Goal: Task Accomplishment & Management: Use online tool/utility

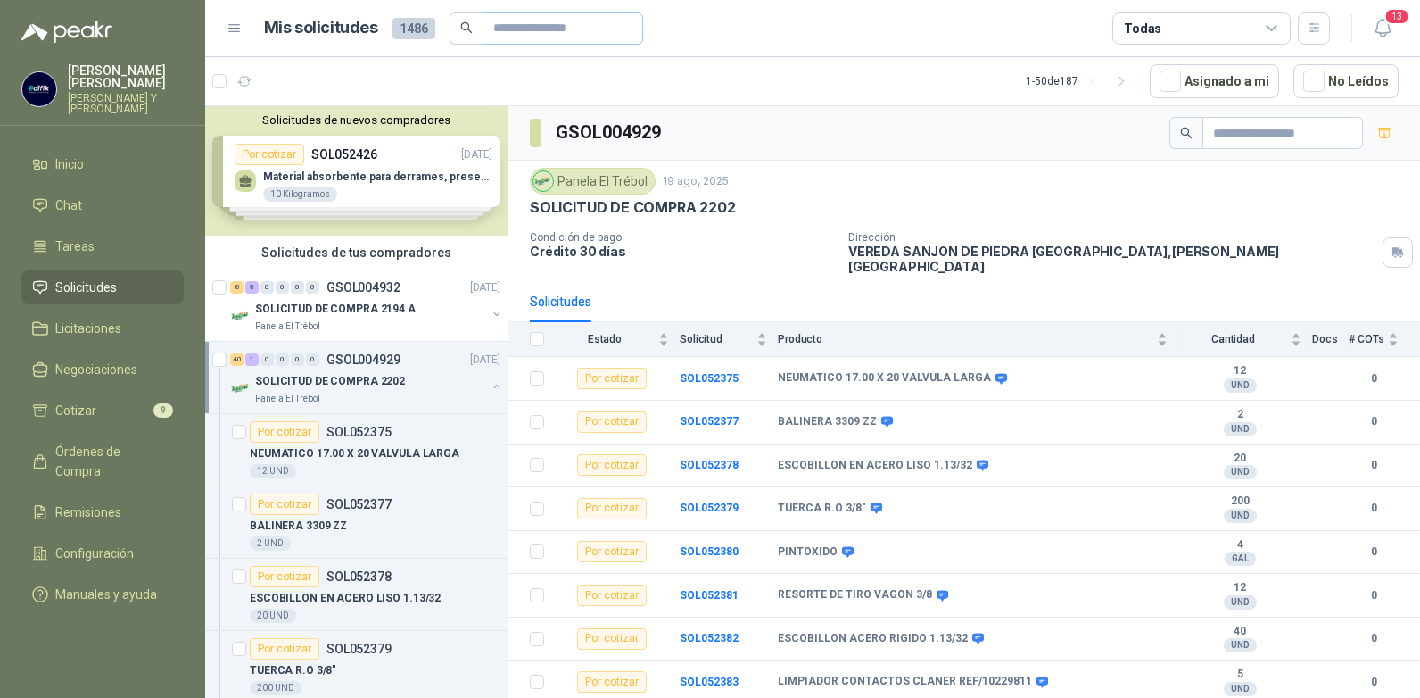
scroll to position [1418, 0]
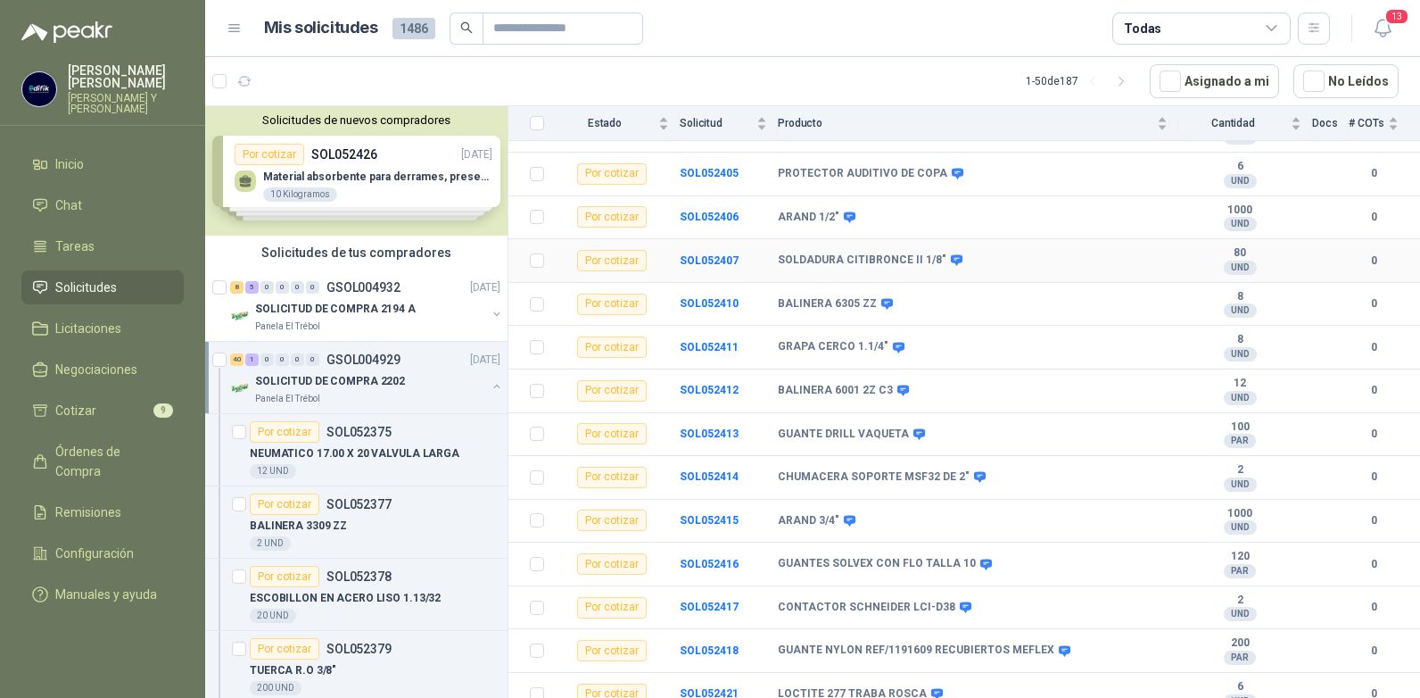
click at [960, 253] on div "SOLDADURA CITIBRONCE II 1/8"" at bounding box center [973, 260] width 390 height 14
click at [704, 687] on b "SOL052421" at bounding box center [709, 693] width 59 height 12
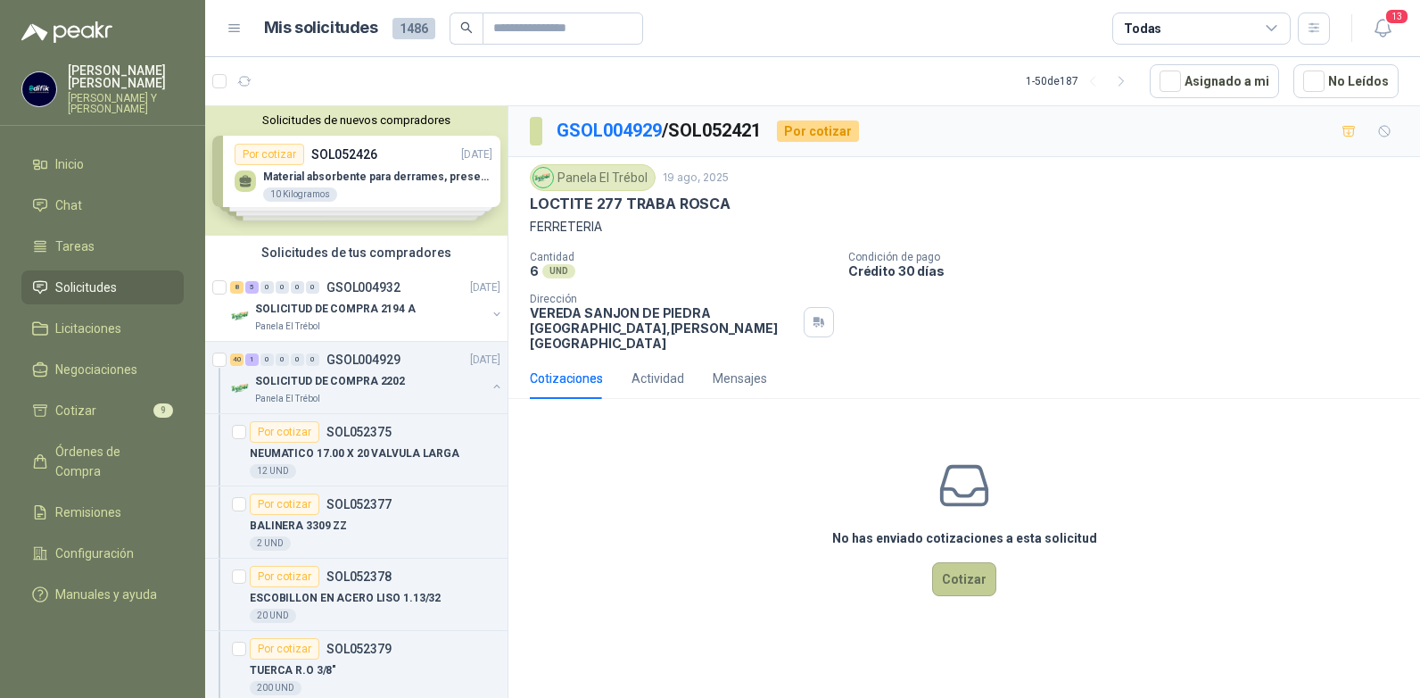
click at [962, 562] on button "Cotizar" at bounding box center [964, 579] width 64 height 34
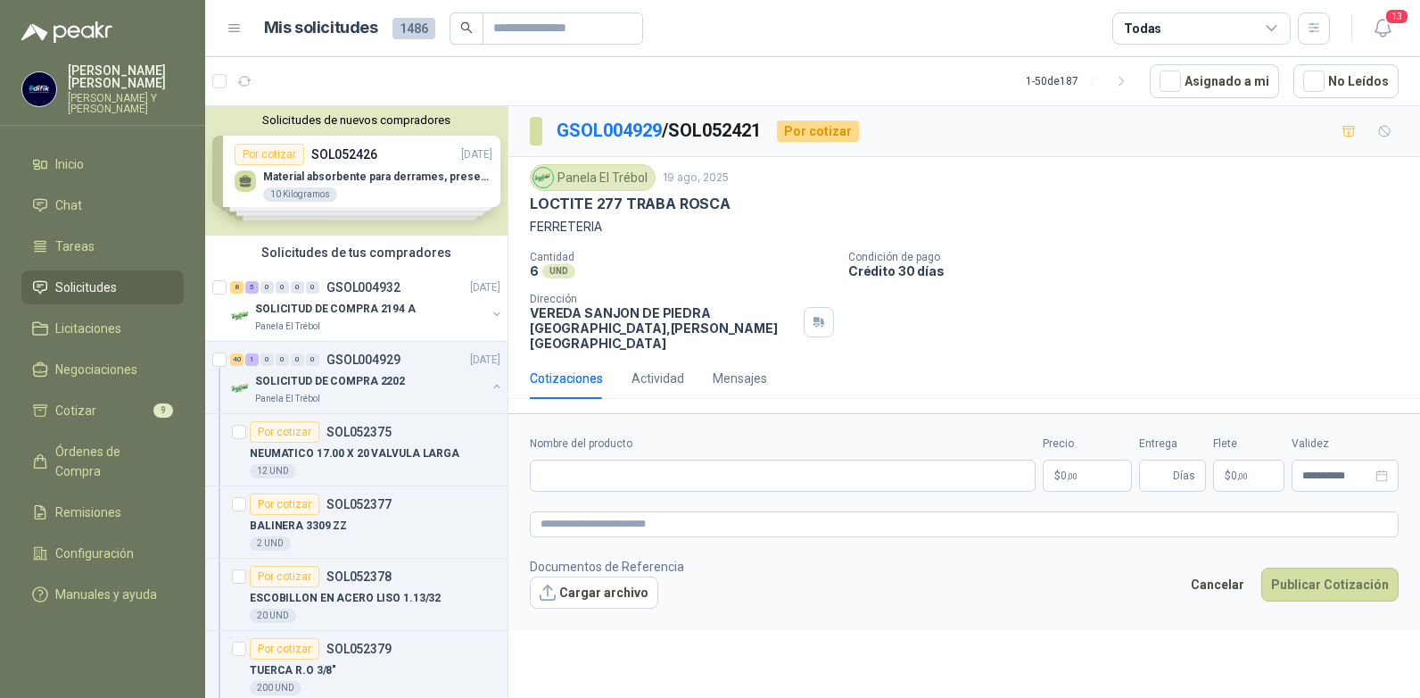
click at [1080, 461] on p "$ 0 ,00" at bounding box center [1087, 475] width 89 height 32
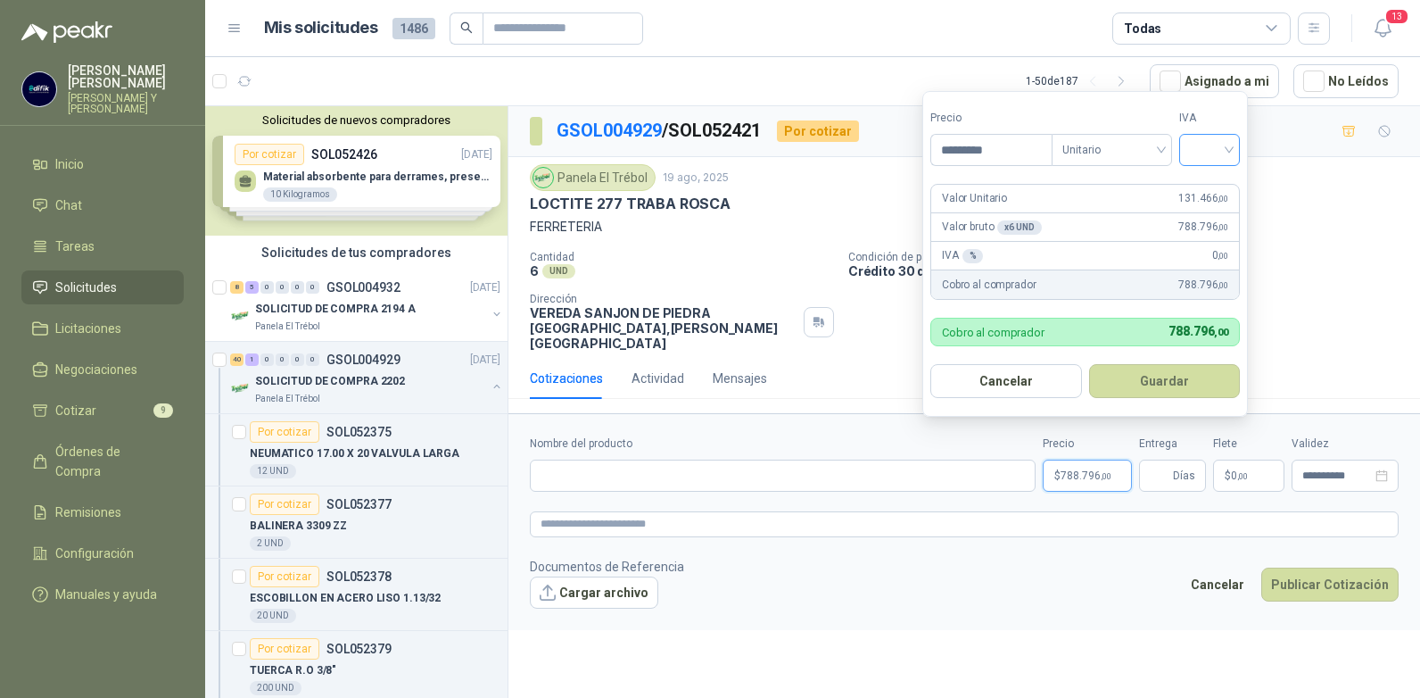
type input "*********"
click at [1229, 152] on input "search" at bounding box center [1209, 148] width 39 height 27
click at [1210, 182] on div "19%" at bounding box center [1213, 187] width 33 height 20
click at [1168, 380] on button "Guardar" at bounding box center [1167, 381] width 153 height 34
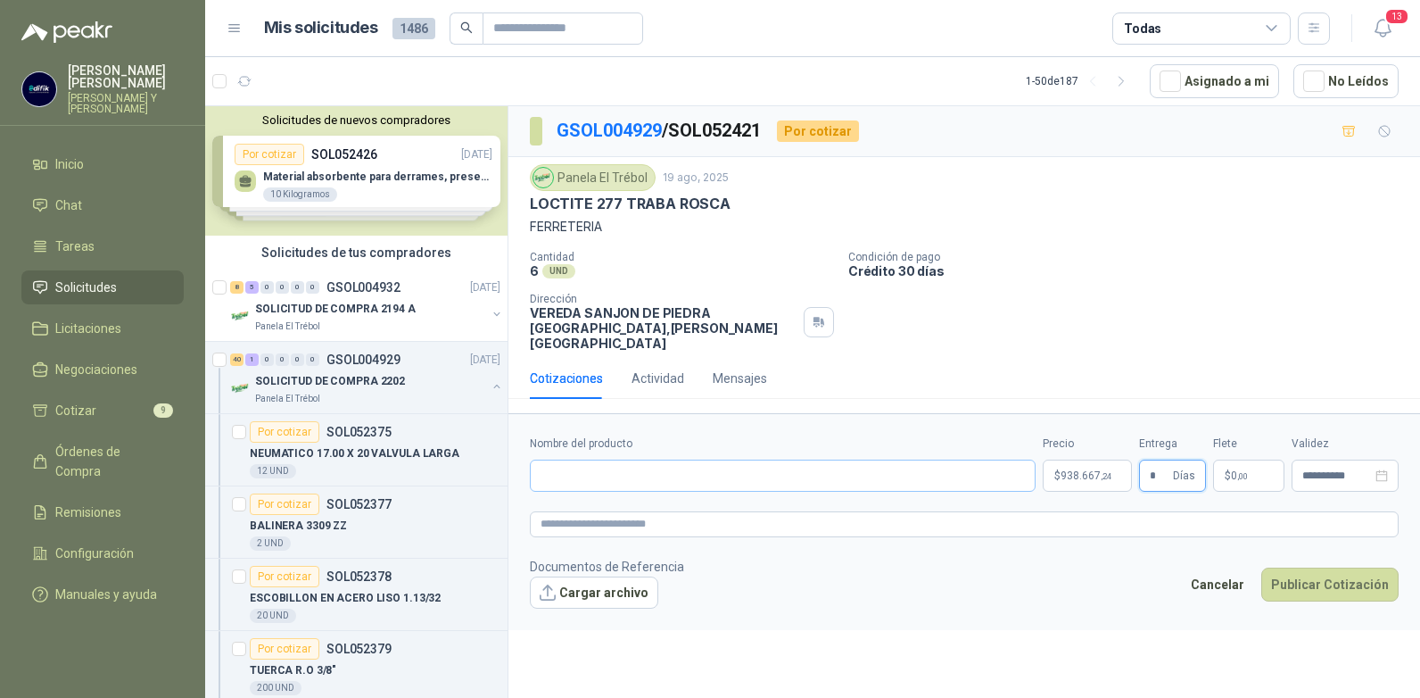
type input "*"
click at [608, 459] on input "Nombre del producto" at bounding box center [783, 475] width 506 height 32
type input "**********"
click at [1306, 570] on button "Publicar Cotización" at bounding box center [1329, 584] width 137 height 34
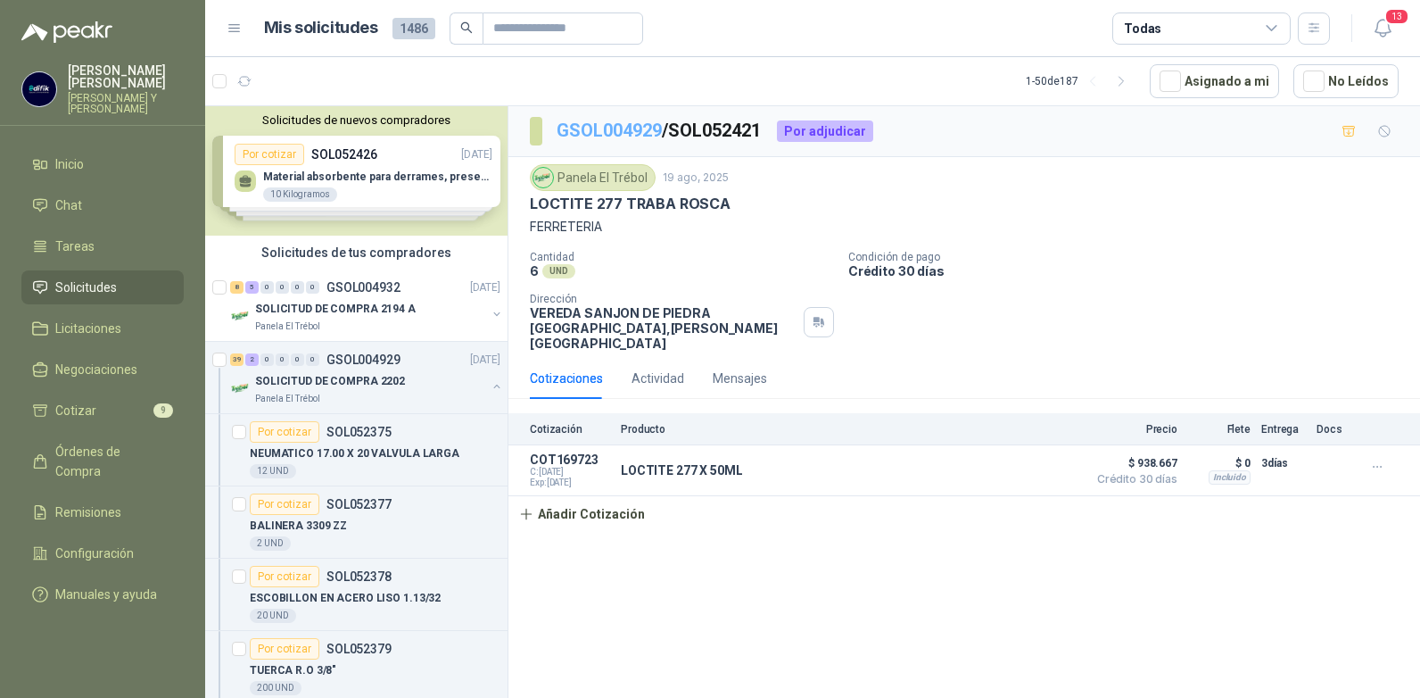
click at [648, 136] on link "GSOL004929" at bounding box center [609, 130] width 105 height 21
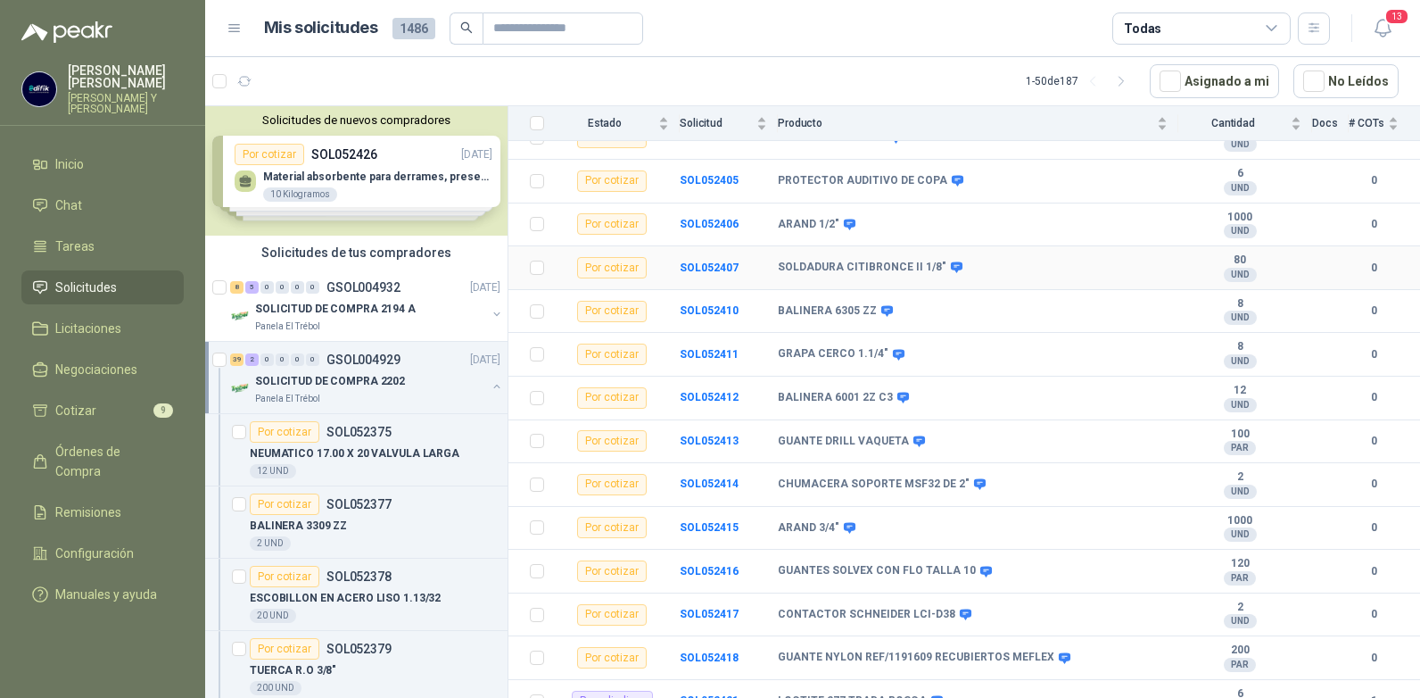
scroll to position [1418, 0]
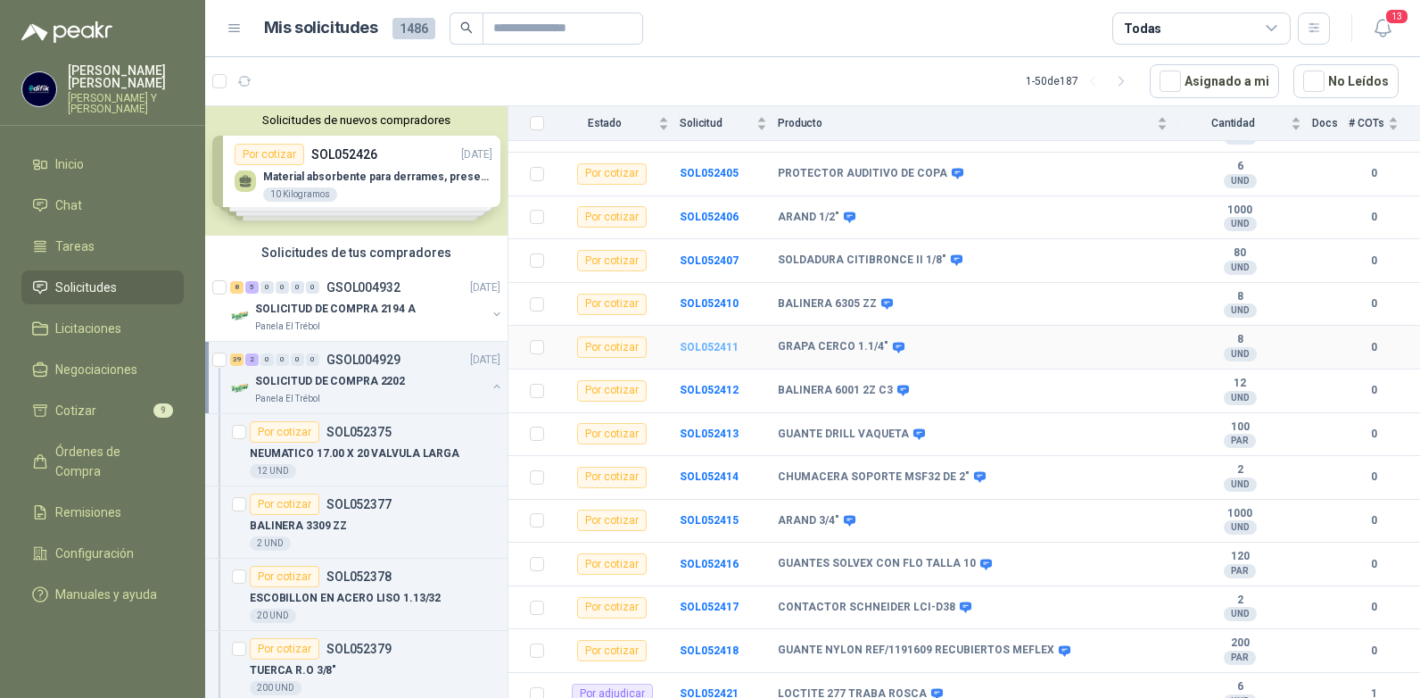
click at [704, 341] on b "SOL052411" at bounding box center [709, 347] width 59 height 12
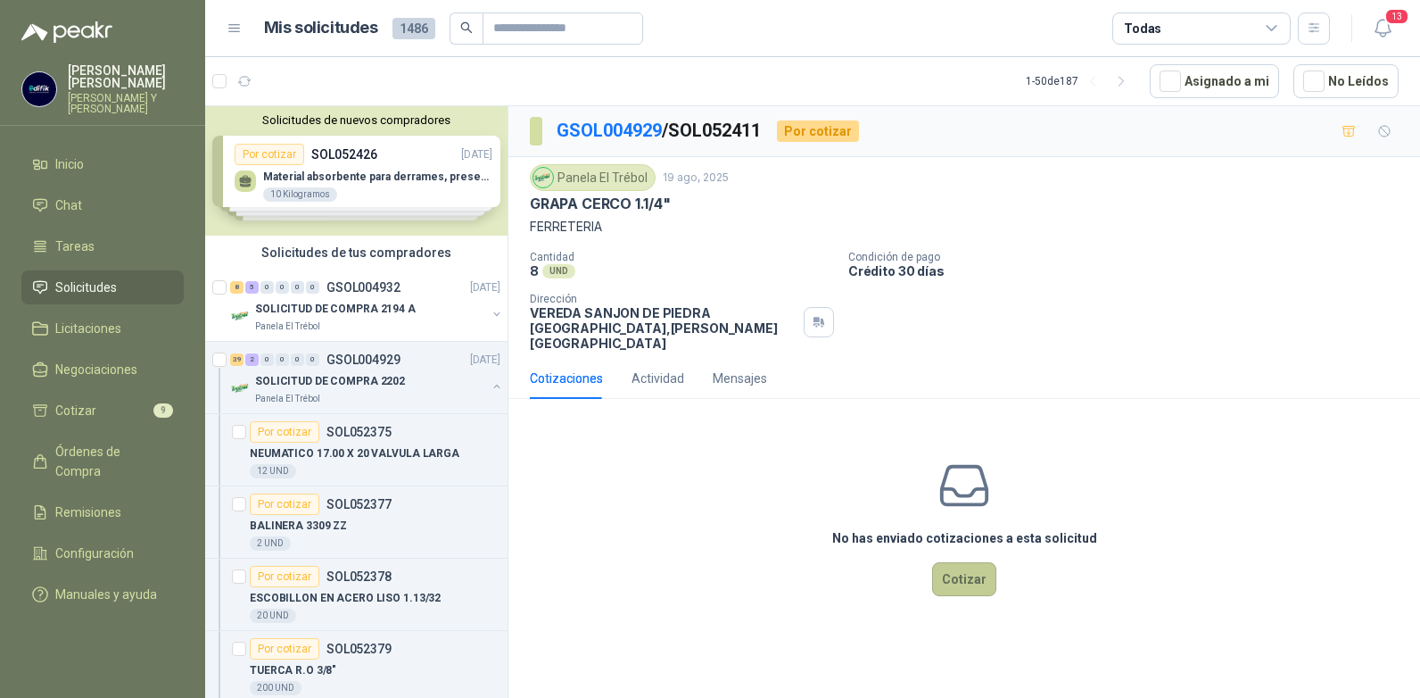
click at [940, 569] on button "Cotizar" at bounding box center [964, 579] width 64 height 34
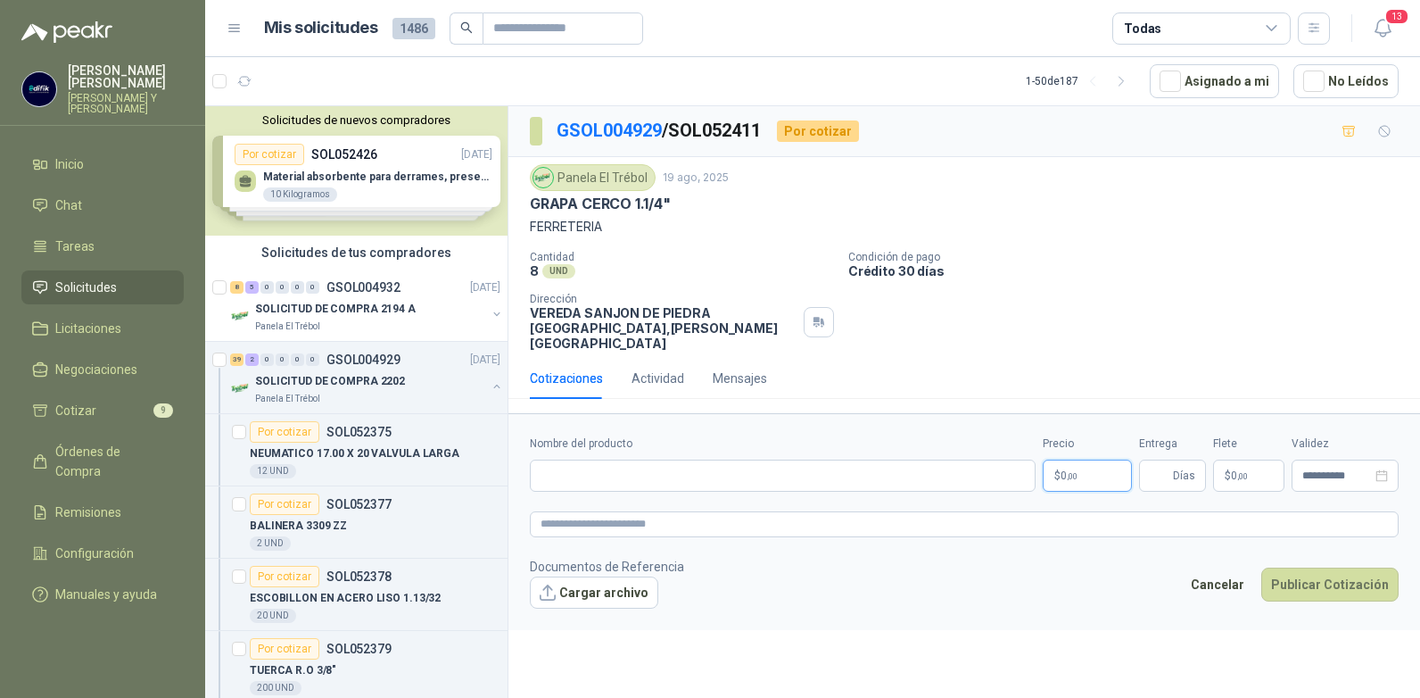
click at [1081, 459] on p "$ 0 ,00" at bounding box center [1087, 475] width 89 height 32
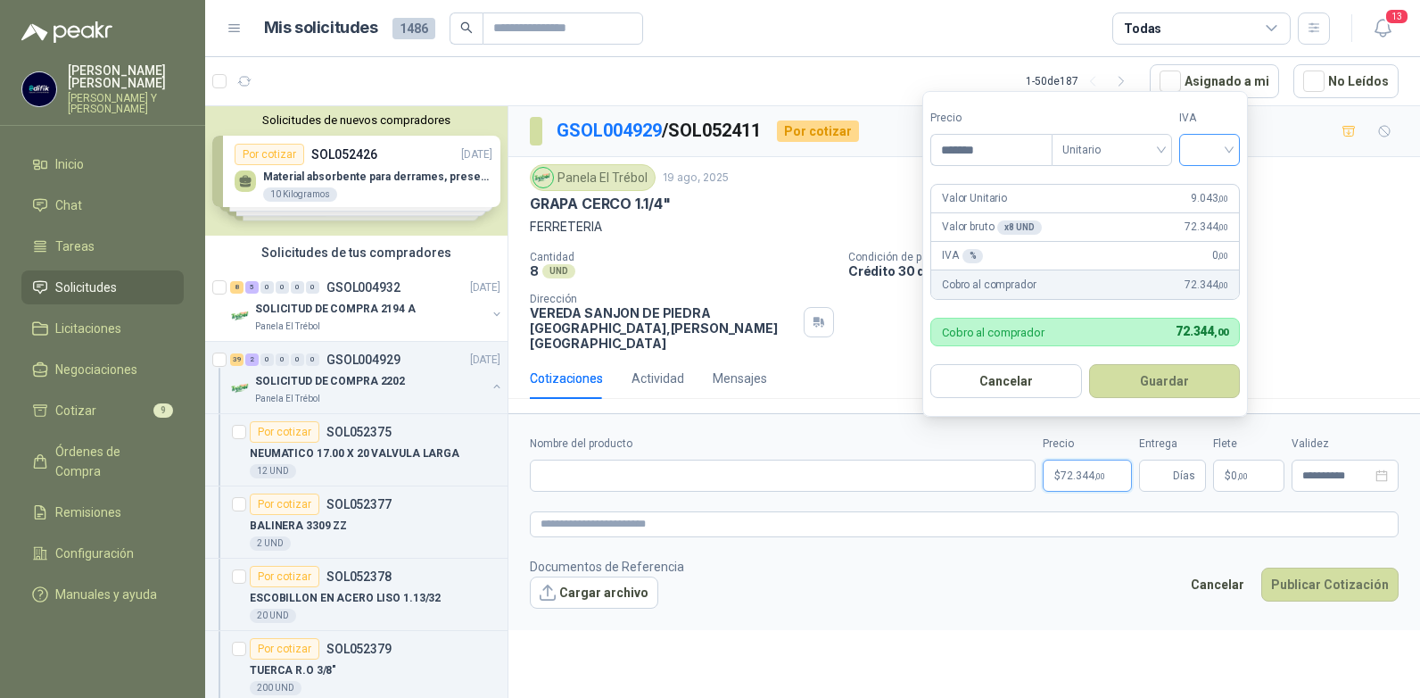
click at [1235, 146] on div at bounding box center [1209, 150] width 61 height 32
type input "*******"
click at [1193, 191] on div "19%" at bounding box center [1213, 186] width 54 height 29
click at [1167, 382] on button "Guardar" at bounding box center [1167, 381] width 153 height 34
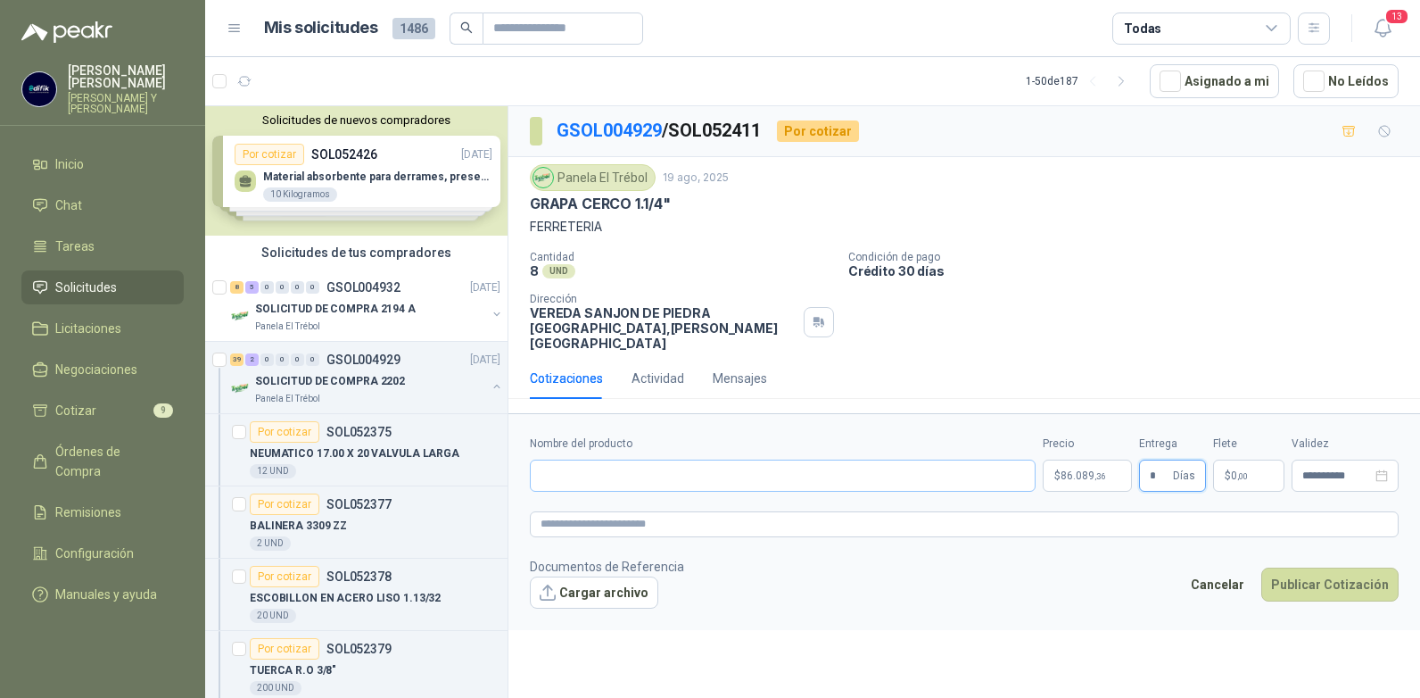
type input "*"
click at [610, 459] on input "Nombre del producto" at bounding box center [783, 475] width 506 height 32
type input "**********"
click at [1301, 567] on button "Publicar Cotización" at bounding box center [1329, 584] width 137 height 34
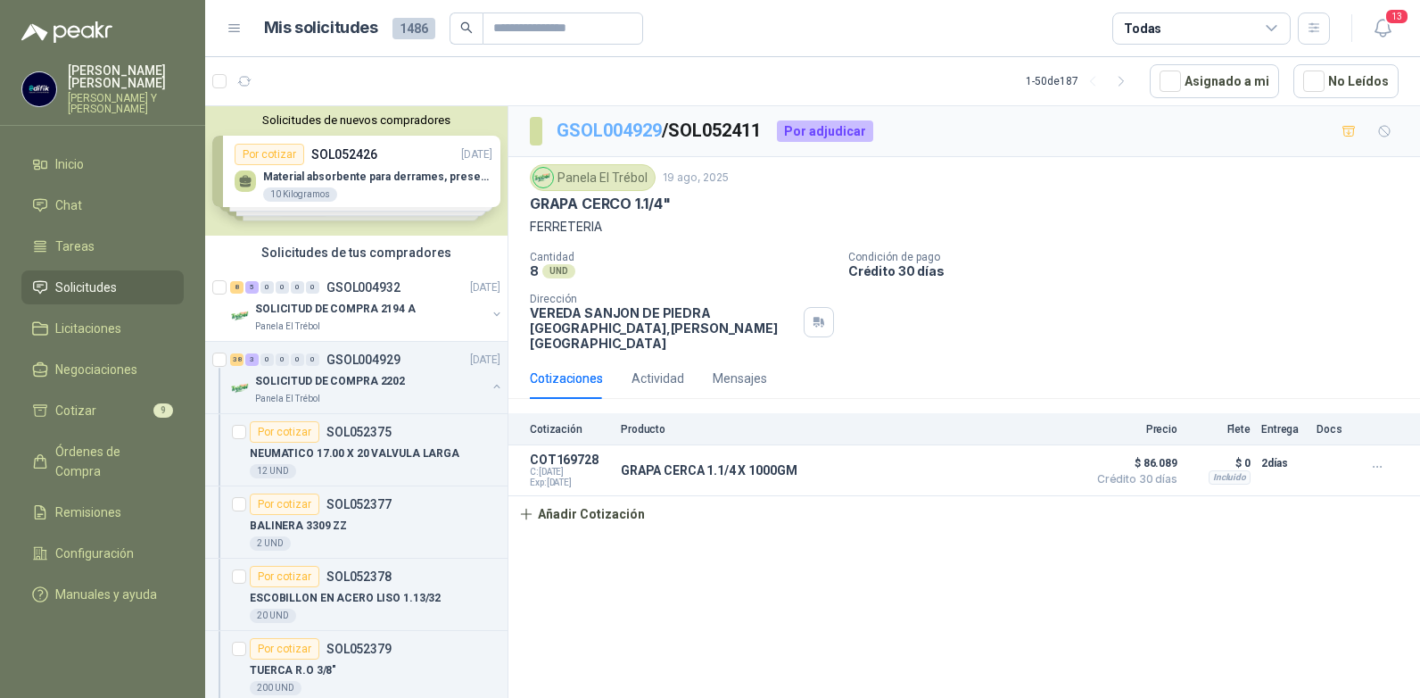
click at [631, 130] on link "GSOL004929" at bounding box center [609, 130] width 105 height 21
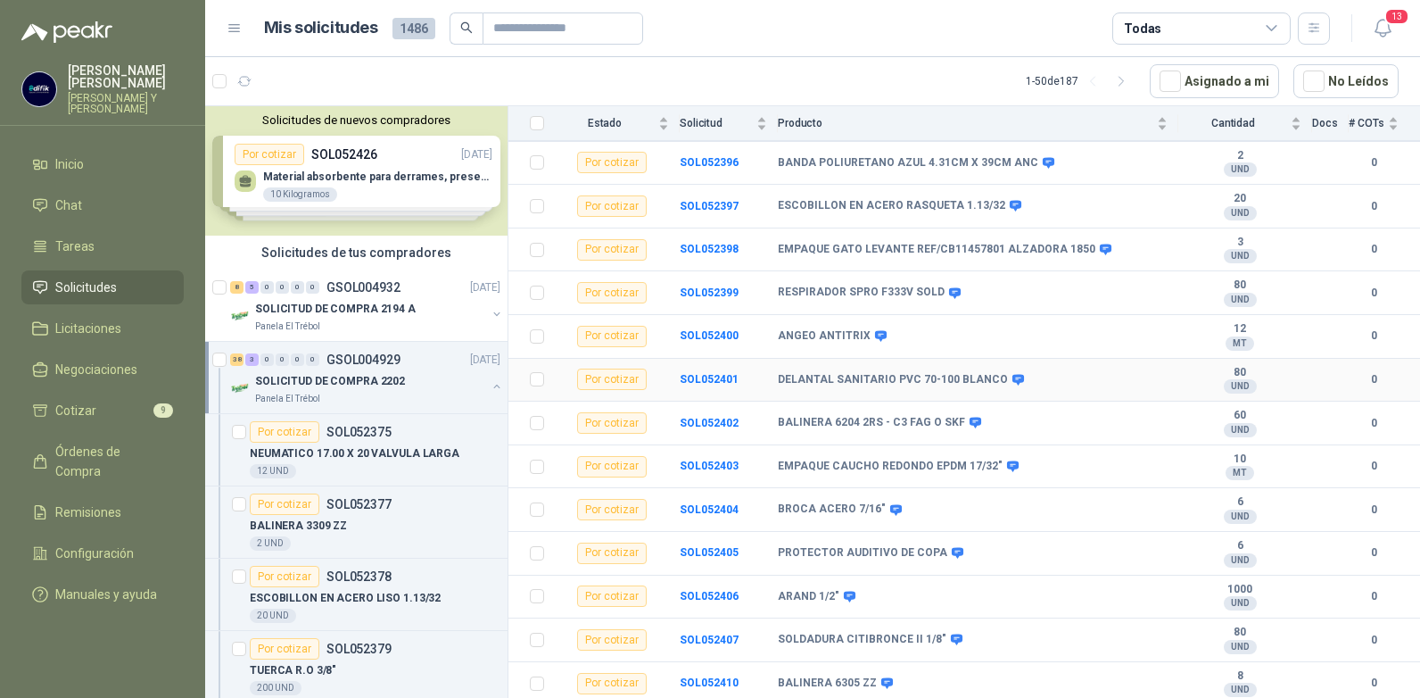
scroll to position [1070, 0]
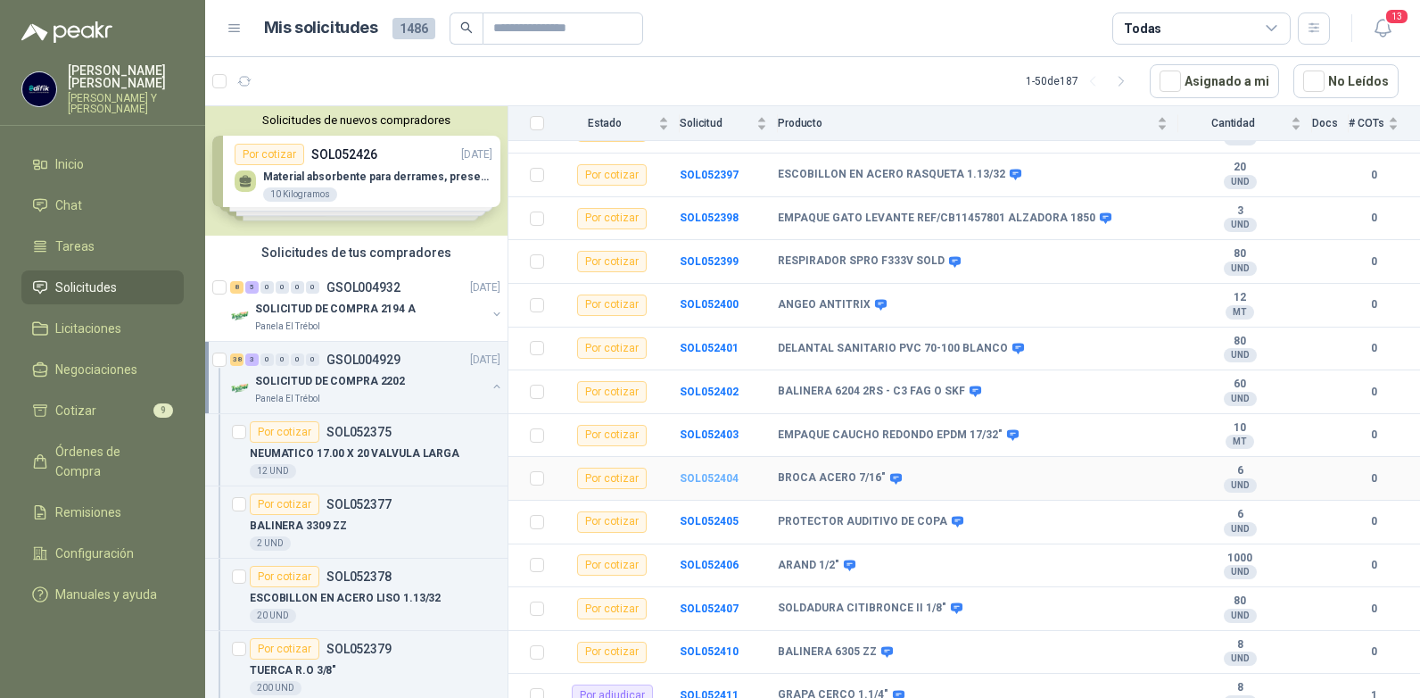
click at [710, 472] on b "SOL052404" at bounding box center [709, 478] width 59 height 12
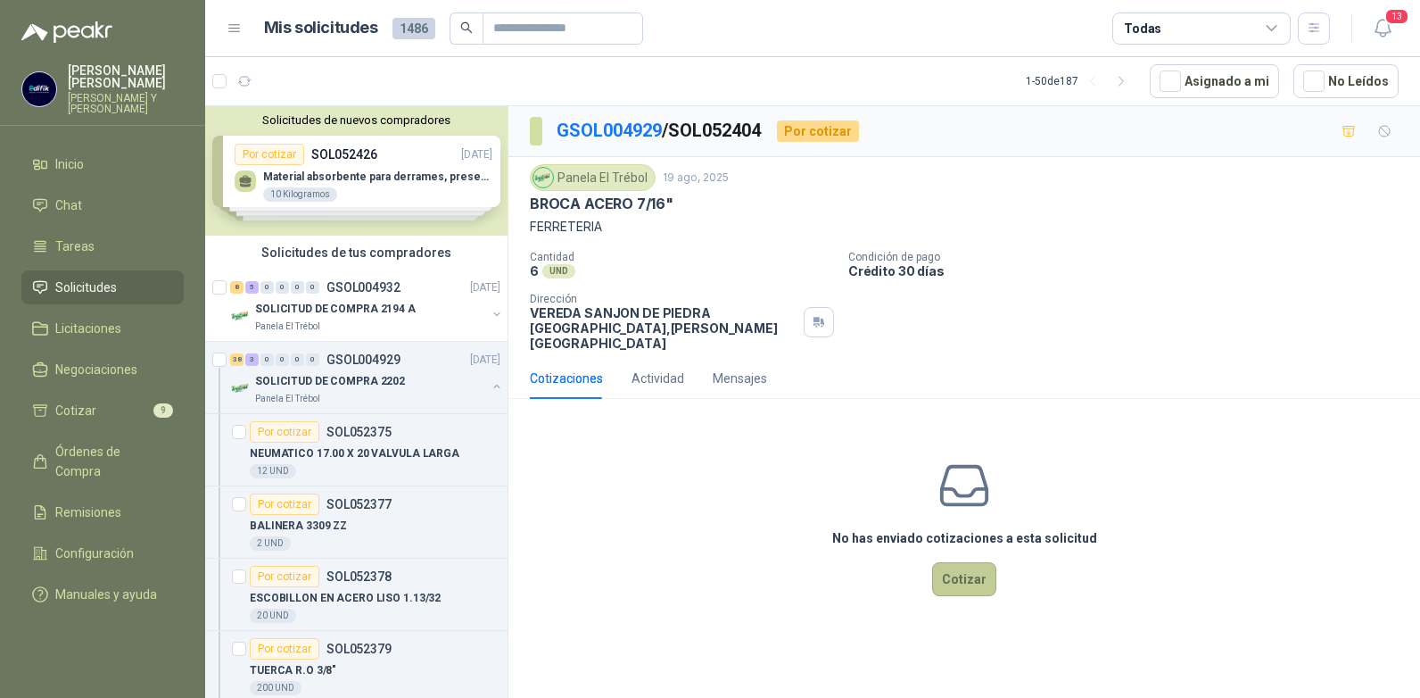
click at [960, 562] on button "Cotizar" at bounding box center [964, 579] width 64 height 34
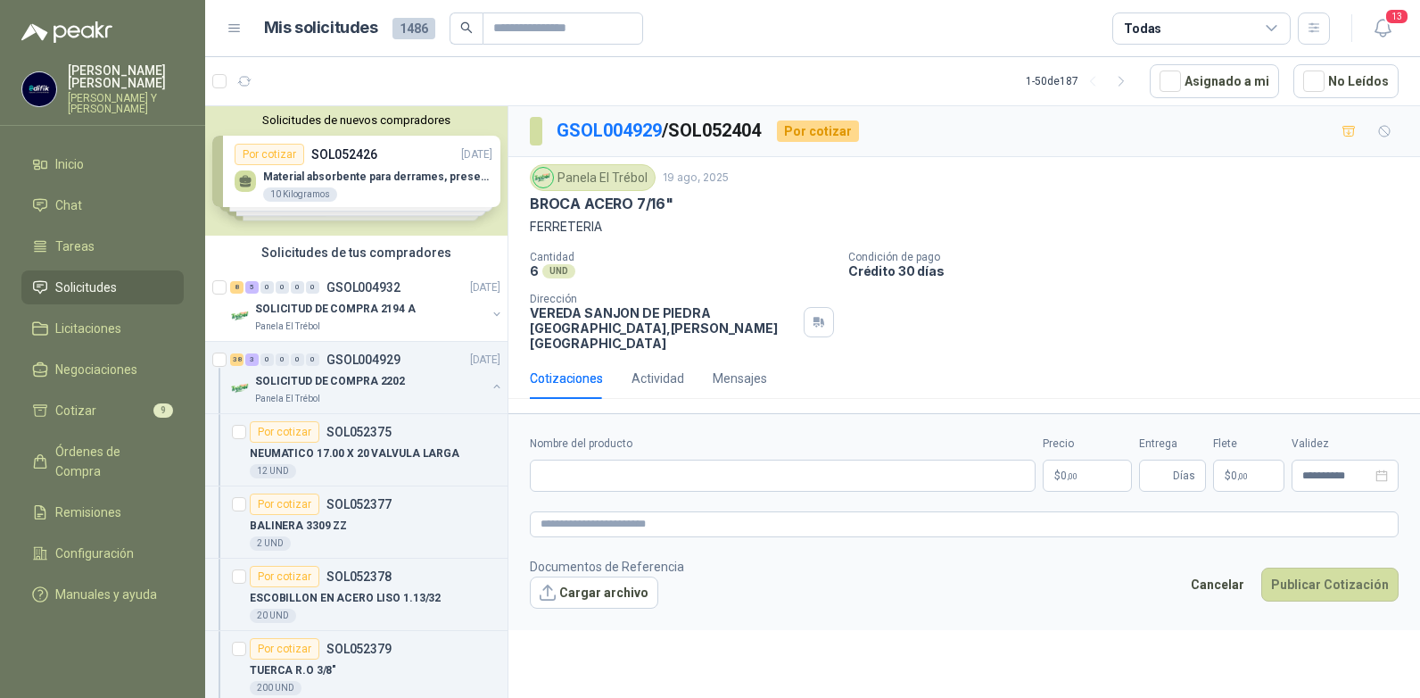
click at [1085, 459] on p "$ 0 ,00" at bounding box center [1087, 475] width 89 height 32
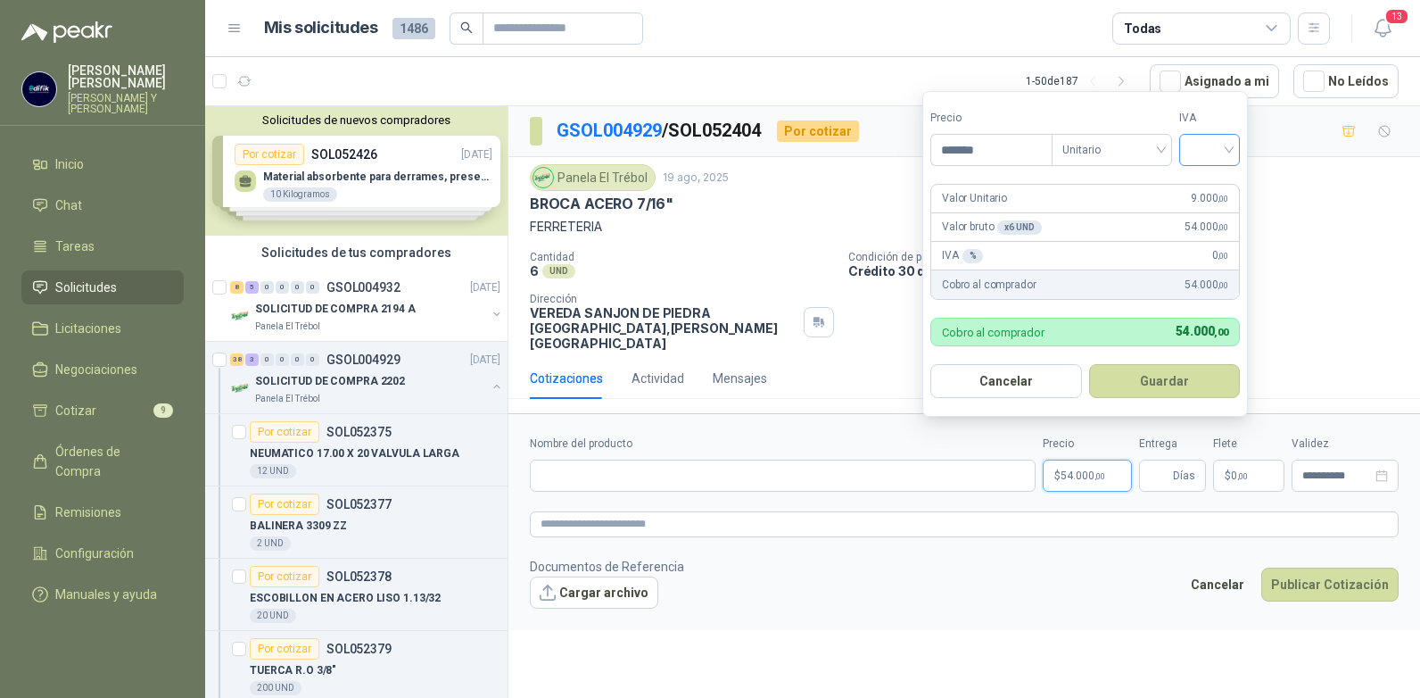
type input "*******"
click at [1229, 150] on input "search" at bounding box center [1209, 148] width 39 height 27
click at [1204, 181] on div "19%" at bounding box center [1213, 187] width 33 height 20
click at [1143, 389] on button "Guardar" at bounding box center [1167, 381] width 153 height 34
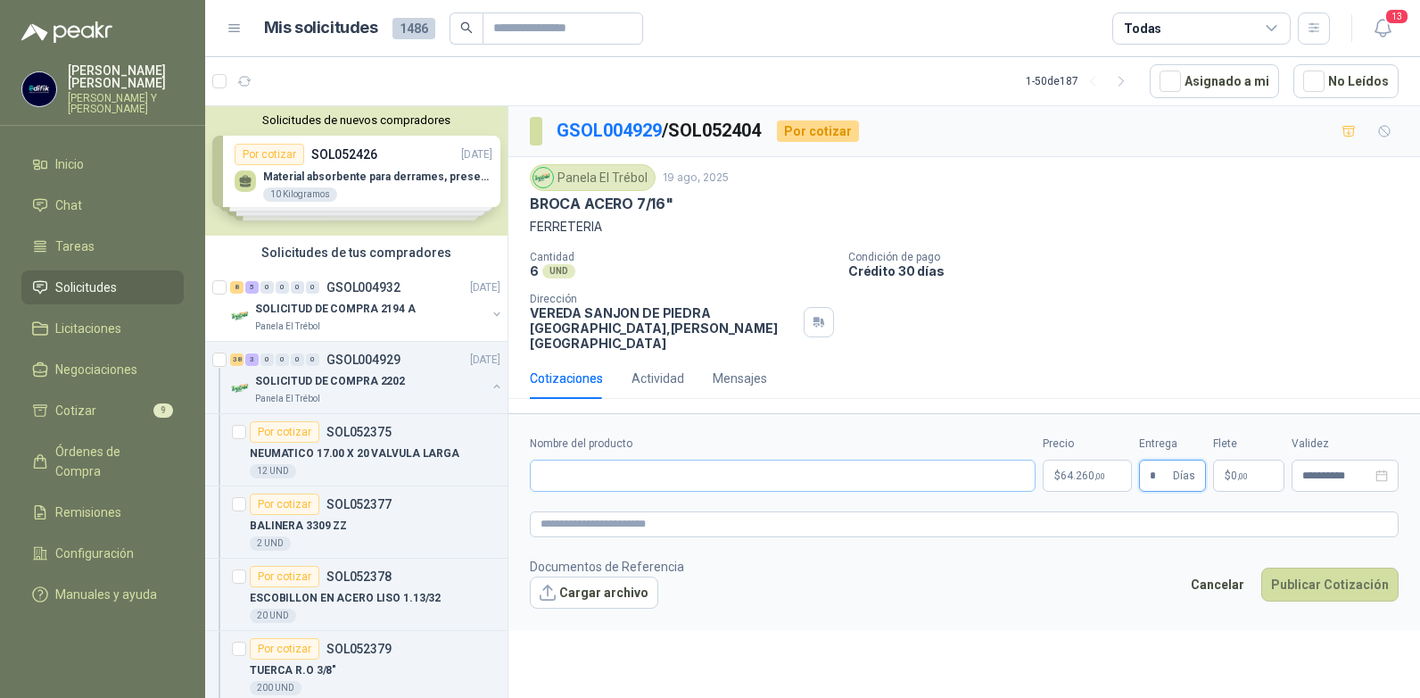
type input "*"
click at [731, 461] on input "Nombre del producto" at bounding box center [783, 475] width 506 height 32
click at [623, 461] on input "**********" at bounding box center [783, 475] width 506 height 32
type input "**********"
click at [1310, 575] on button "Publicar Cotización" at bounding box center [1329, 584] width 137 height 34
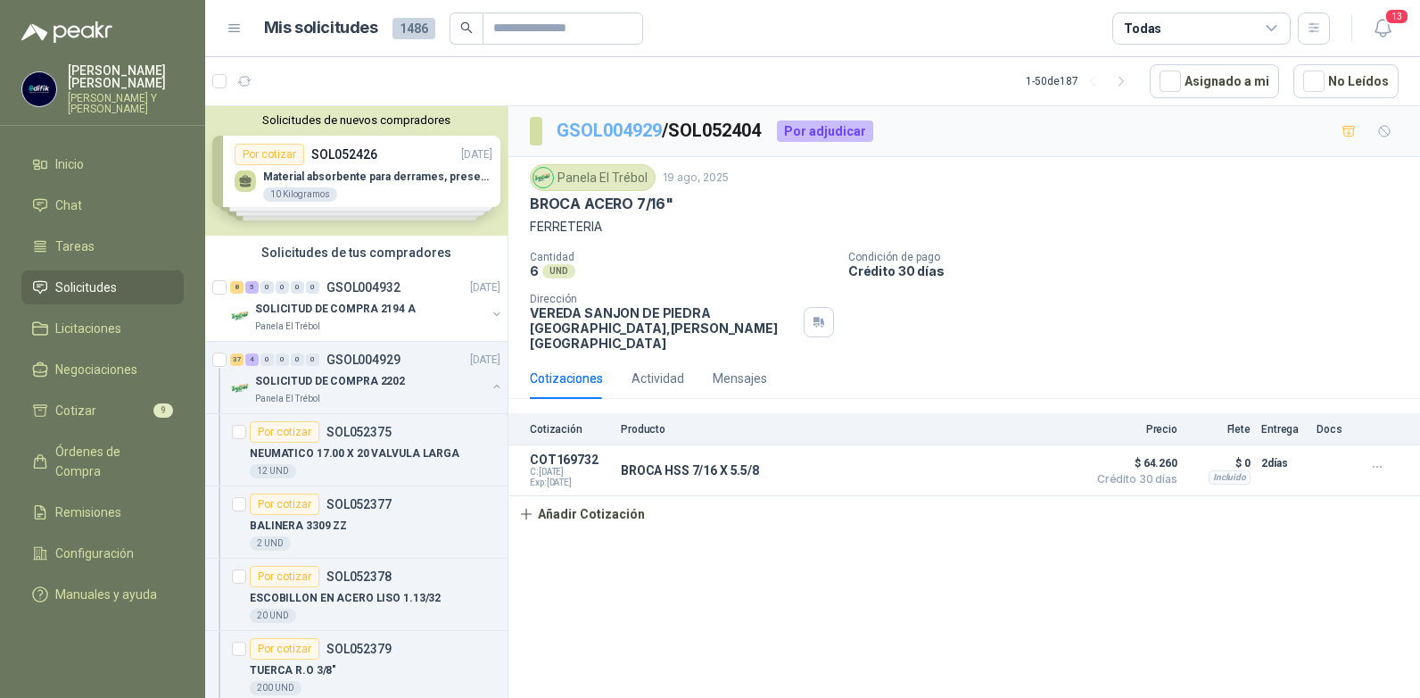
click at [645, 132] on link "GSOL004929" at bounding box center [609, 130] width 105 height 21
click at [629, 132] on link "GSOL004929" at bounding box center [609, 130] width 105 height 21
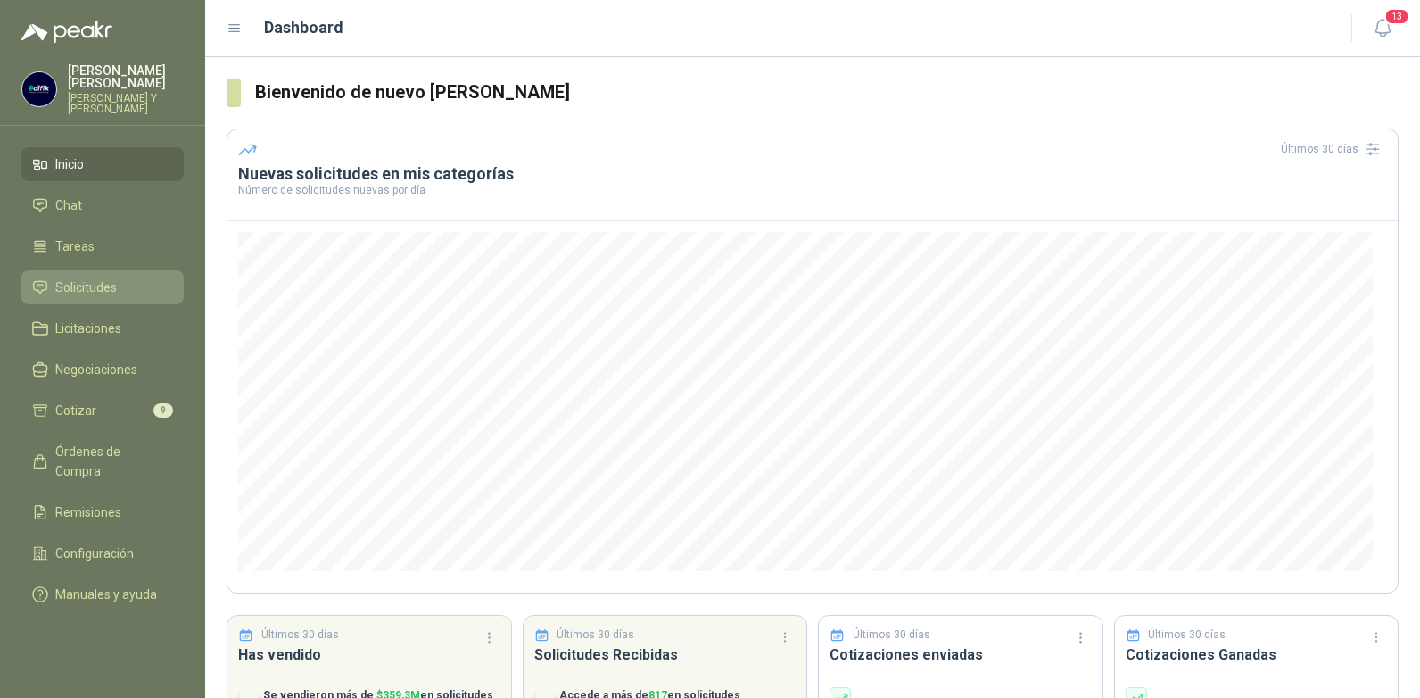
click at [76, 277] on span "Solicitudes" at bounding box center [86, 287] width 62 height 20
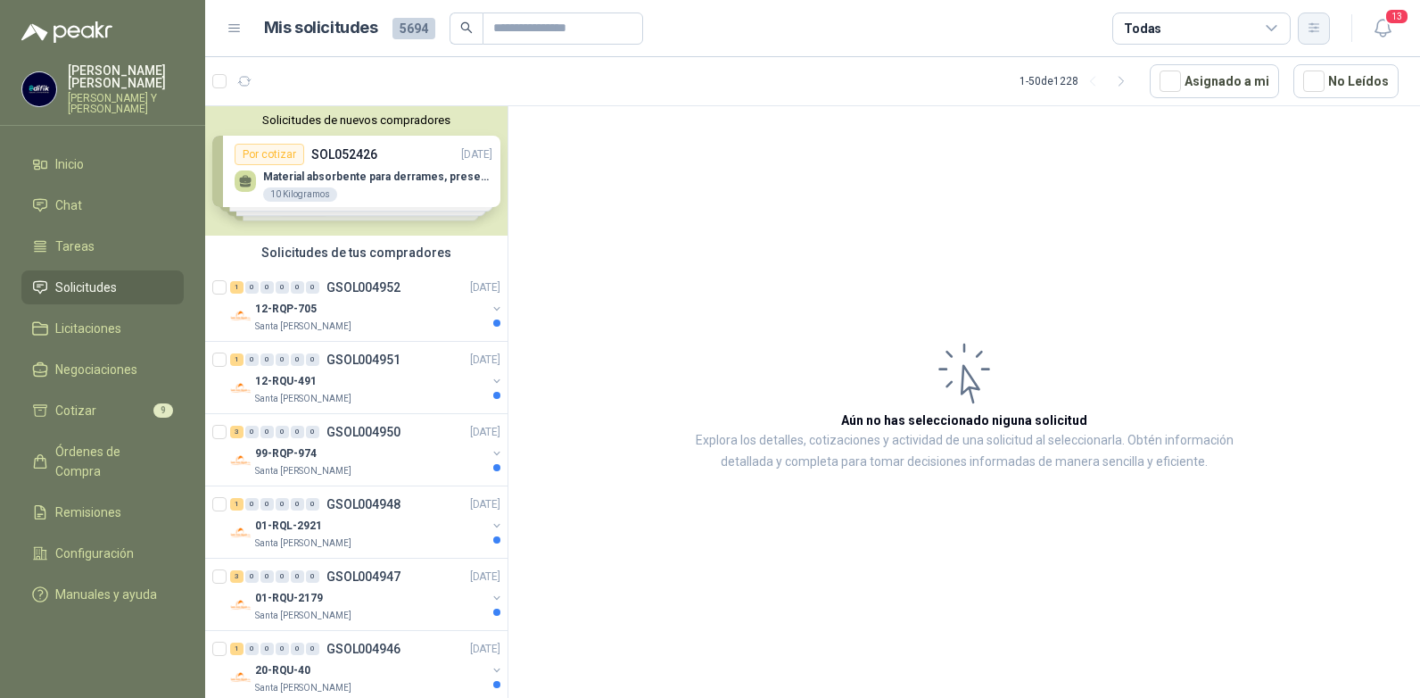
click at [1313, 29] on icon "button" at bounding box center [1314, 28] width 15 height 15
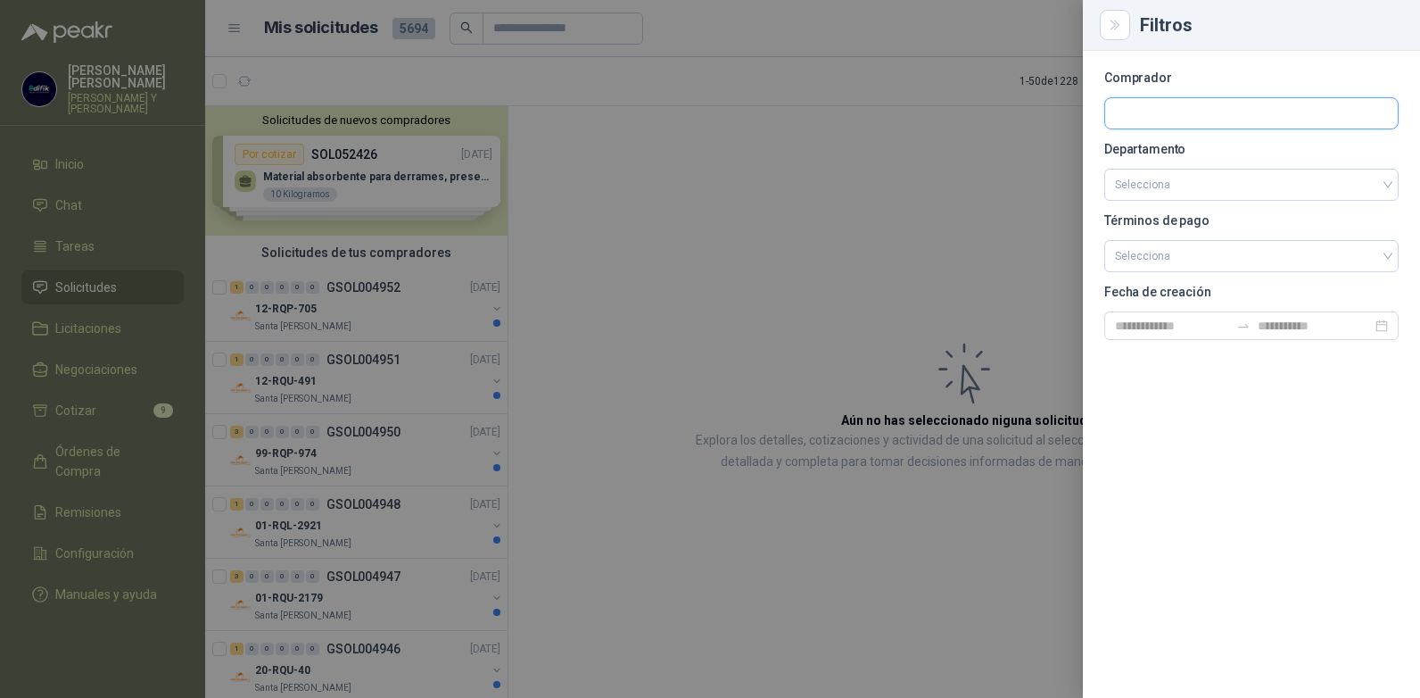
click at [1133, 107] on input "text" at bounding box center [1251, 113] width 293 height 30
type input "******"
drag, startPoint x: 1204, startPoint y: 150, endPoint x: 1195, endPoint y: 214, distance: 64.8
click at [1202, 150] on p "Panela El Trébol" at bounding box center [1252, 151] width 213 height 11
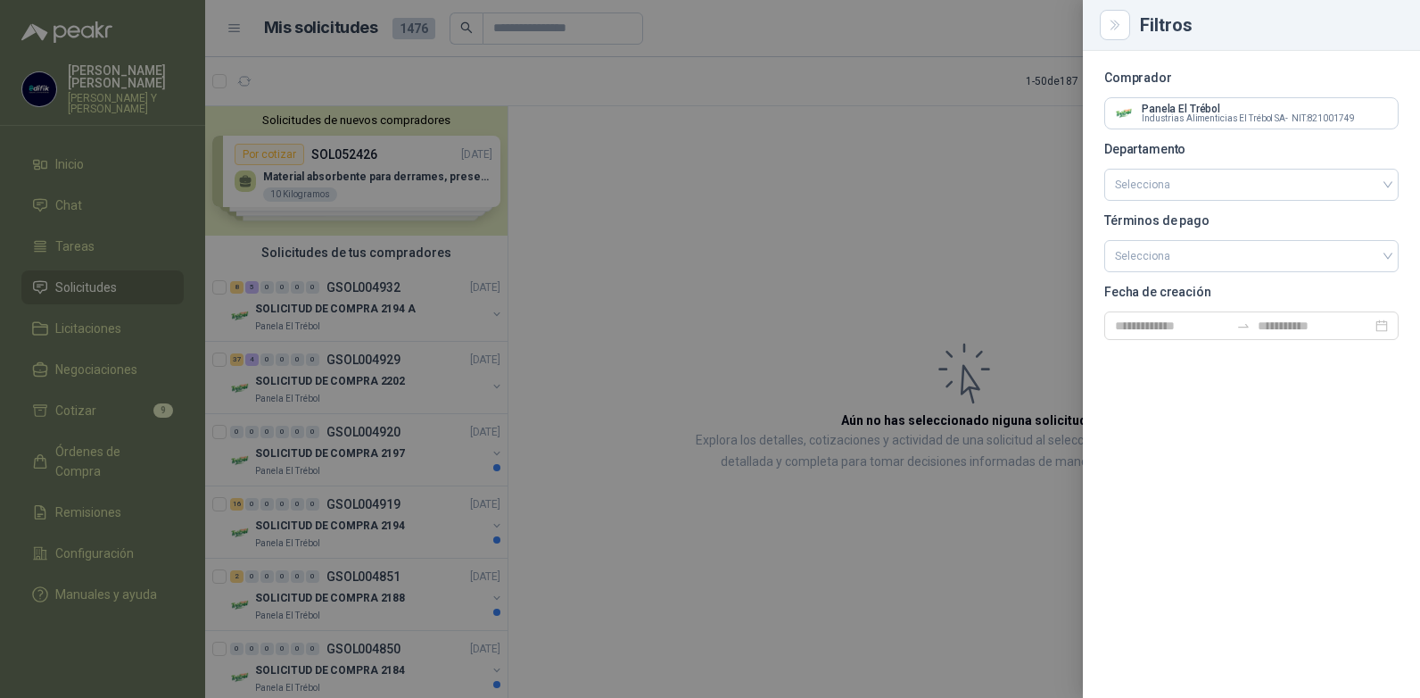
click at [966, 263] on div at bounding box center [710, 349] width 1420 height 698
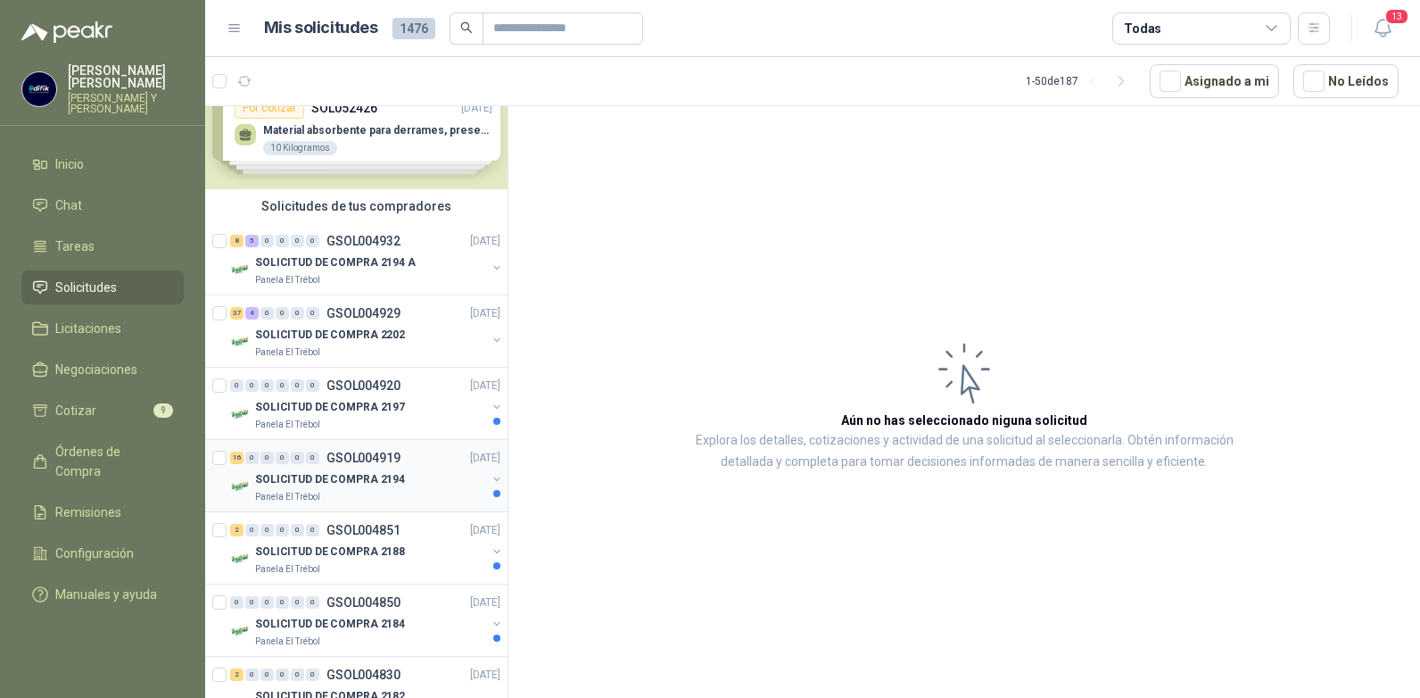
scroll to position [178, 0]
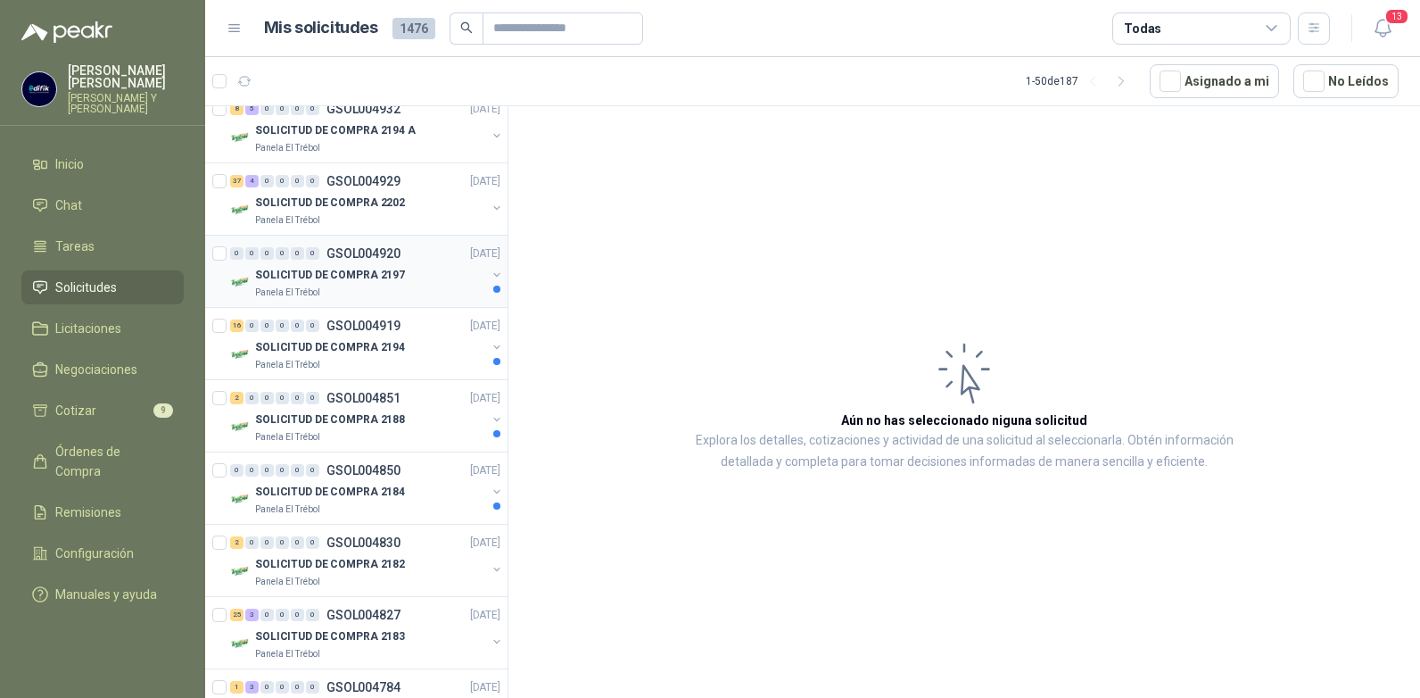
click at [369, 253] on p "GSOL004920" at bounding box center [363, 253] width 74 height 12
click at [374, 325] on p "GSOL004919" at bounding box center [363, 325] width 74 height 12
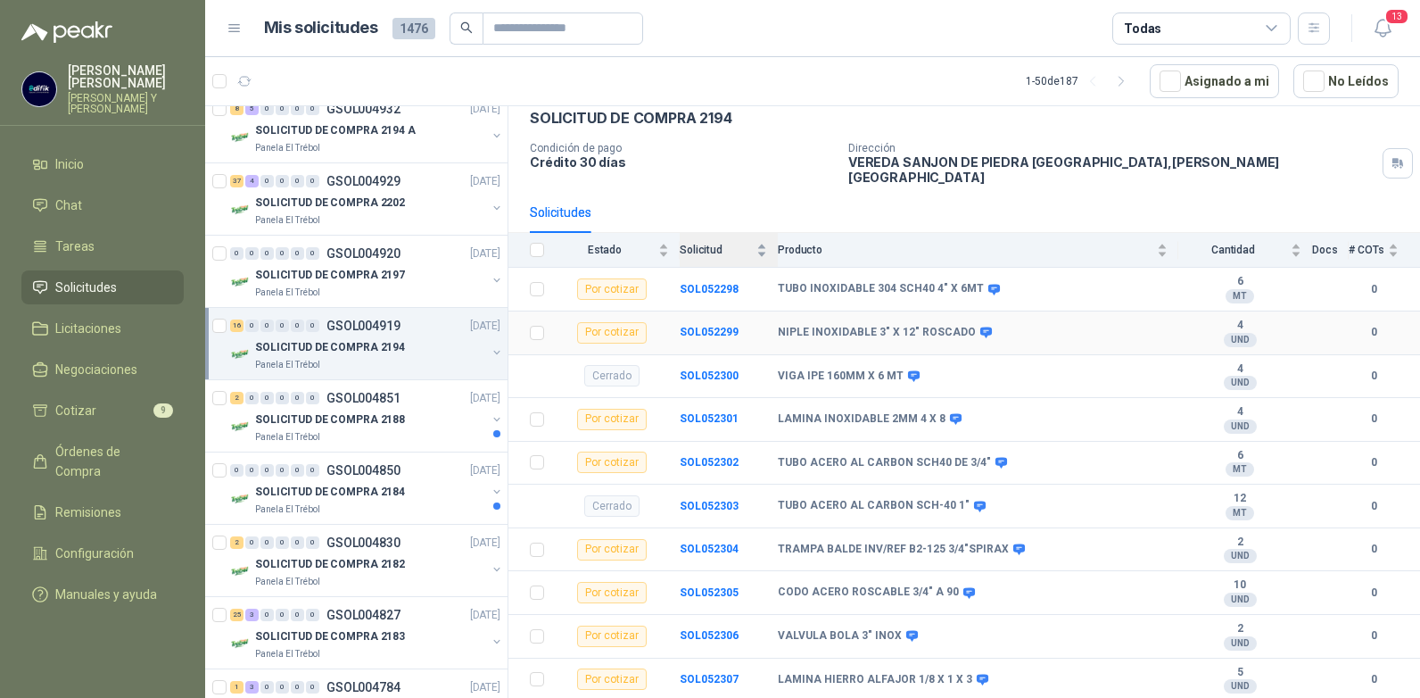
scroll to position [178, 0]
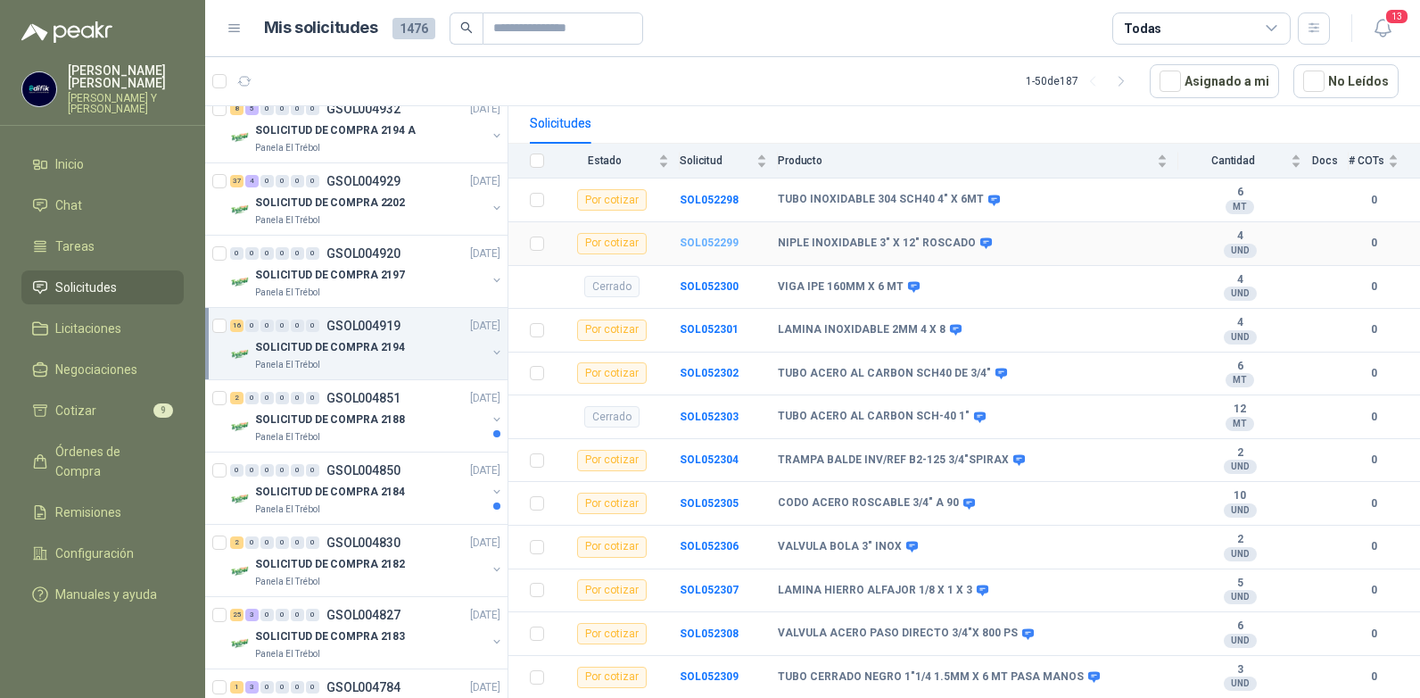
click at [694, 236] on b "SOL052299" at bounding box center [709, 242] width 59 height 12
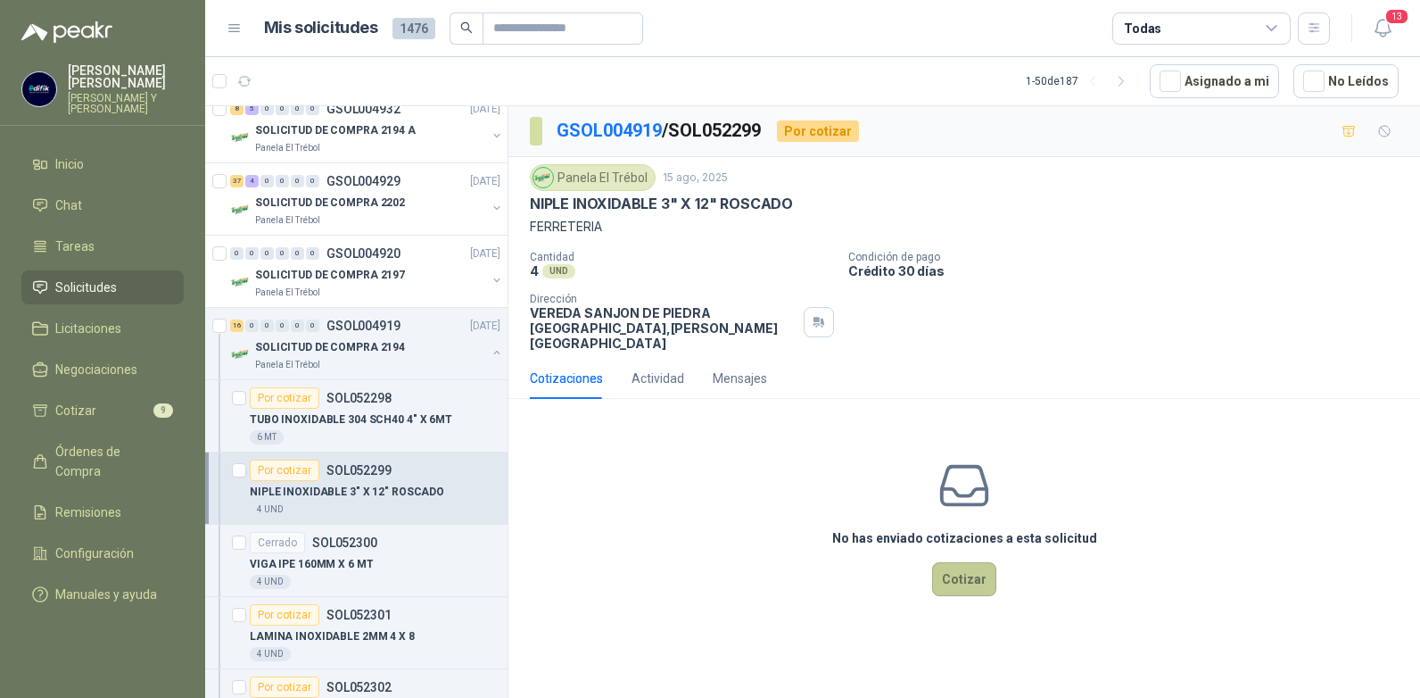
click at [954, 562] on button "Cotizar" at bounding box center [964, 579] width 64 height 34
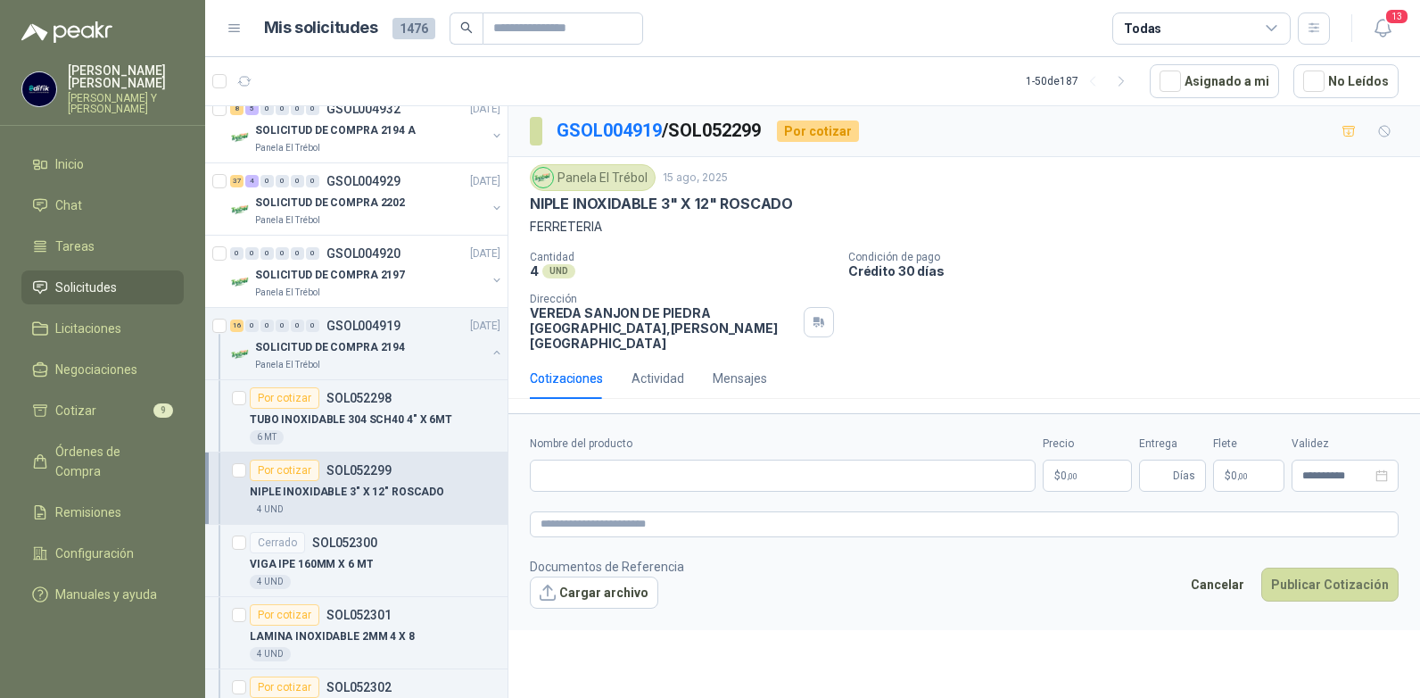
click at [1087, 459] on p "$ 0 ,00" at bounding box center [1087, 475] width 89 height 32
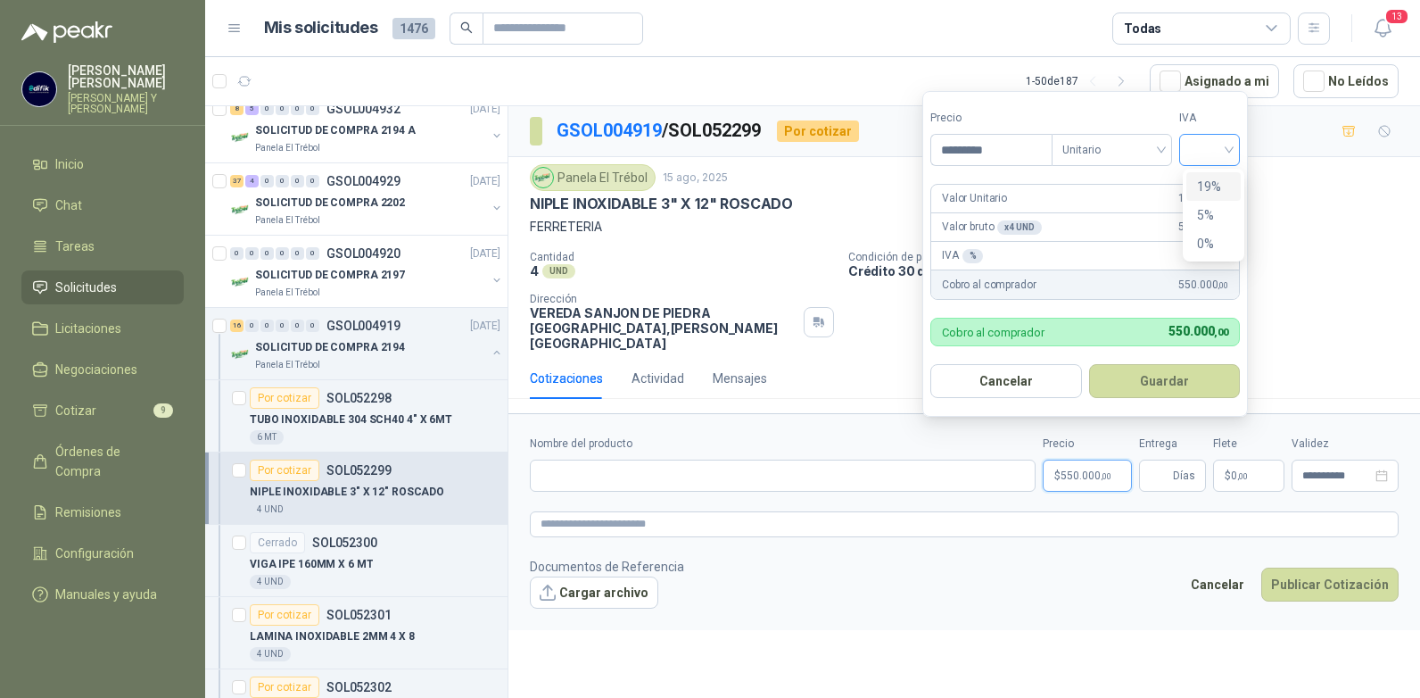
click at [1235, 149] on div at bounding box center [1209, 150] width 61 height 32
type input "*********"
click at [1206, 186] on div "19%" at bounding box center [1213, 187] width 33 height 20
click at [1169, 375] on button "Guardar" at bounding box center [1167, 381] width 153 height 34
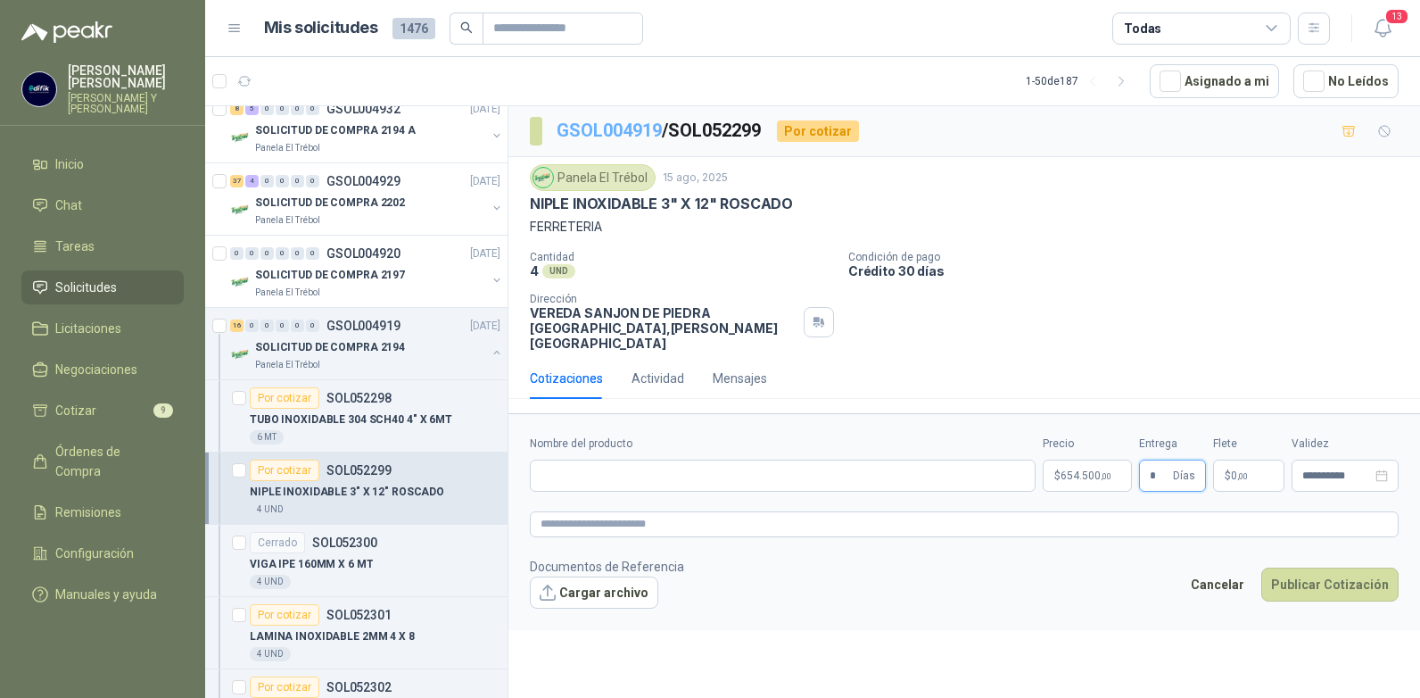
type input "*"
click at [647, 126] on link "GSOL004919" at bounding box center [609, 130] width 105 height 21
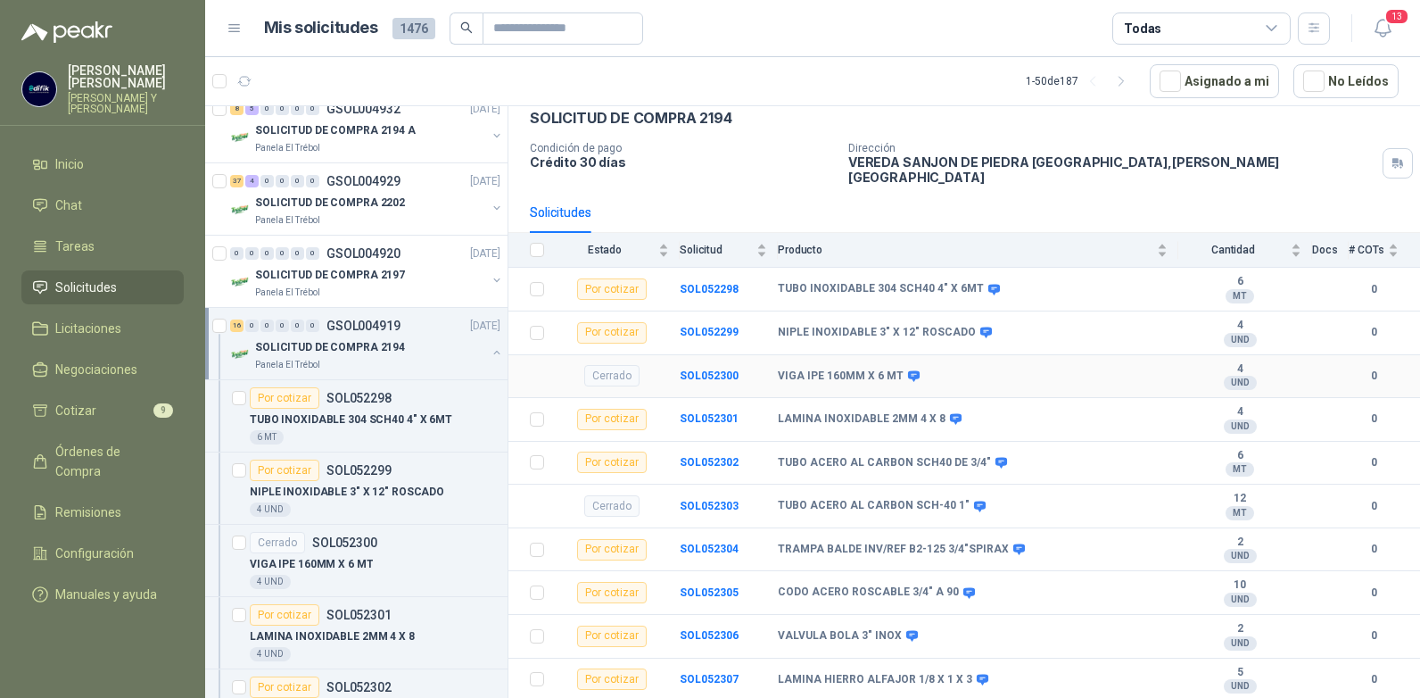
scroll to position [178, 0]
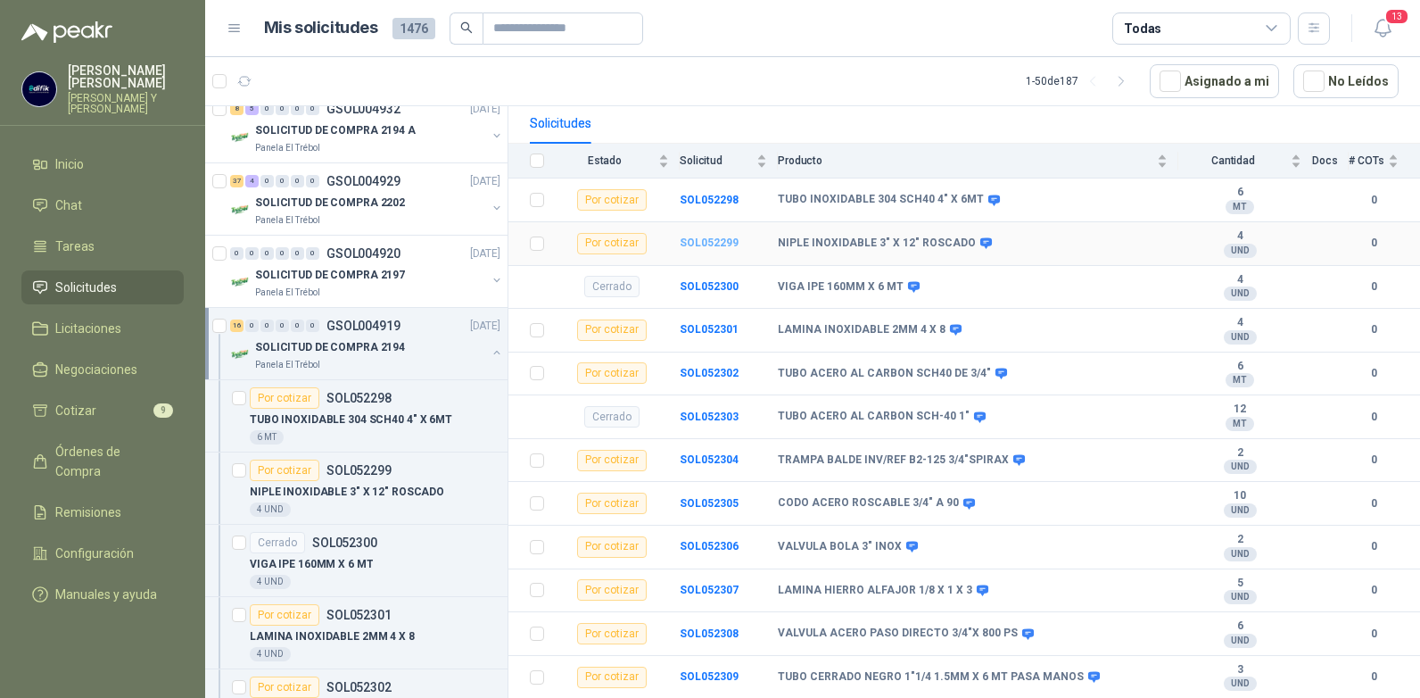
click at [715, 236] on b "SOL052299" at bounding box center [709, 242] width 59 height 12
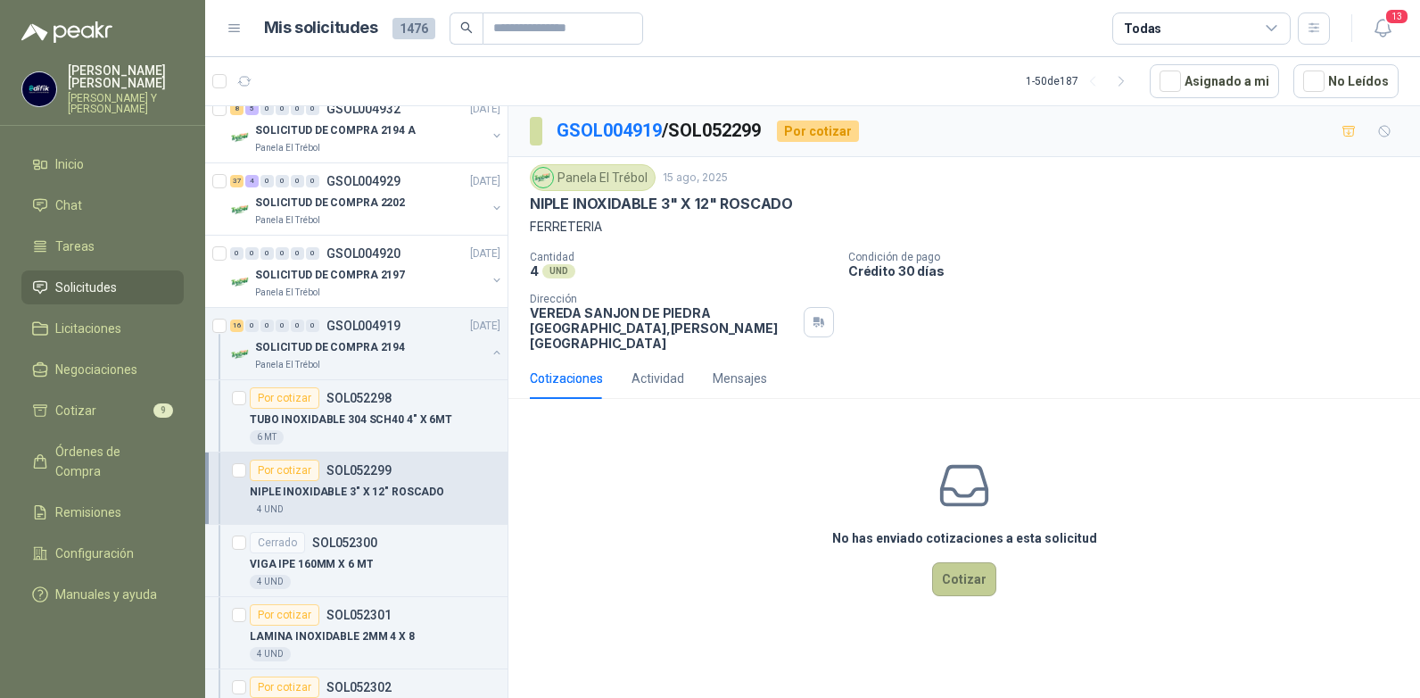
click at [952, 562] on button "Cotizar" at bounding box center [964, 579] width 64 height 34
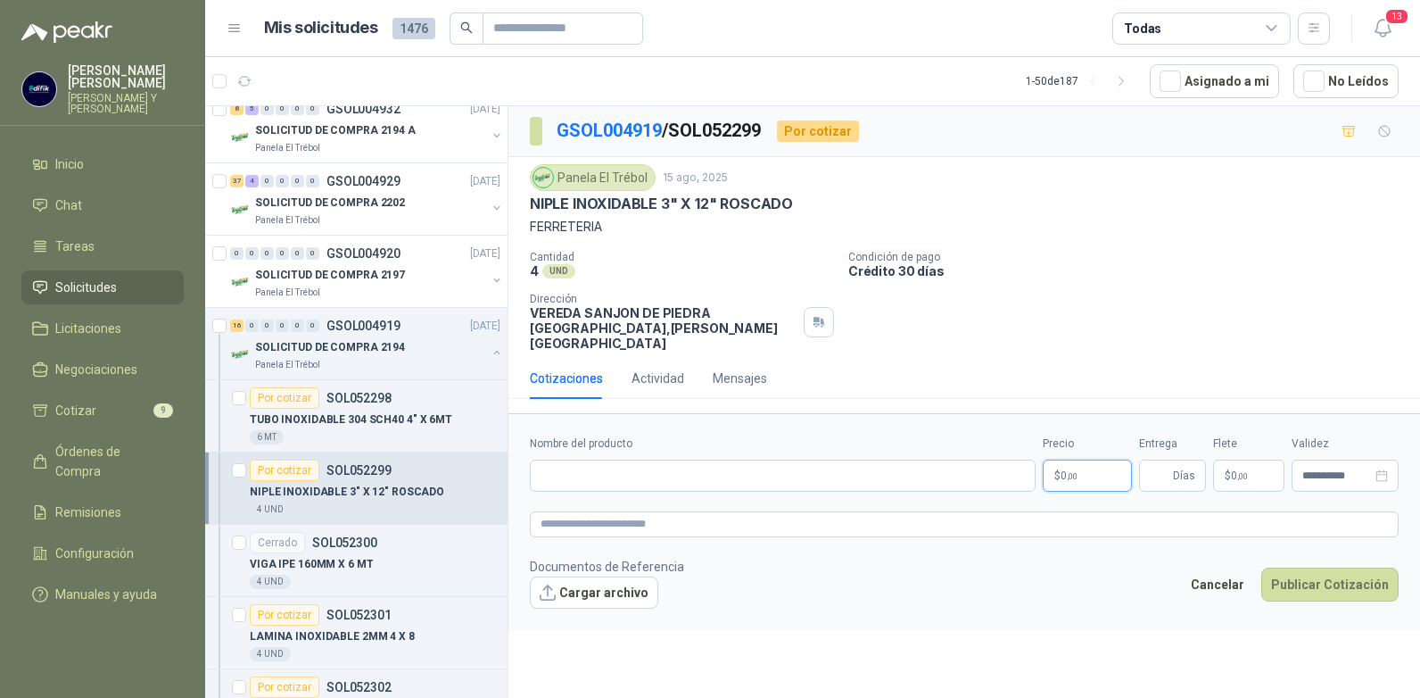
click at [1104, 459] on p "$ 0 ,00" at bounding box center [1087, 475] width 89 height 32
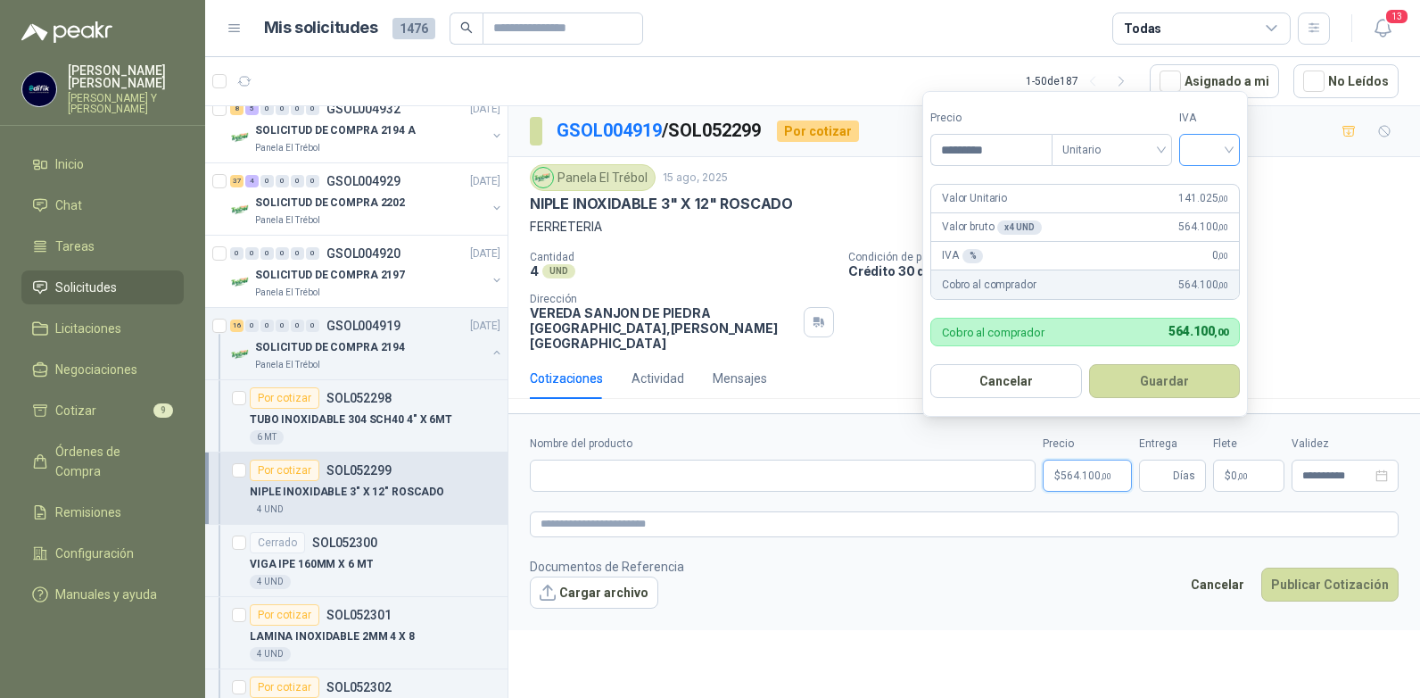
type input "*********"
click at [1229, 141] on input "search" at bounding box center [1209, 148] width 39 height 27
click at [1204, 175] on div "19%" at bounding box center [1213, 186] width 54 height 29
click at [1183, 379] on button "Guardar" at bounding box center [1167, 381] width 153 height 34
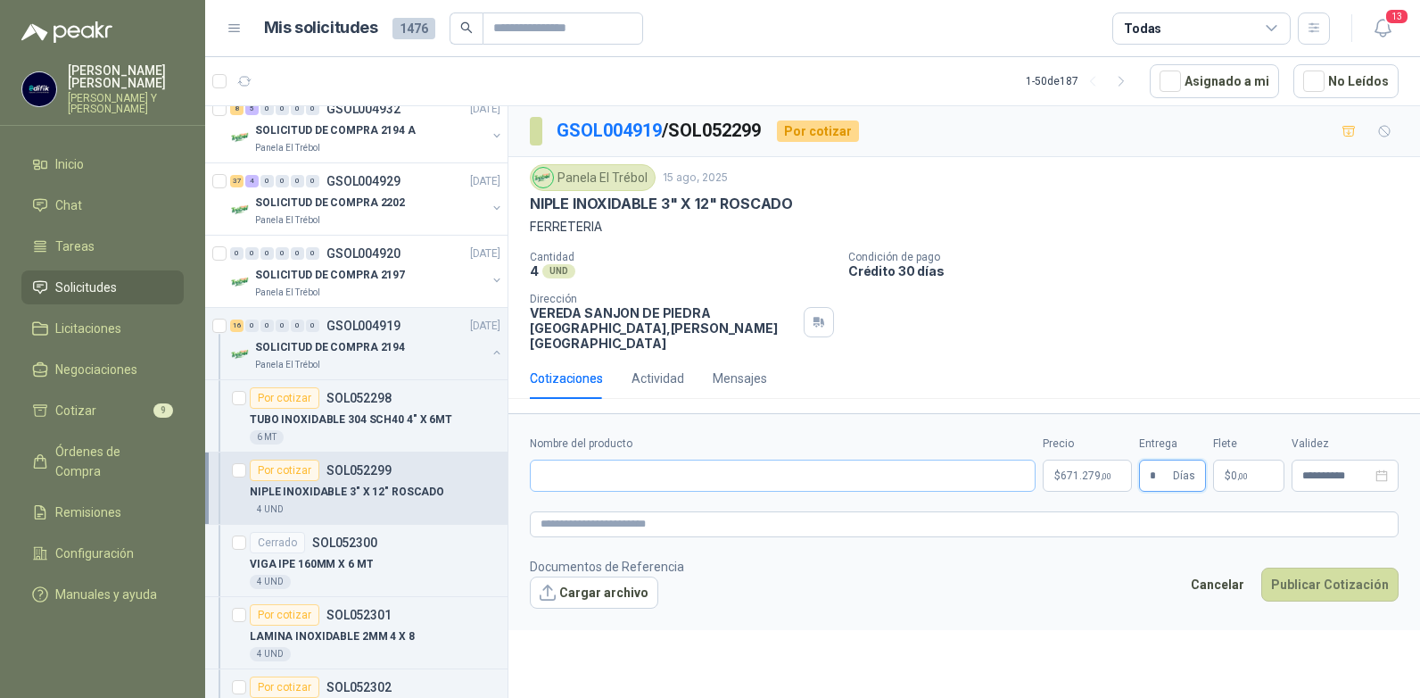
type input "*"
click at [607, 467] on input "Nombre del producto" at bounding box center [783, 475] width 506 height 32
type input "**********"
click at [1298, 572] on button "Publicar Cotización" at bounding box center [1329, 584] width 137 height 34
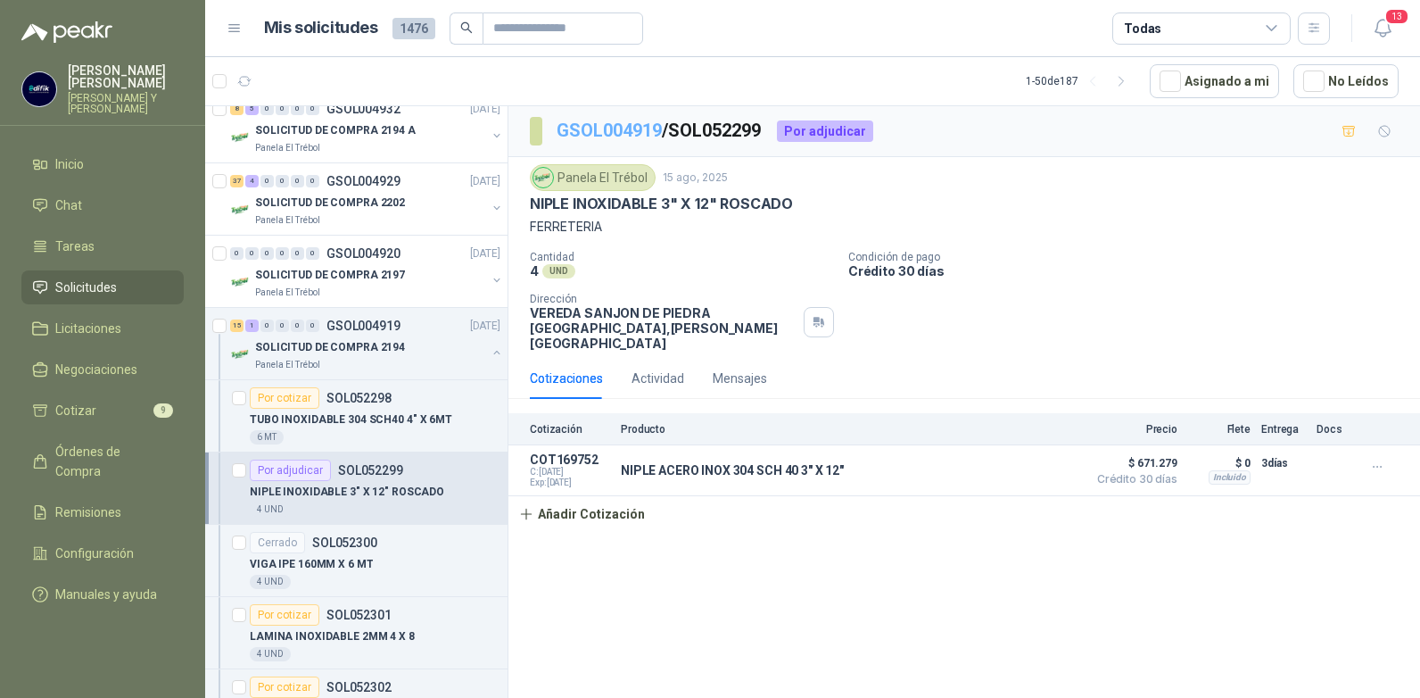
click at [629, 131] on link "GSOL004919" at bounding box center [609, 130] width 105 height 21
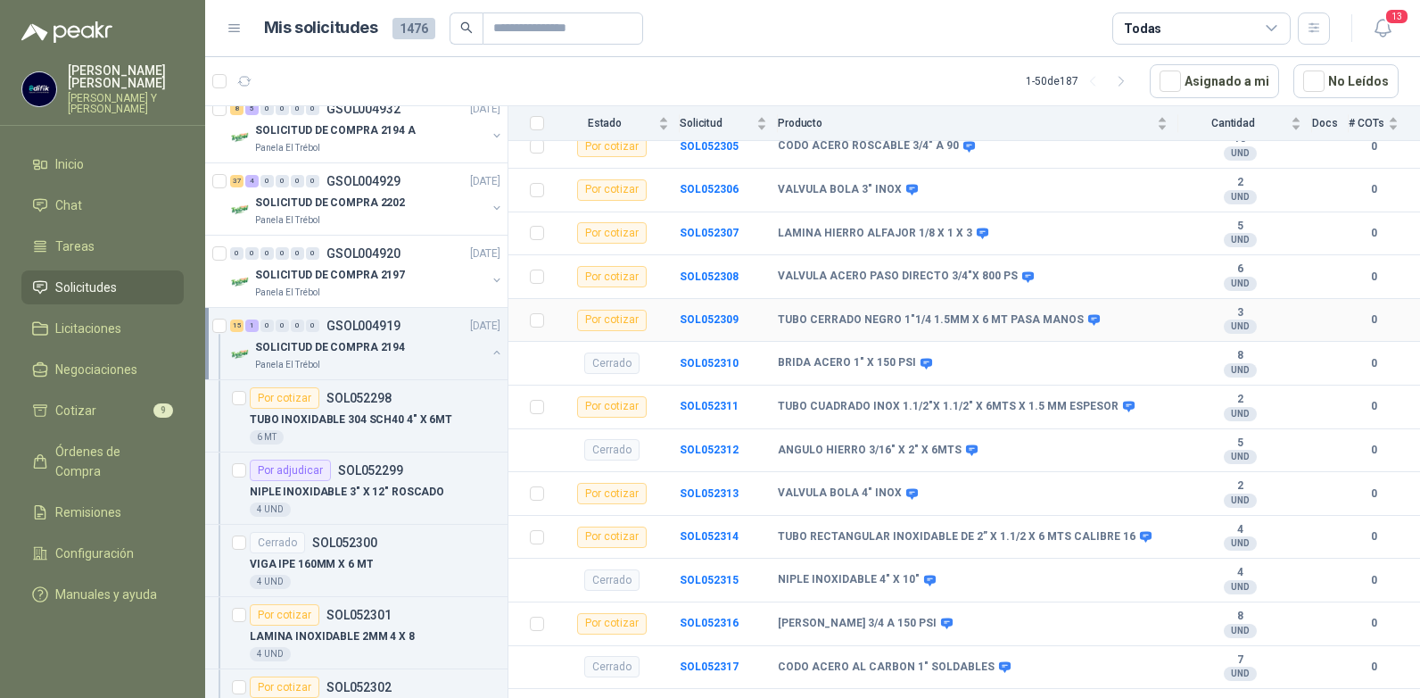
scroll to position [594, 0]
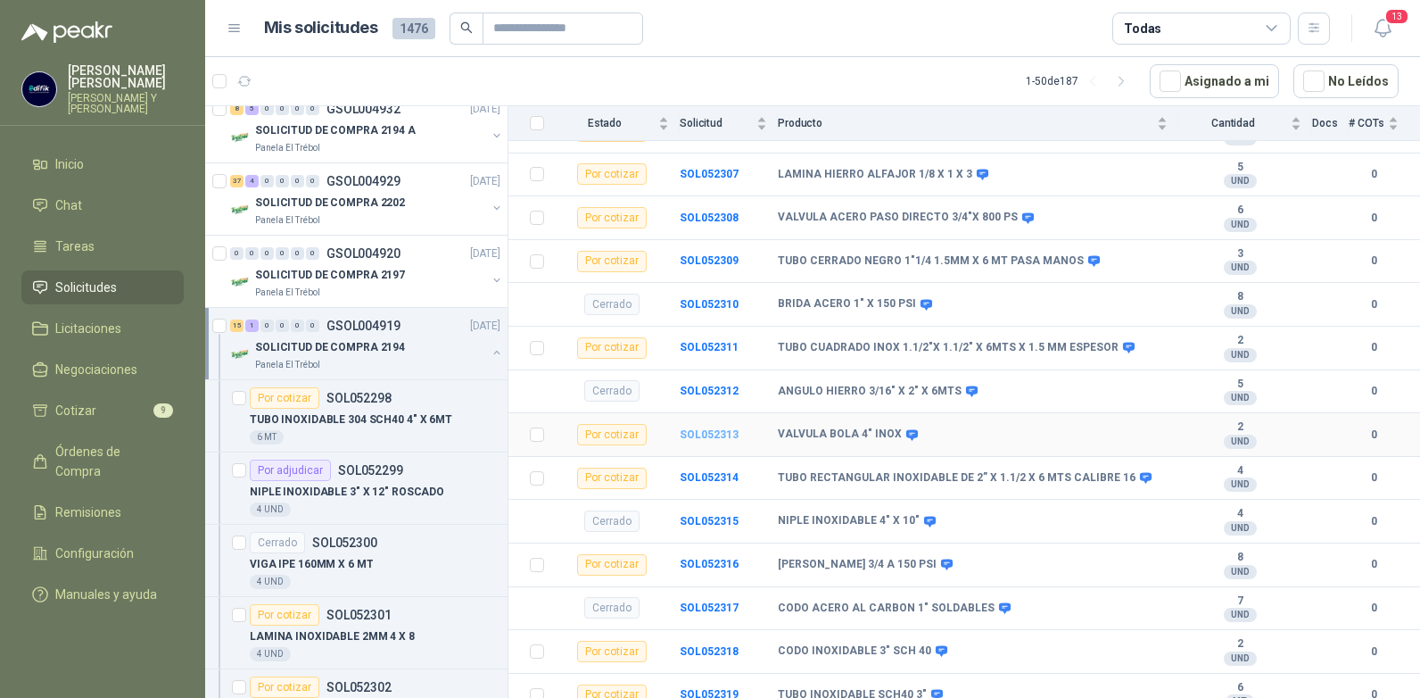
click at [698, 428] on b "SOL052313" at bounding box center [709, 434] width 59 height 12
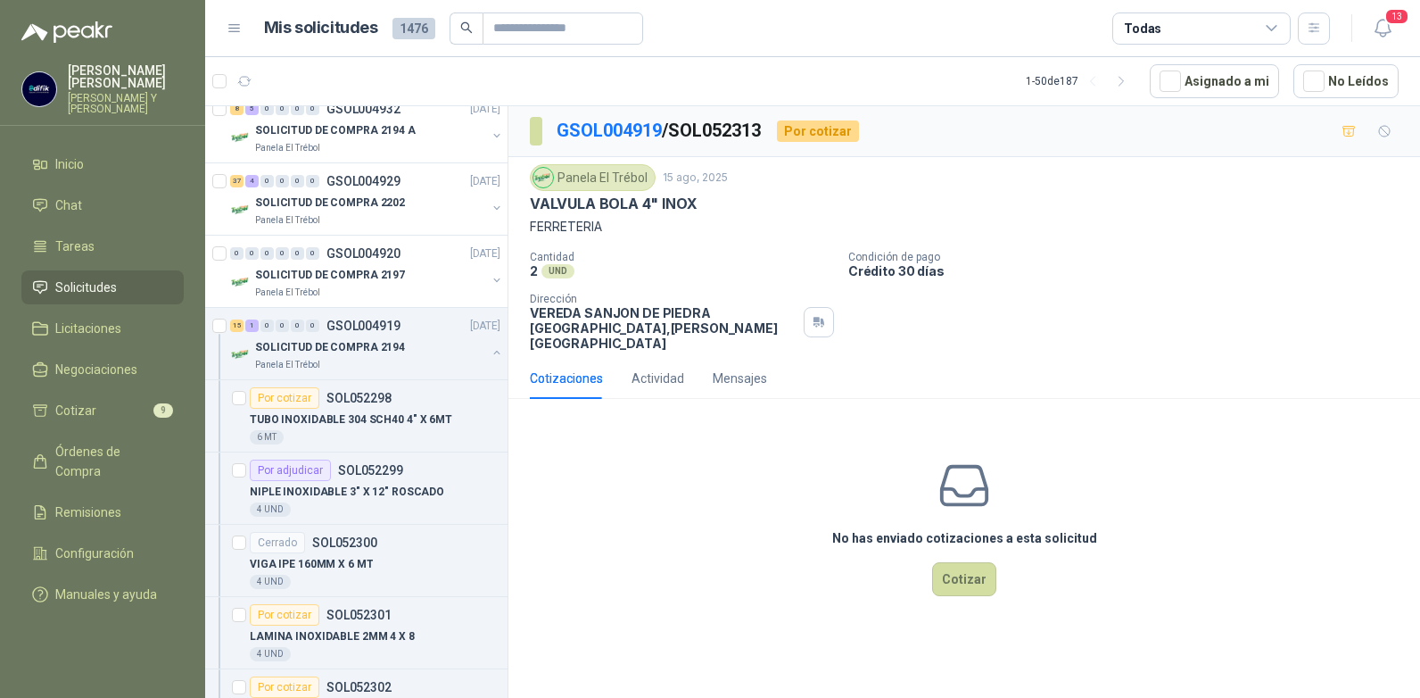
click at [697, 425] on div "No has enviado cotizaciones a esta solicitud Cotizar" at bounding box center [964, 526] width 912 height 227
click at [965, 565] on button "Cotizar" at bounding box center [964, 579] width 64 height 34
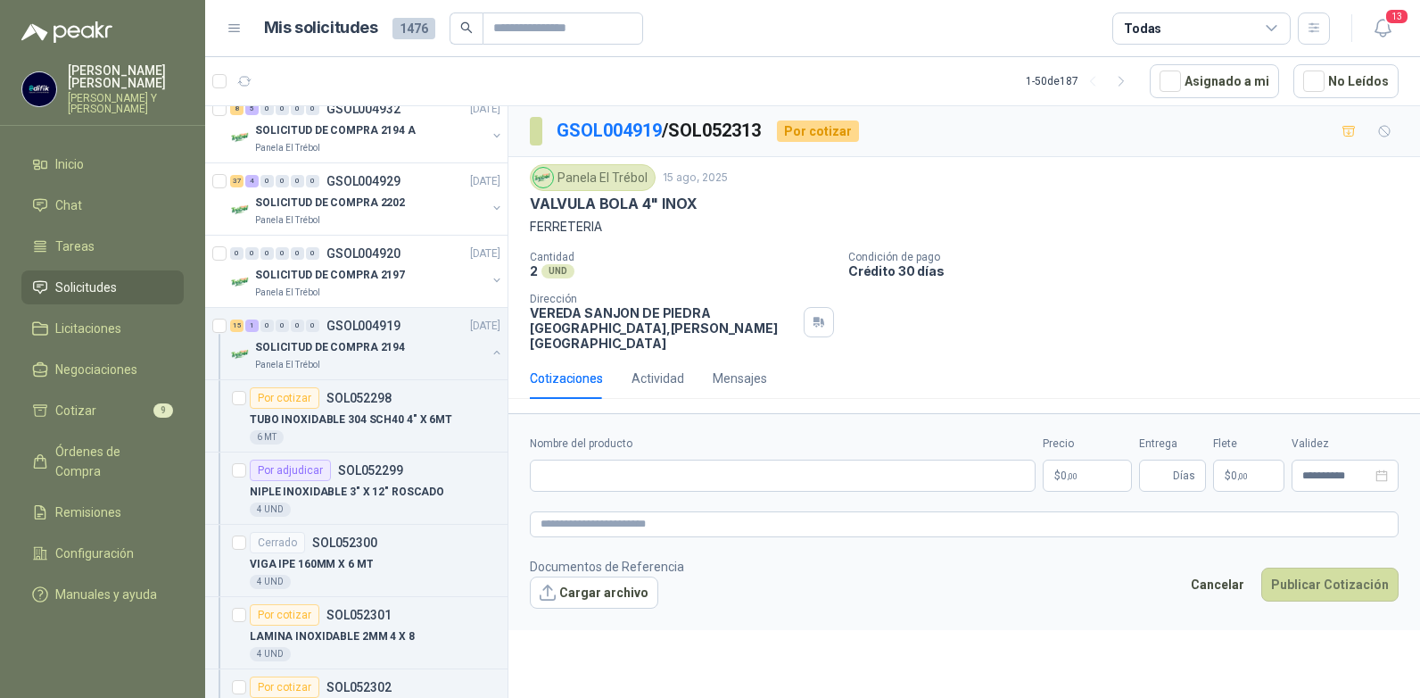
click at [1069, 471] on span ",00" at bounding box center [1072, 476] width 11 height 10
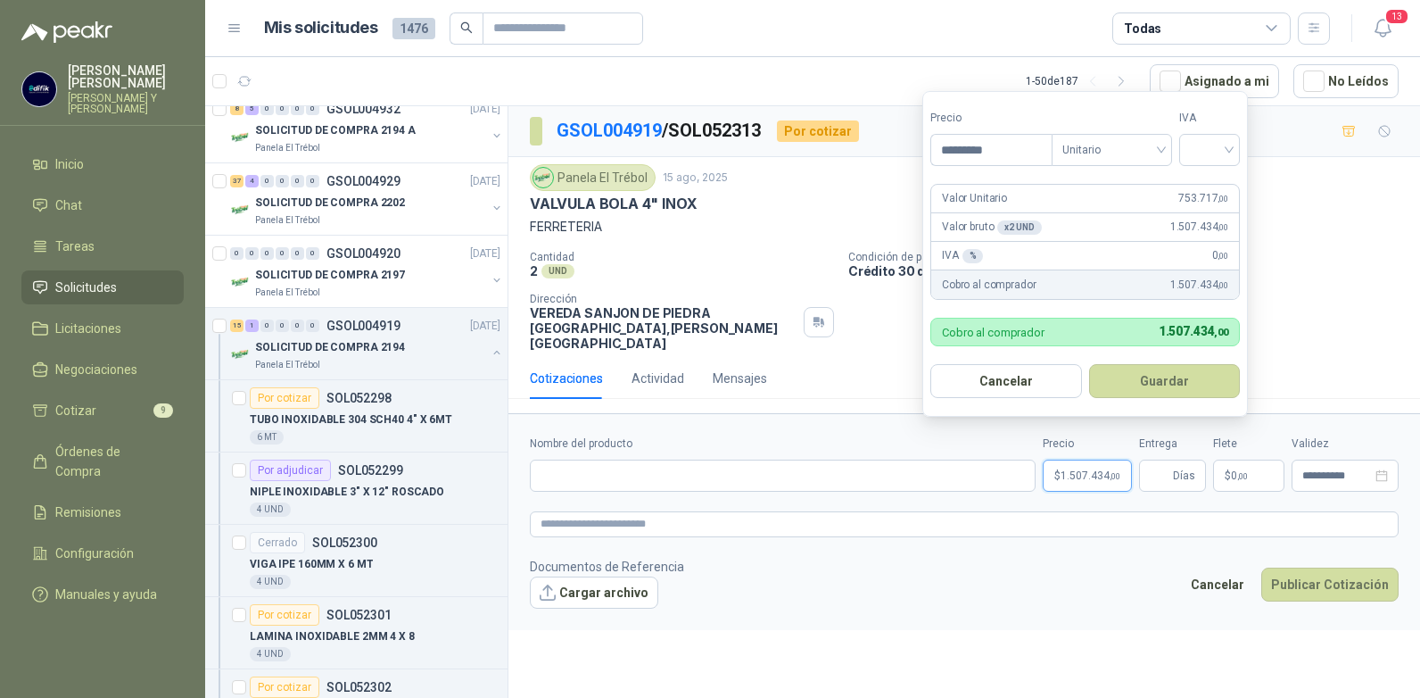
type input "*********"
click at [1227, 153] on input "search" at bounding box center [1209, 148] width 39 height 27
click at [1208, 185] on div "19%" at bounding box center [1213, 187] width 33 height 20
click at [1165, 380] on button "Guardar" at bounding box center [1167, 381] width 153 height 34
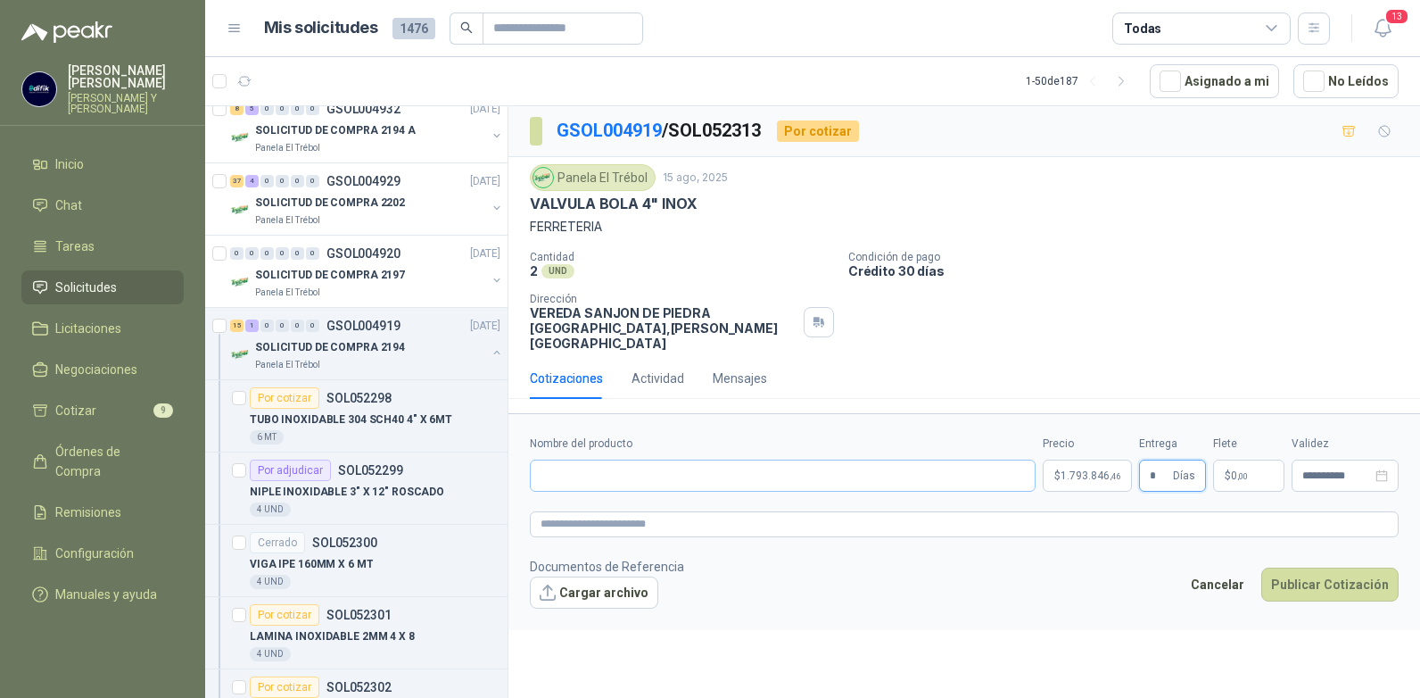
type input "*"
click at [589, 459] on input "Nombre del producto" at bounding box center [783, 475] width 506 height 32
type input "**********"
click at [1309, 567] on button "Publicar Cotización" at bounding box center [1329, 584] width 137 height 34
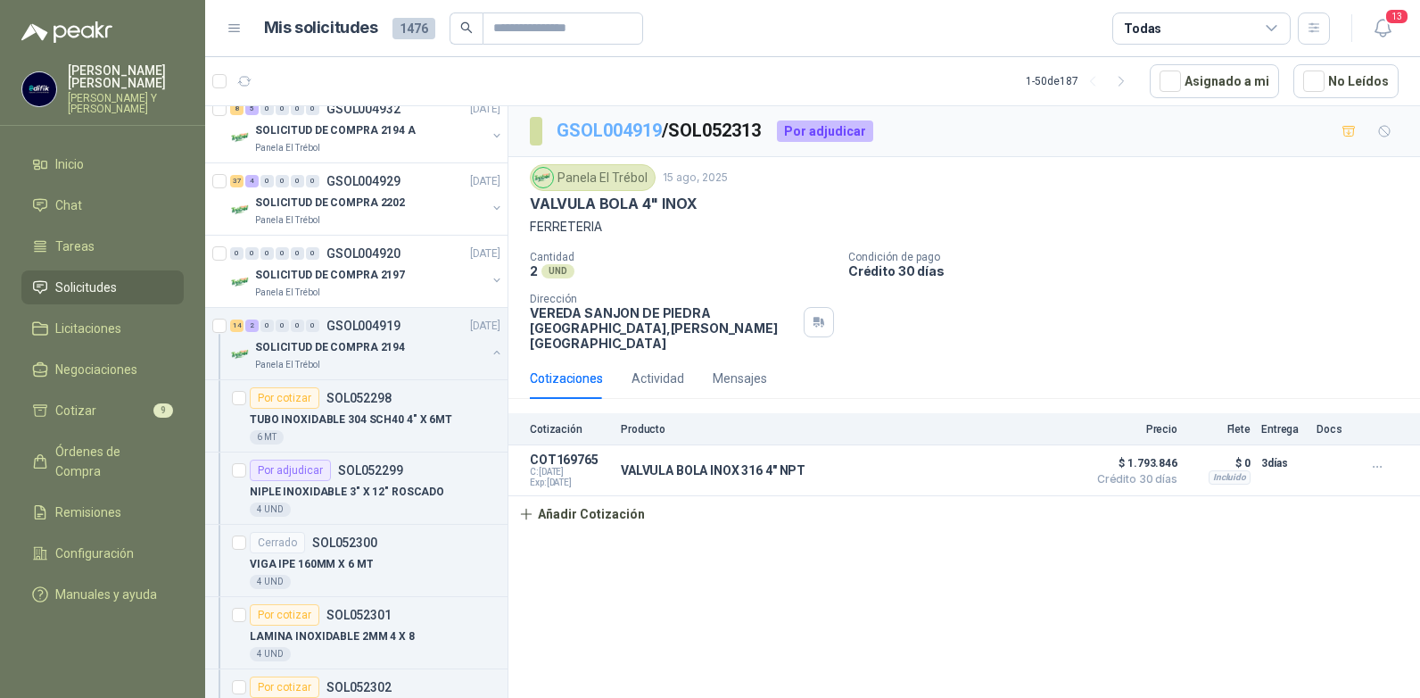
click at [631, 127] on link "GSOL004919" at bounding box center [609, 130] width 105 height 21
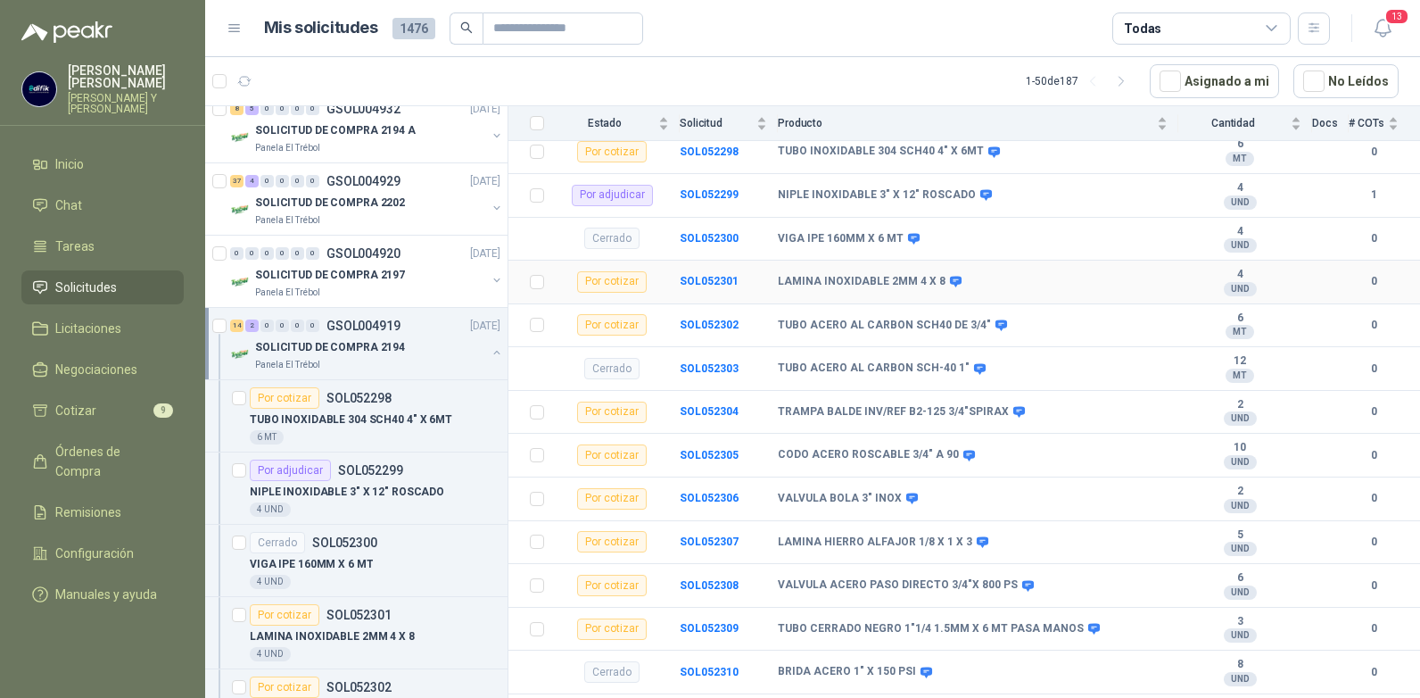
scroll to position [268, 0]
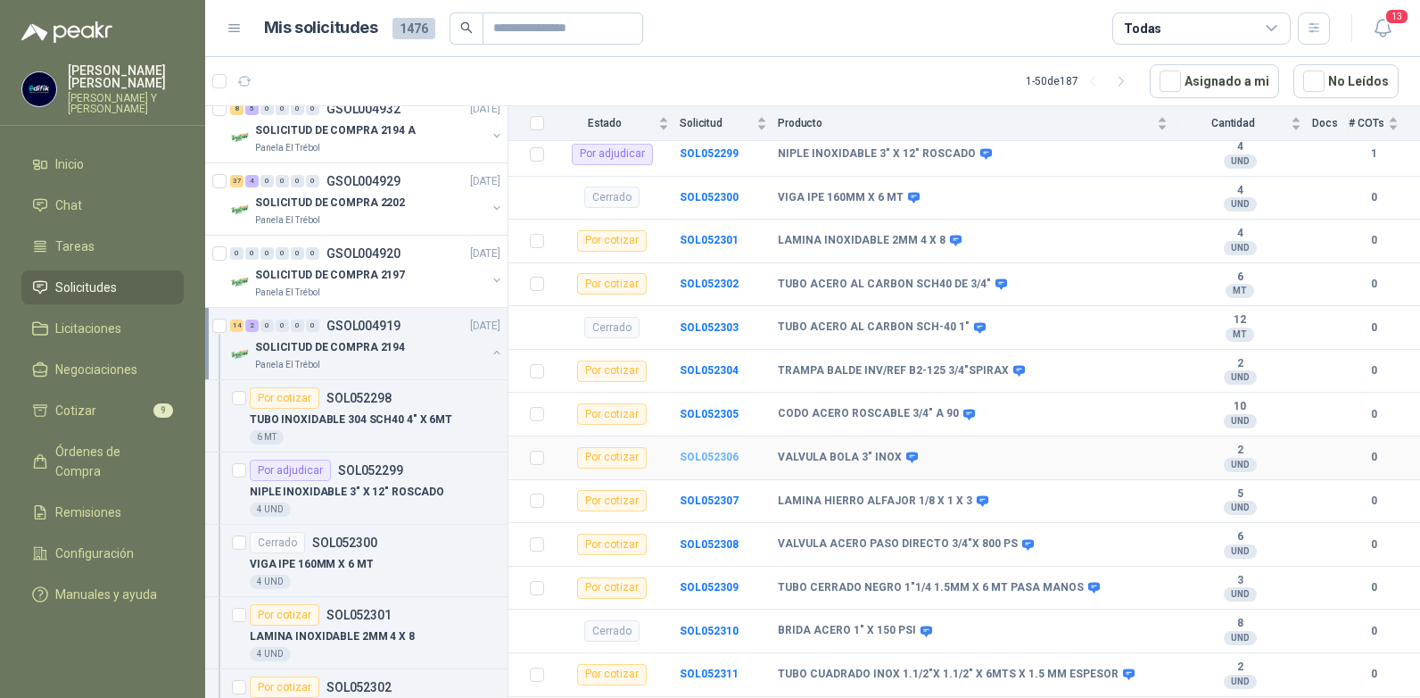
click at [713, 450] on b "SOL052306" at bounding box center [709, 456] width 59 height 12
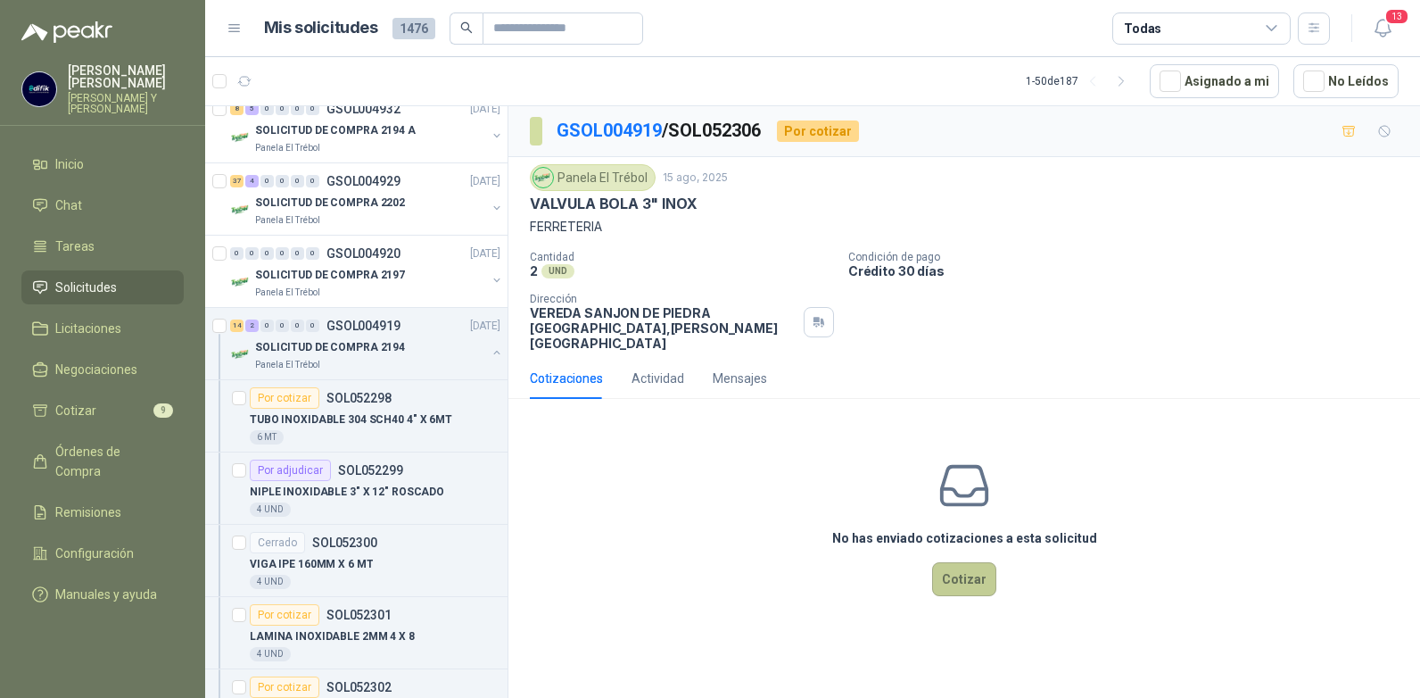
click at [957, 563] on button "Cotizar" at bounding box center [964, 579] width 64 height 34
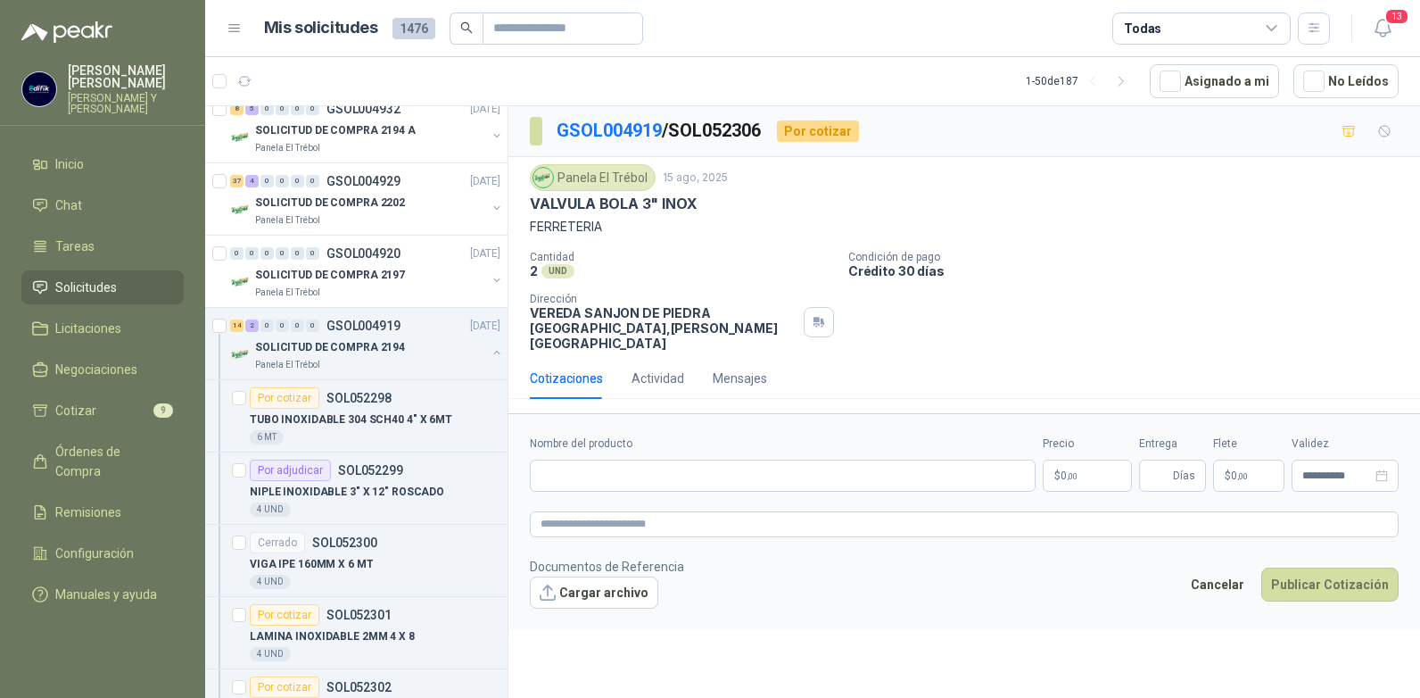
click at [1086, 459] on p "$ 0 ,00" at bounding box center [1087, 475] width 89 height 32
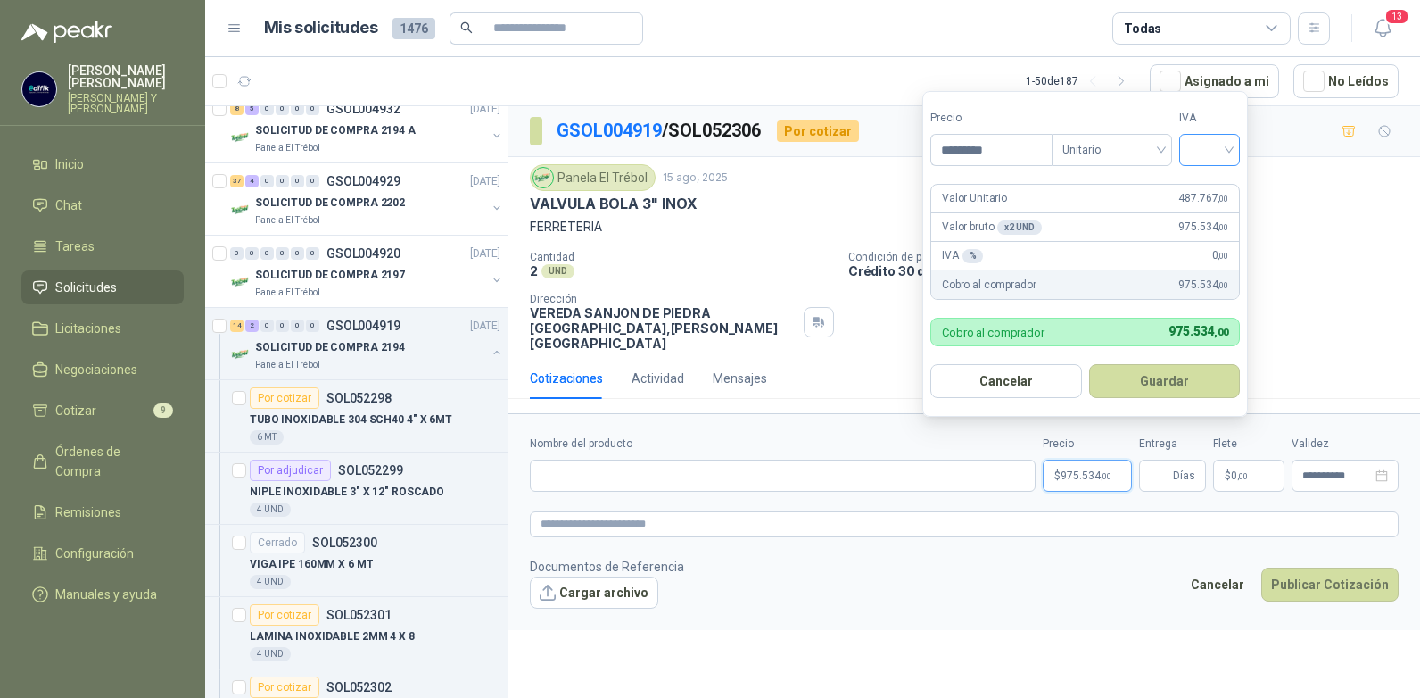
click at [1234, 146] on div at bounding box center [1209, 150] width 61 height 32
type input "*********"
click at [1195, 188] on div "19%" at bounding box center [1213, 186] width 54 height 29
click at [1158, 383] on button "Guardar" at bounding box center [1167, 381] width 153 height 34
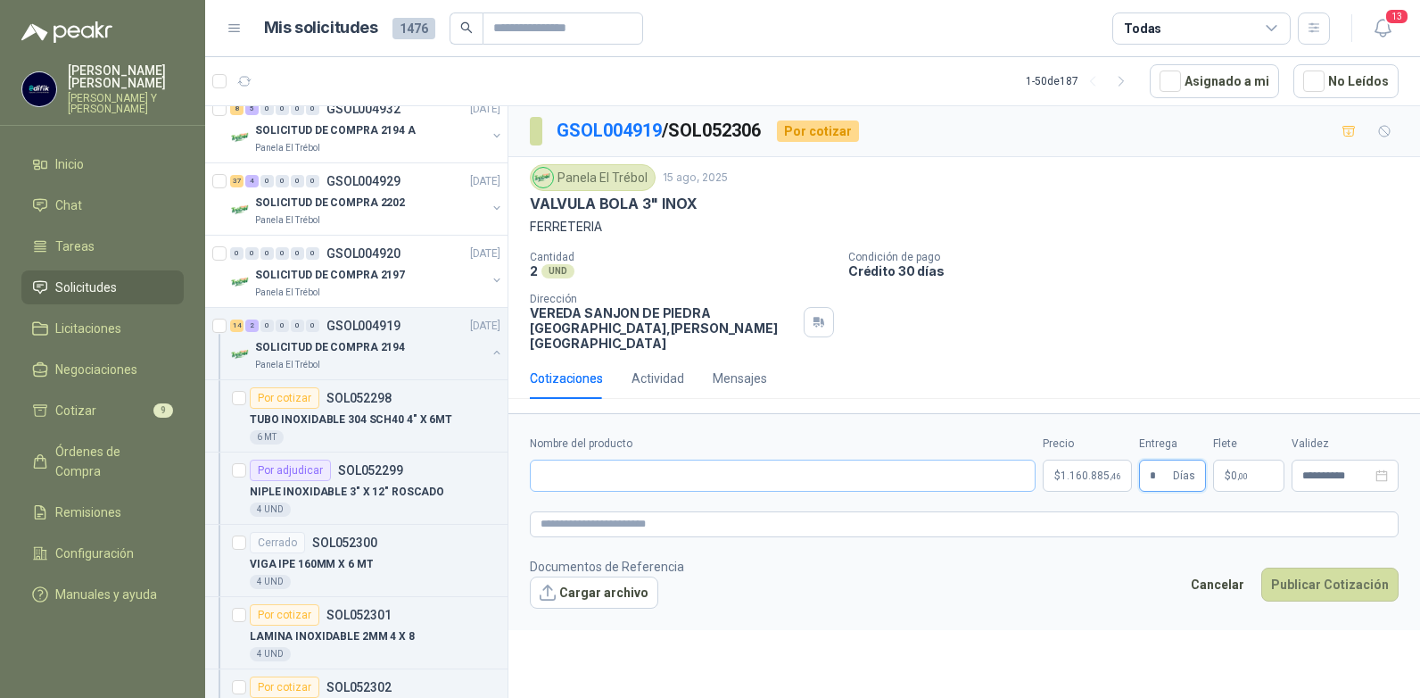
type input "*"
click at [616, 462] on input "Nombre del producto" at bounding box center [783, 475] width 506 height 32
type input "**********"
click at [1320, 581] on button "Publicar Cotización" at bounding box center [1329, 584] width 137 height 34
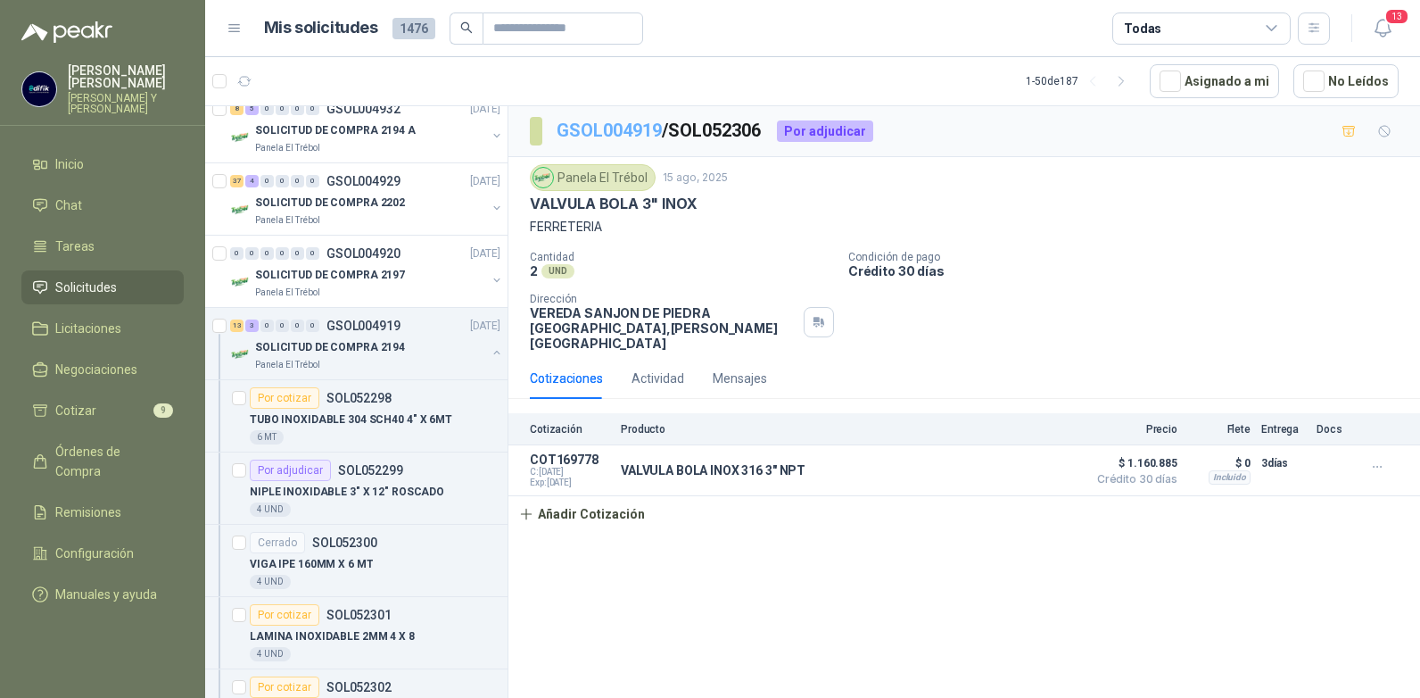
click at [621, 128] on link "GSOL004919" at bounding box center [609, 130] width 105 height 21
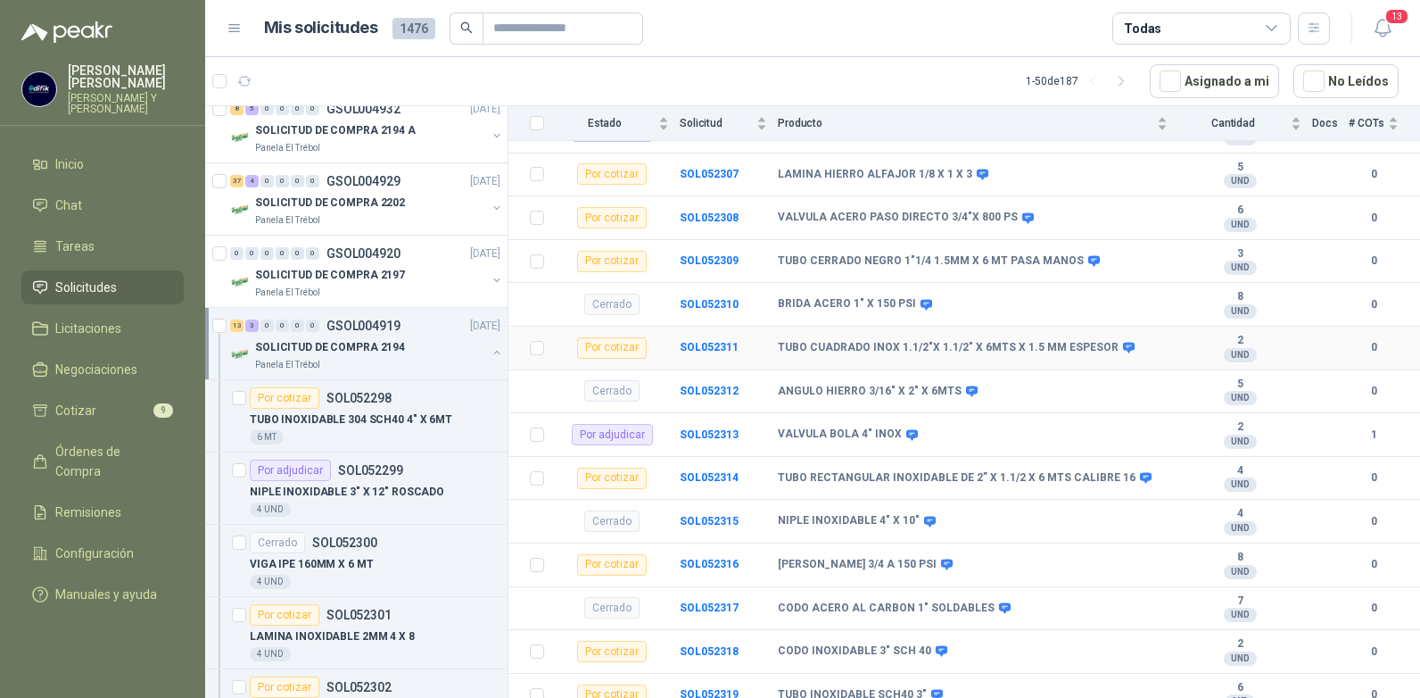
scroll to position [505, 0]
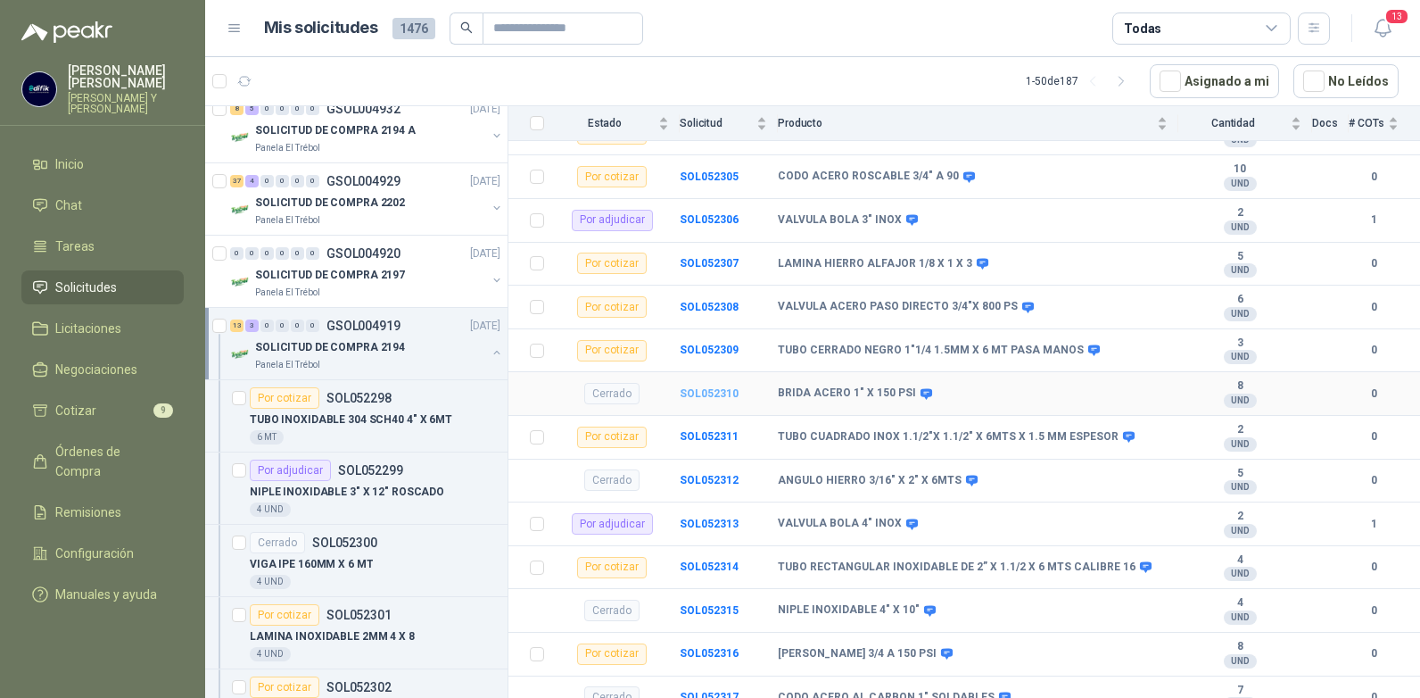
click at [691, 387] on b "SOL052310" at bounding box center [709, 393] width 59 height 12
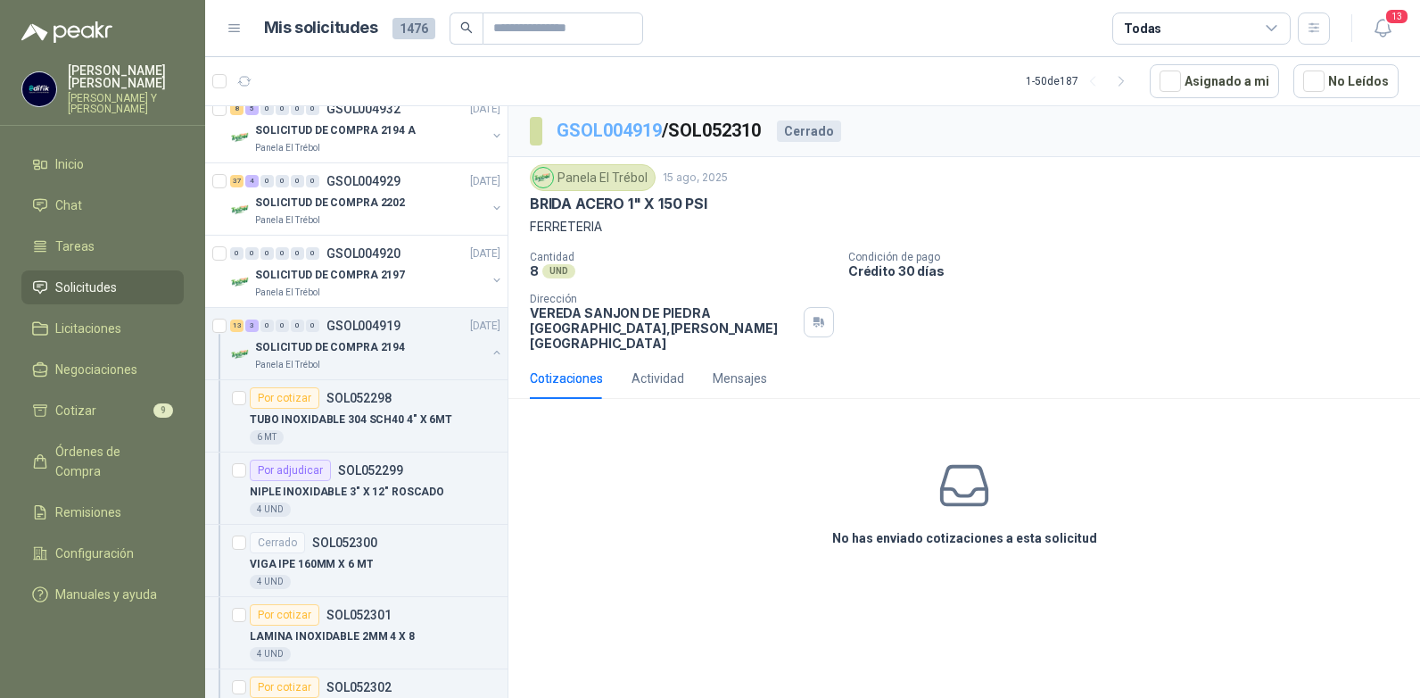
click at [646, 128] on link "GSOL004919" at bounding box center [609, 130] width 105 height 21
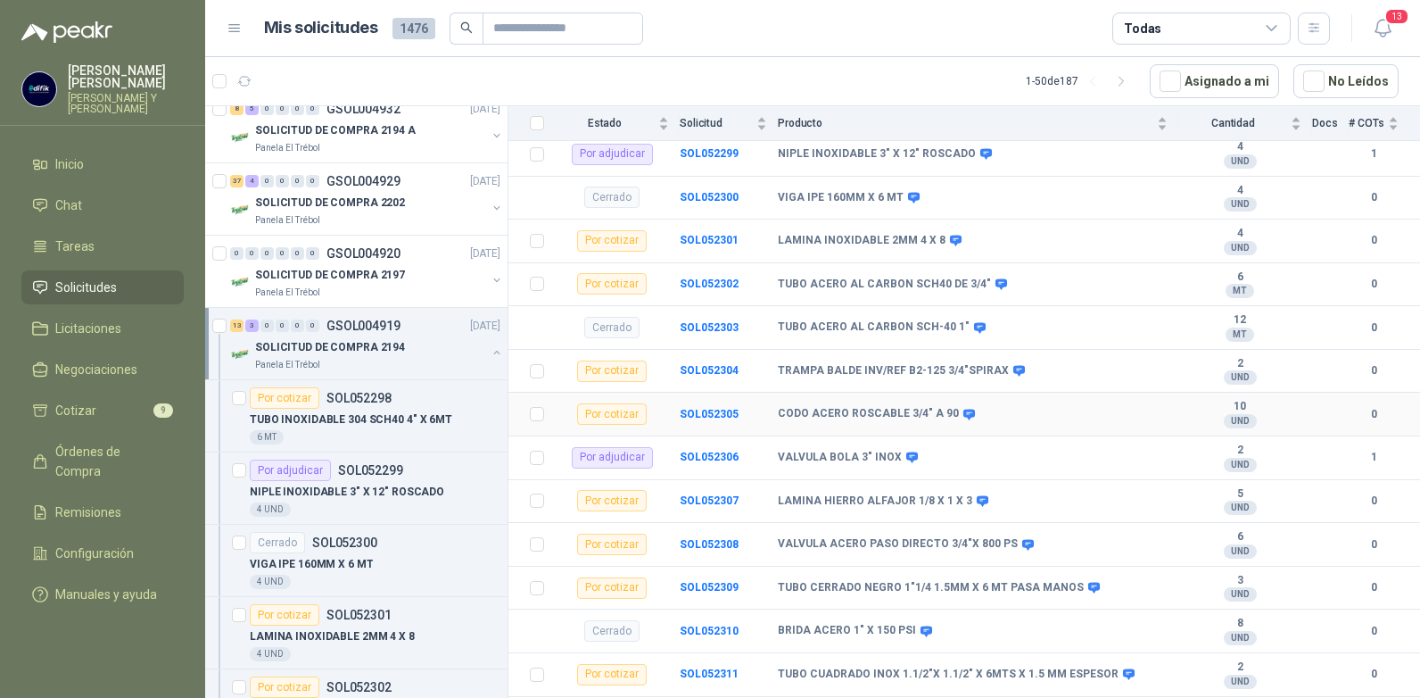
scroll to position [357, 0]
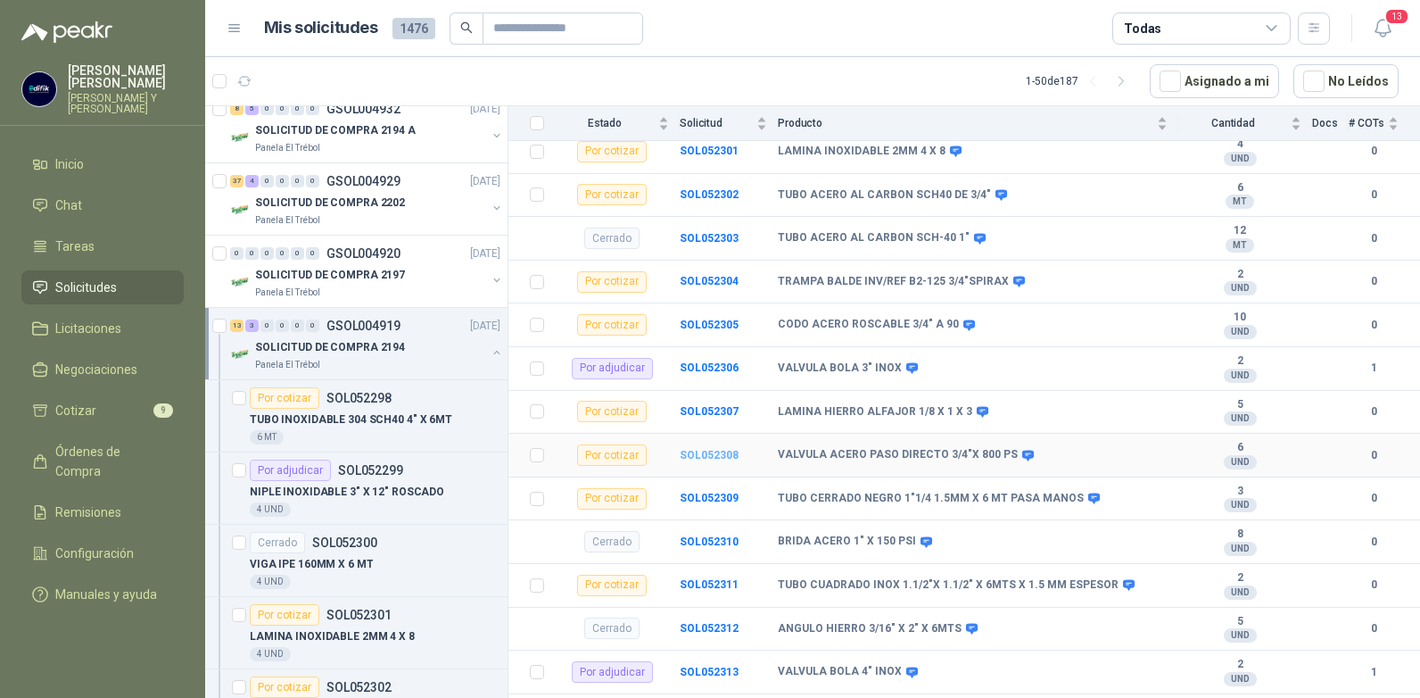
click at [703, 449] on b "SOL052308" at bounding box center [709, 455] width 59 height 12
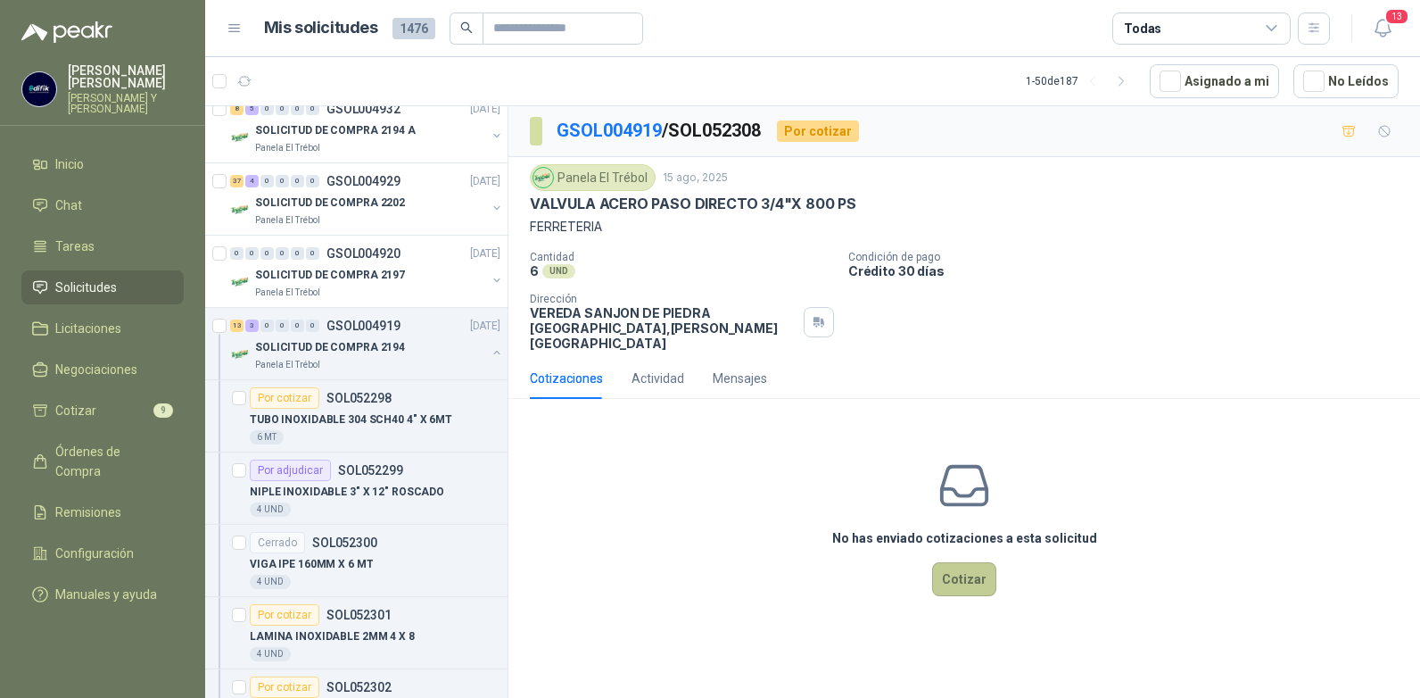
click at [970, 570] on button "Cotizar" at bounding box center [964, 579] width 64 height 34
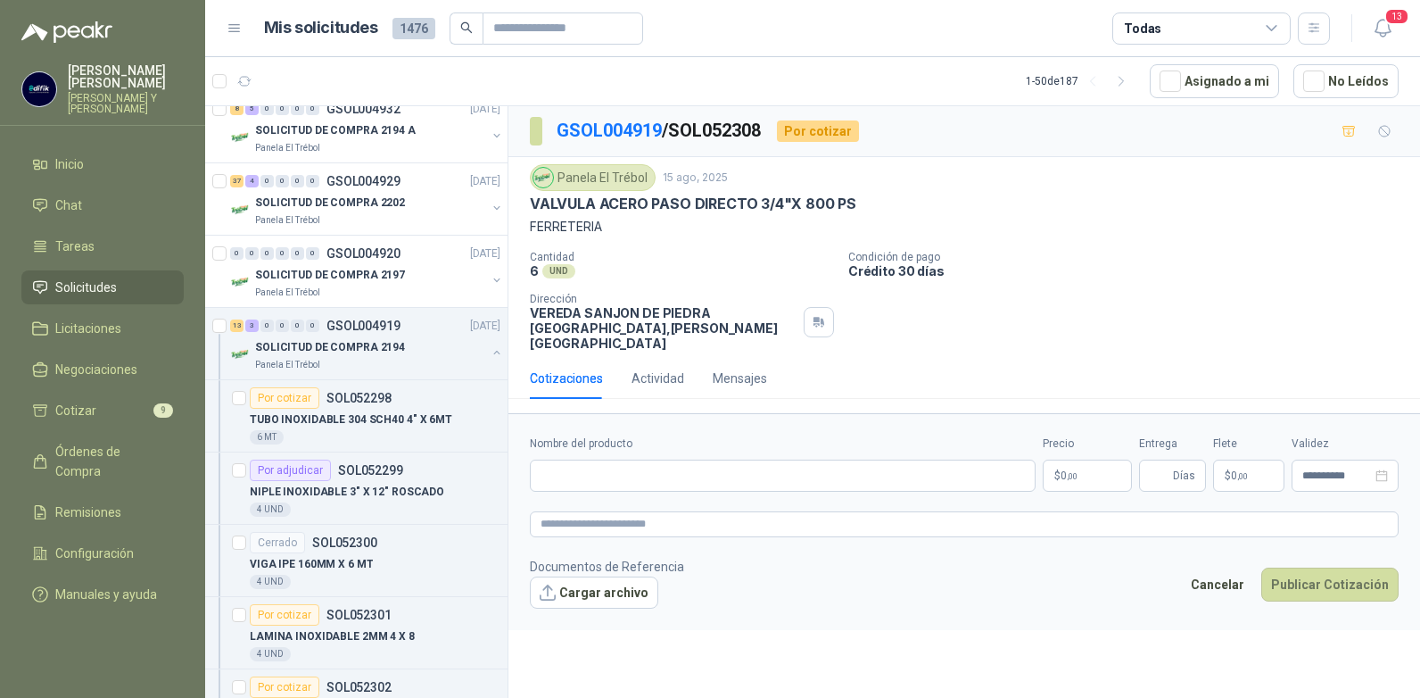
click at [1083, 459] on p "$ 0 ,00" at bounding box center [1087, 475] width 89 height 32
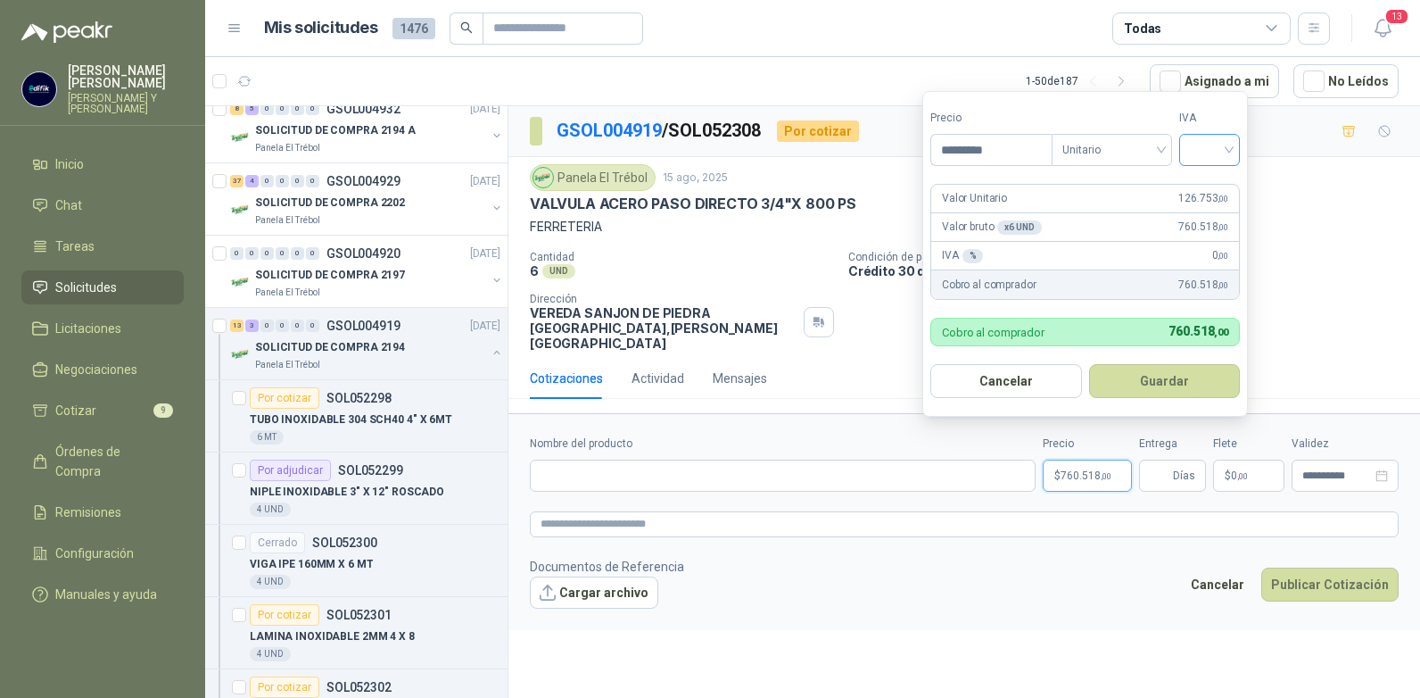
type input "*********"
click at [1229, 148] on input "search" at bounding box center [1209, 148] width 39 height 27
click at [1199, 179] on div "19%" at bounding box center [1213, 187] width 33 height 20
click at [1160, 386] on button "Guardar" at bounding box center [1167, 381] width 153 height 34
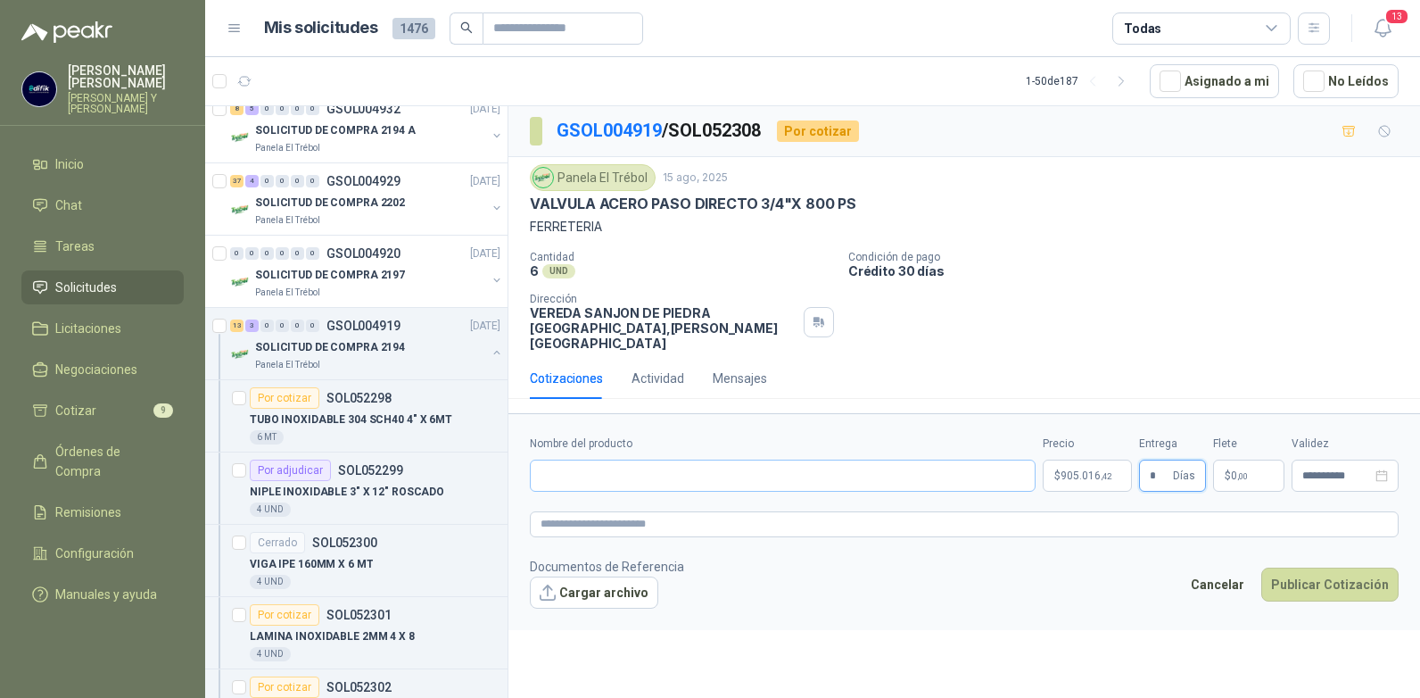
type input "*"
click at [547, 469] on input "Nombre del producto" at bounding box center [783, 475] width 506 height 32
type input "**********"
click at [1320, 569] on button "Publicar Cotización" at bounding box center [1329, 584] width 137 height 34
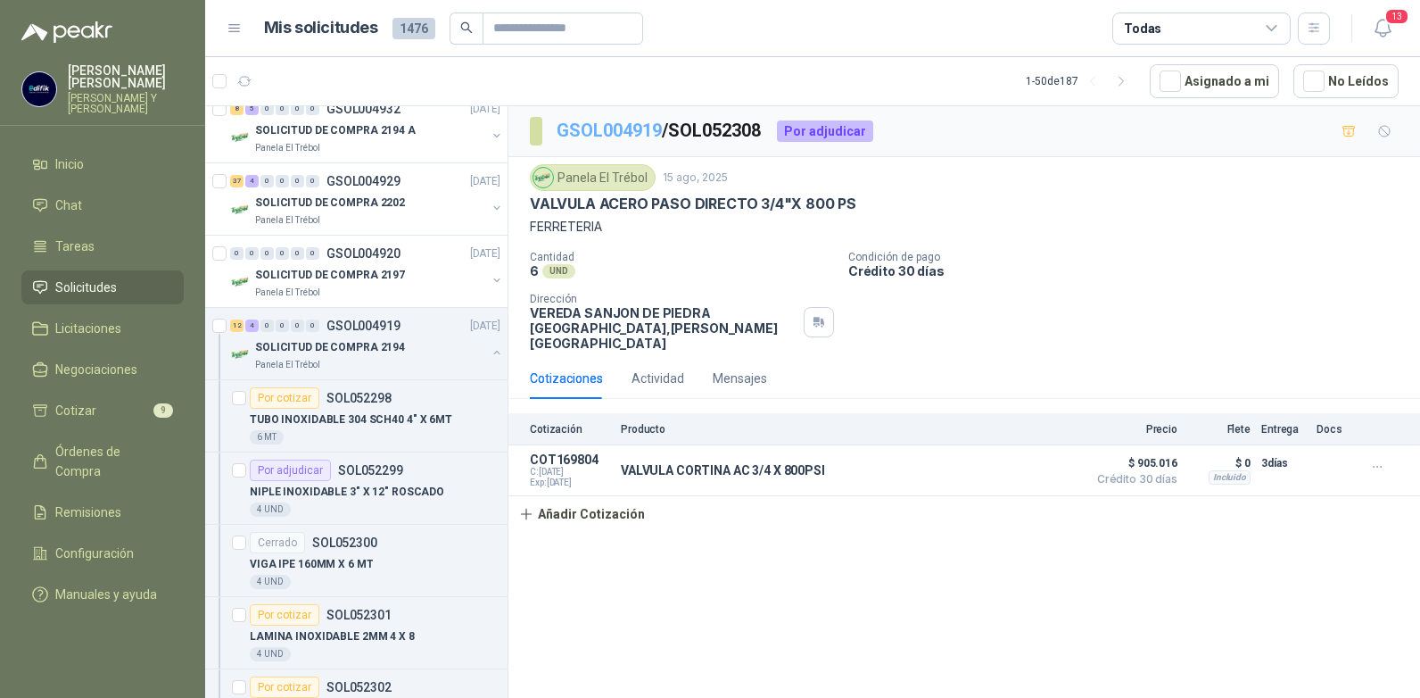
click at [643, 126] on link "GSOL004919" at bounding box center [609, 130] width 105 height 21
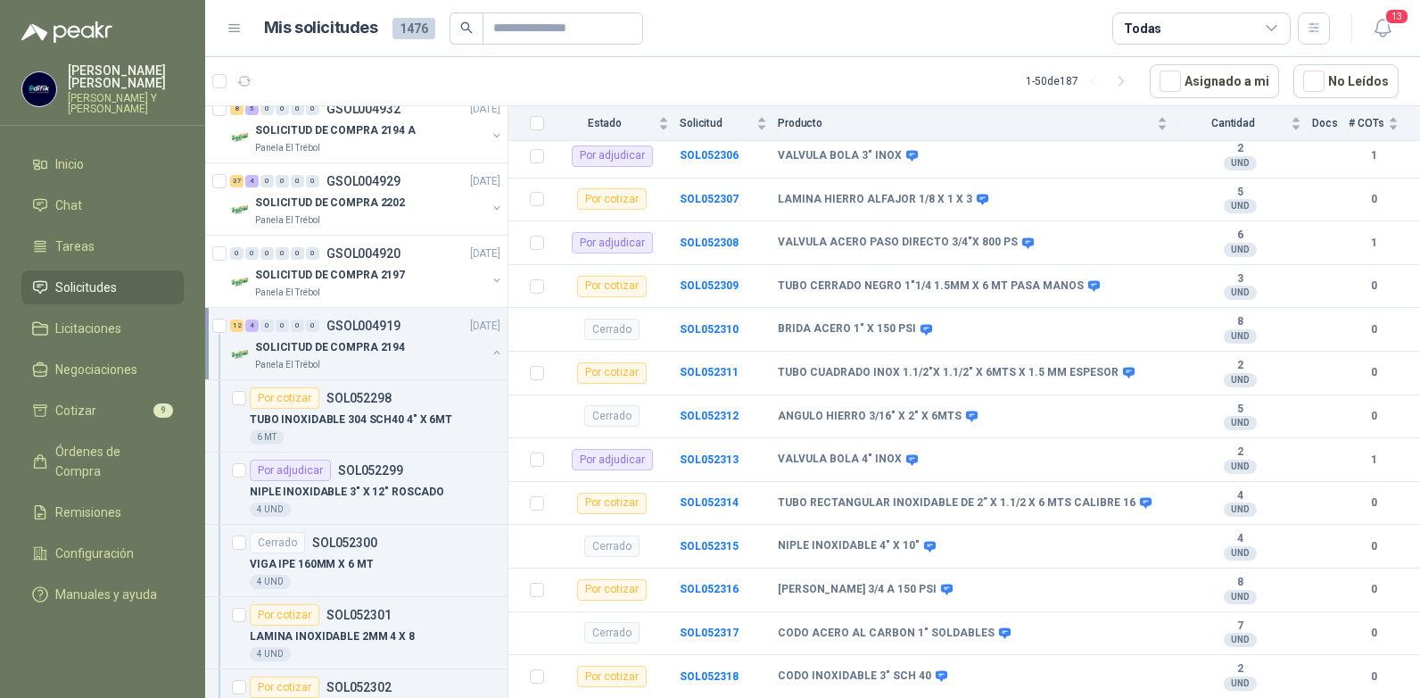
scroll to position [594, 0]
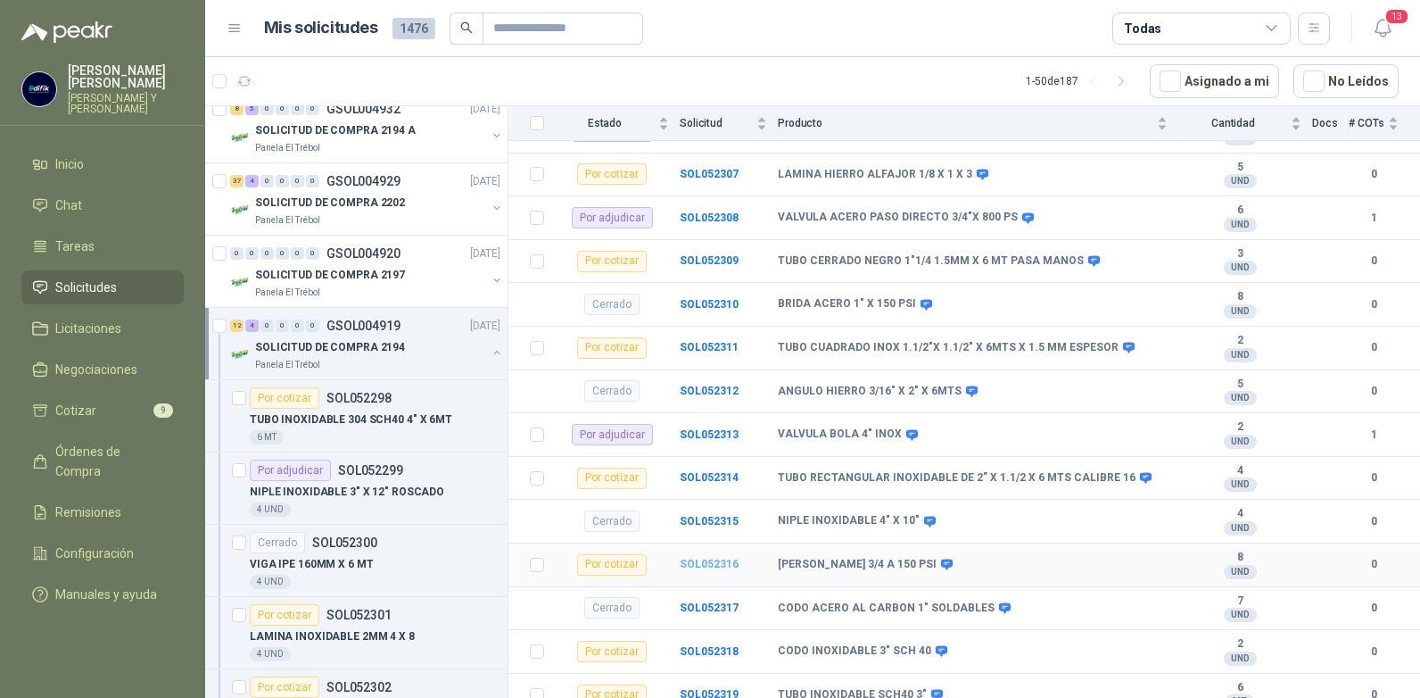
click at [711, 557] on b "SOL052316" at bounding box center [709, 563] width 59 height 12
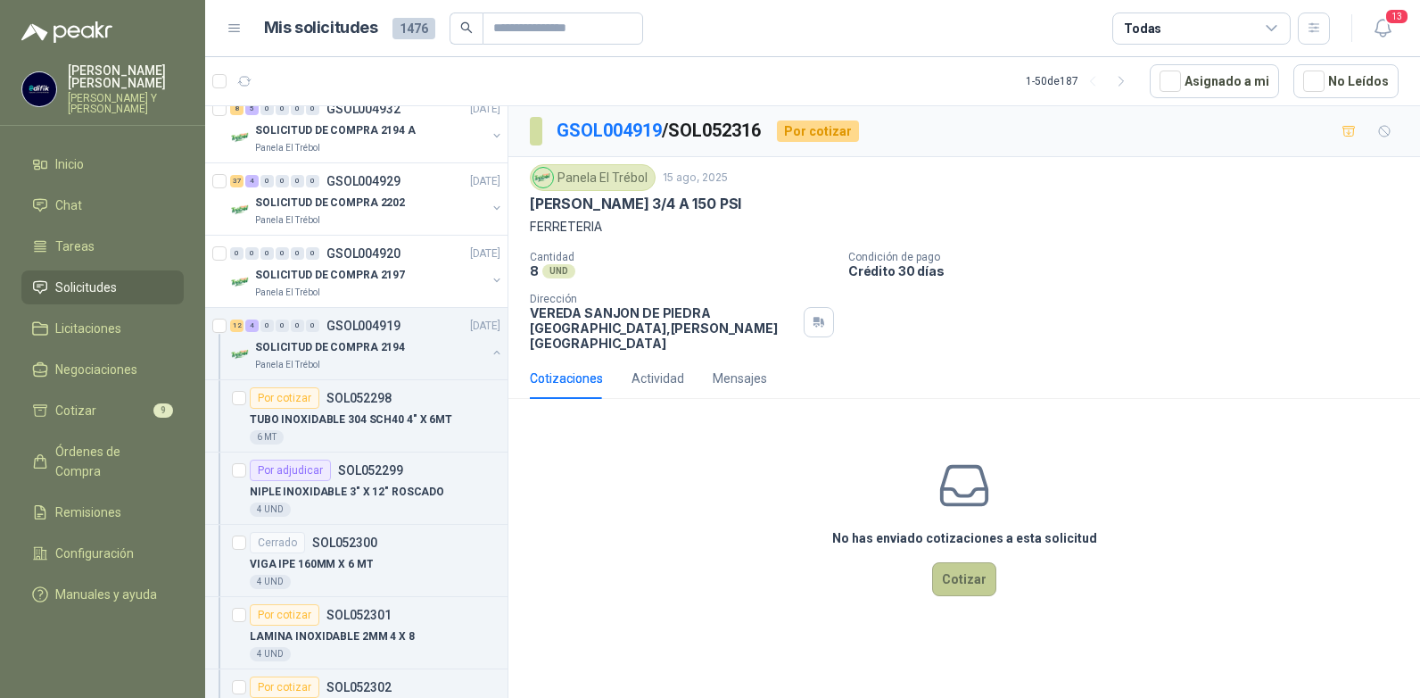
click at [967, 562] on button "Cotizar" at bounding box center [964, 579] width 64 height 34
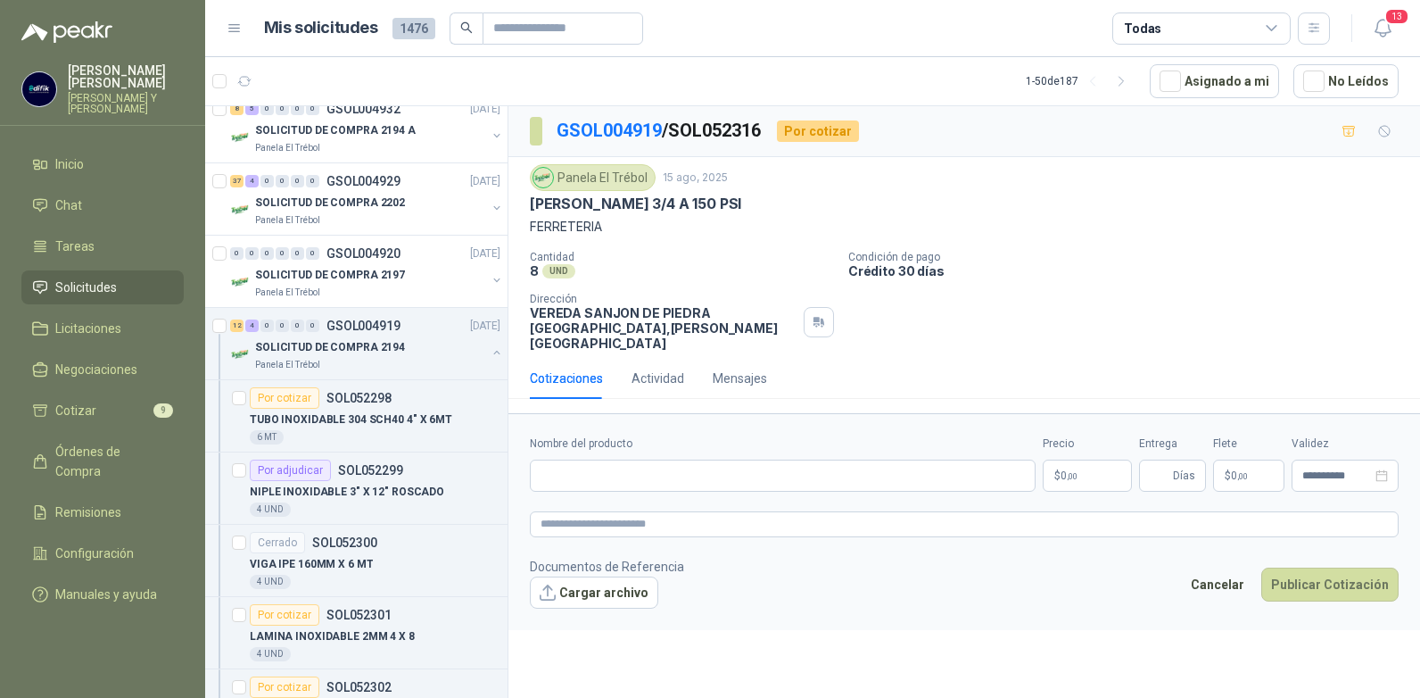
click at [1064, 470] on span "0 ,00" at bounding box center [1069, 475] width 17 height 11
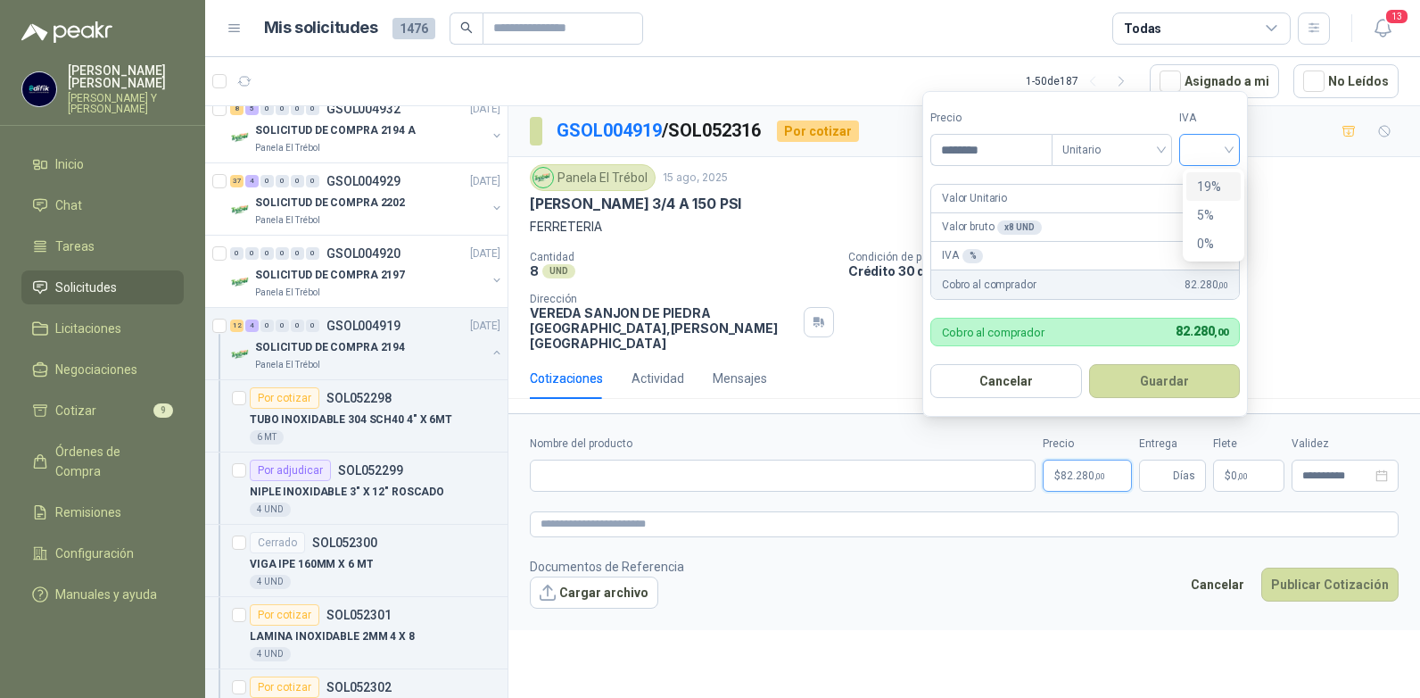
click at [1234, 143] on div at bounding box center [1209, 150] width 61 height 32
type input "********"
click at [1208, 178] on div "19%" at bounding box center [1213, 187] width 33 height 20
click at [1146, 382] on button "Guardar" at bounding box center [1167, 381] width 153 height 34
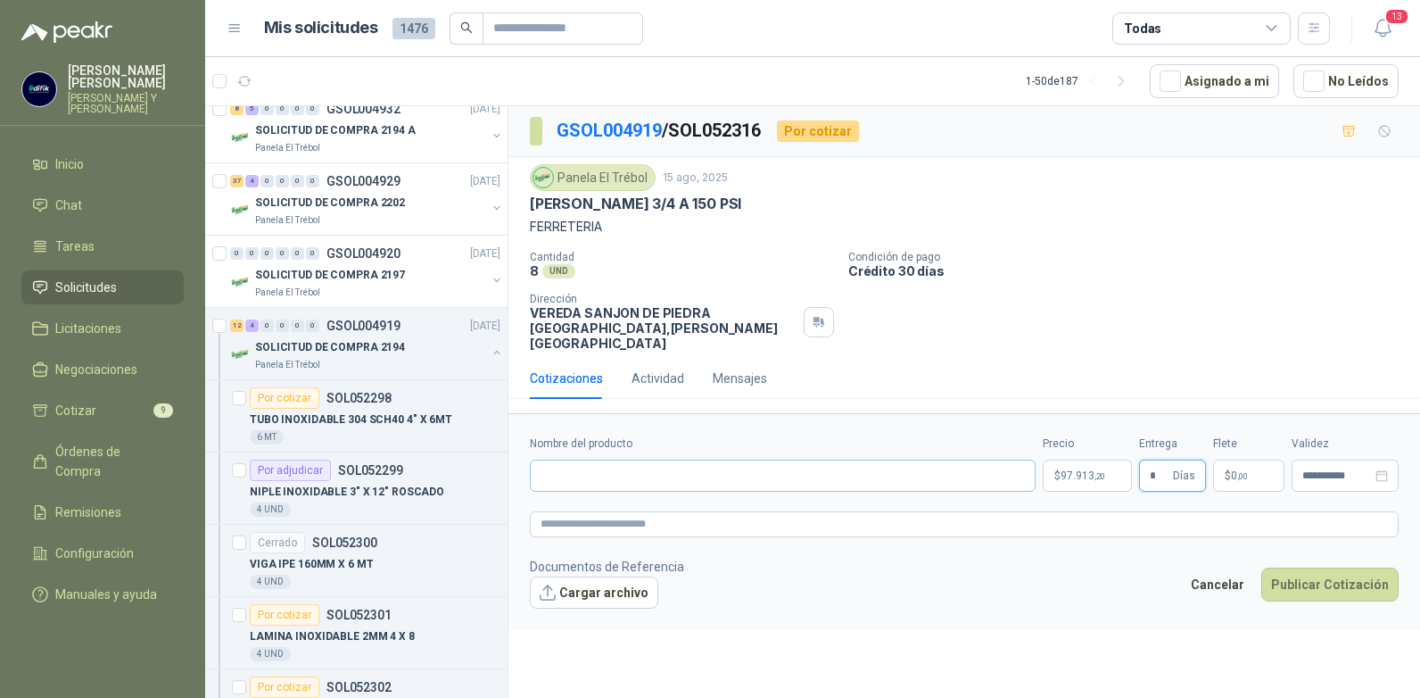
type input "*"
click at [579, 459] on input "Nombre del producto" at bounding box center [783, 475] width 506 height 32
type input "**********"
click at [1303, 567] on button "Publicar Cotización" at bounding box center [1329, 584] width 137 height 34
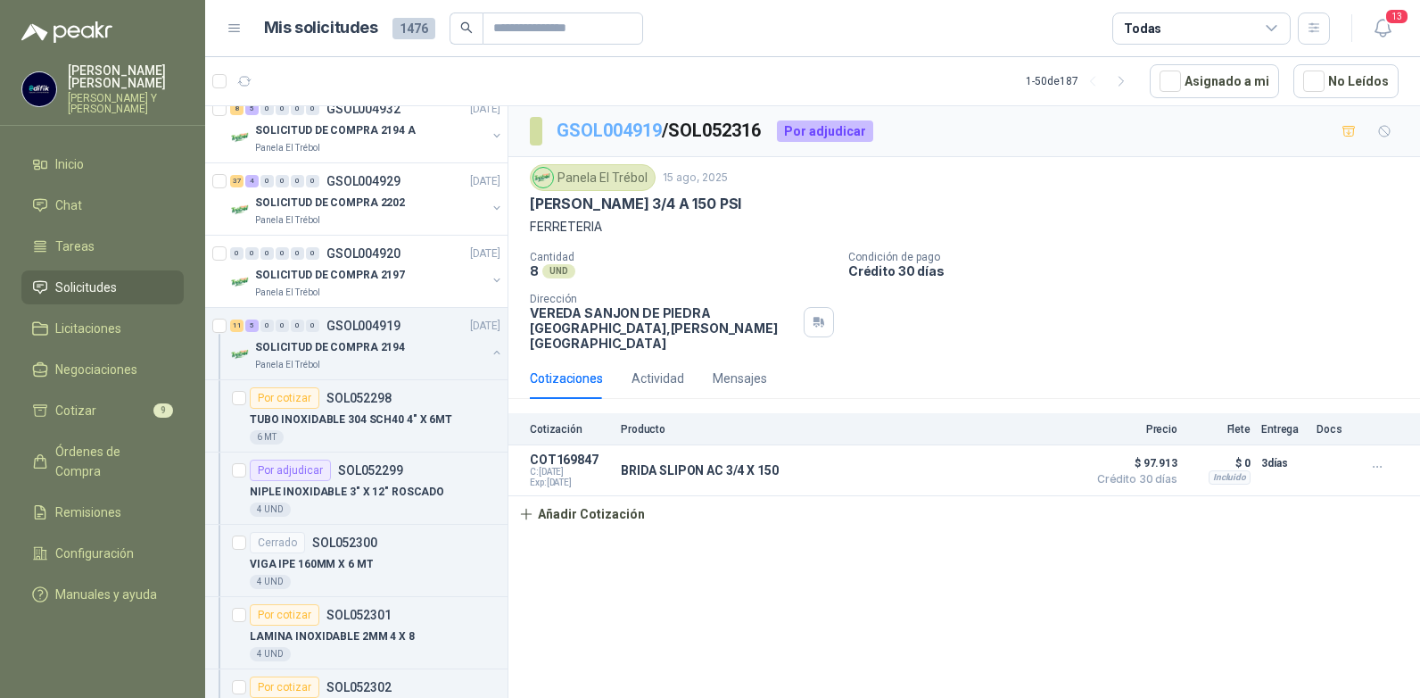
click at [646, 127] on link "GSOL004919" at bounding box center [609, 130] width 105 height 21
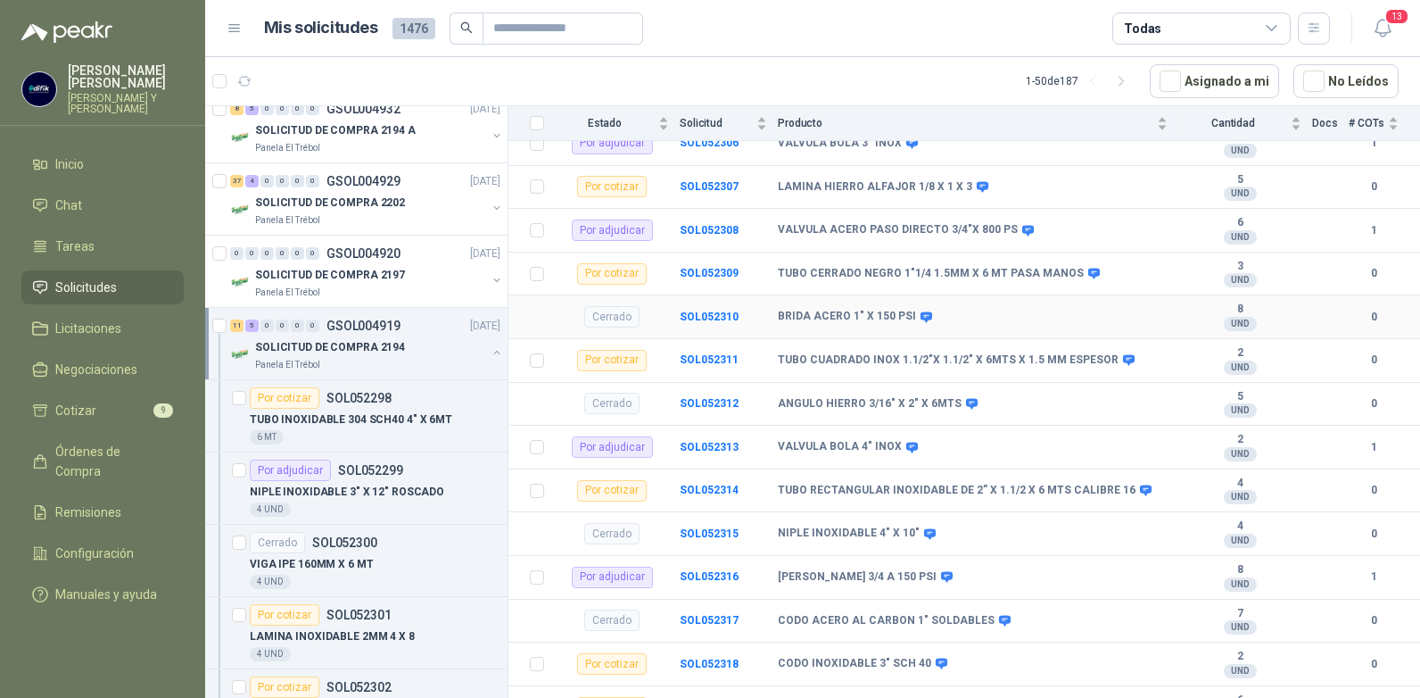
scroll to position [594, 0]
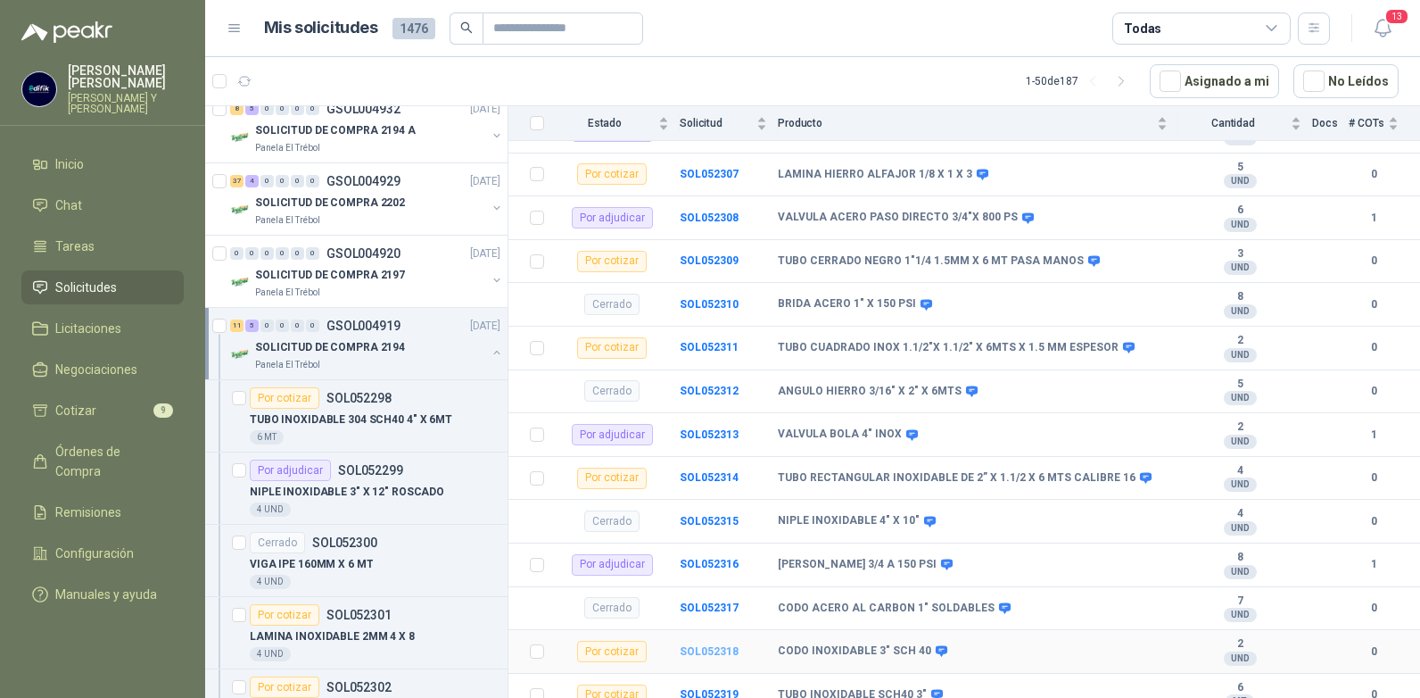
click at [712, 645] on b "SOL052318" at bounding box center [709, 651] width 59 height 12
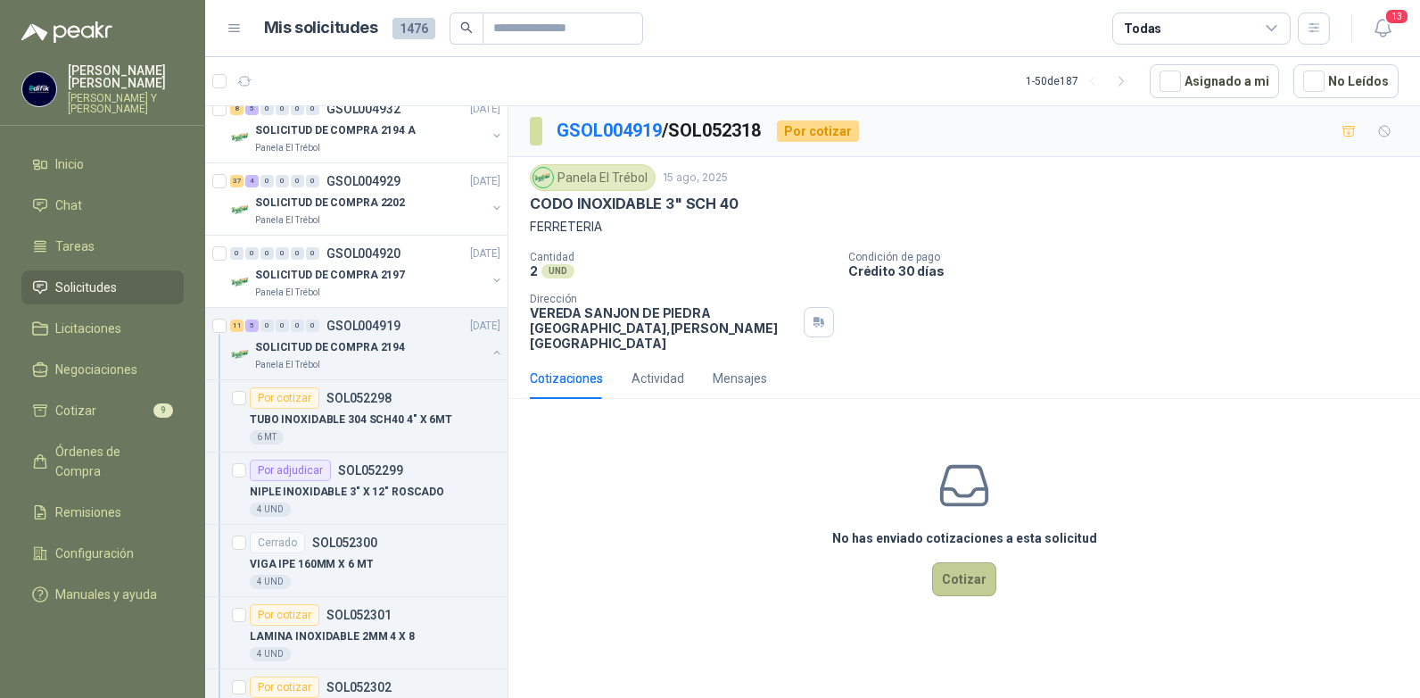
click at [954, 570] on button "Cotizar" at bounding box center [964, 579] width 64 height 34
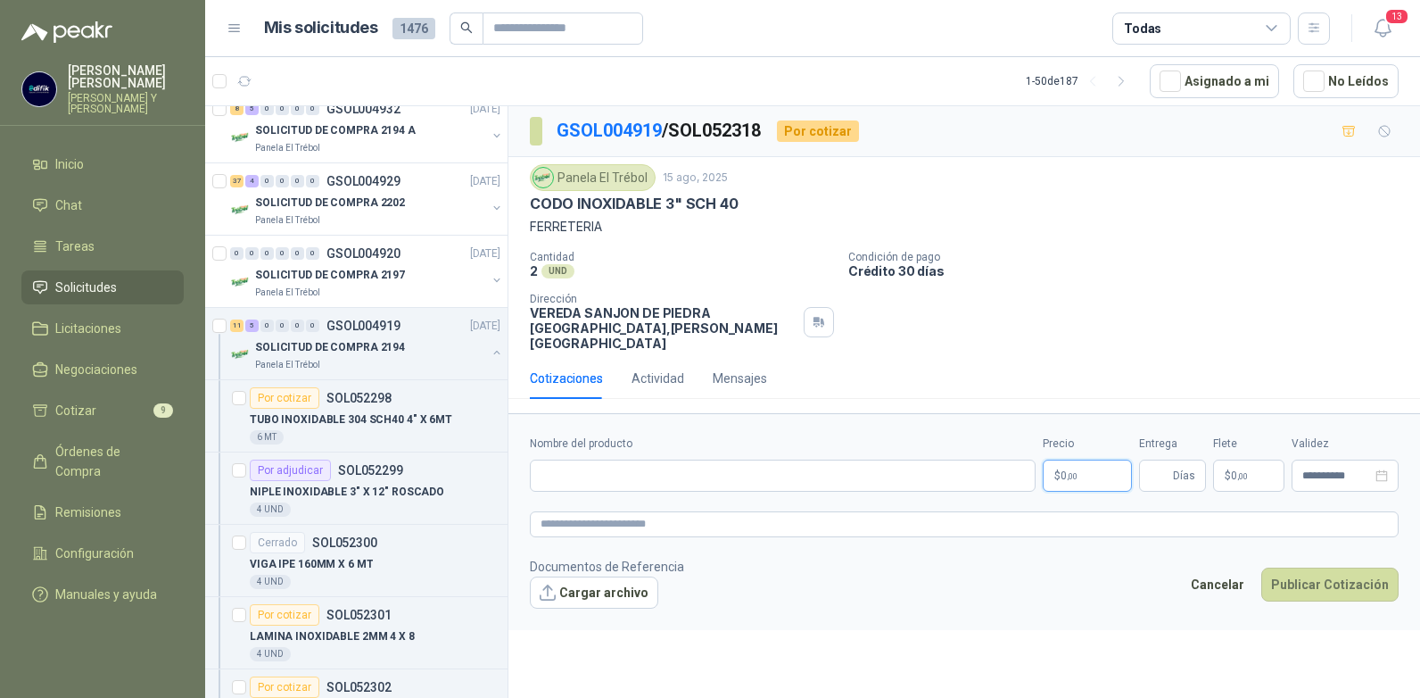
click at [1089, 459] on p "$ 0 ,00" at bounding box center [1087, 475] width 89 height 32
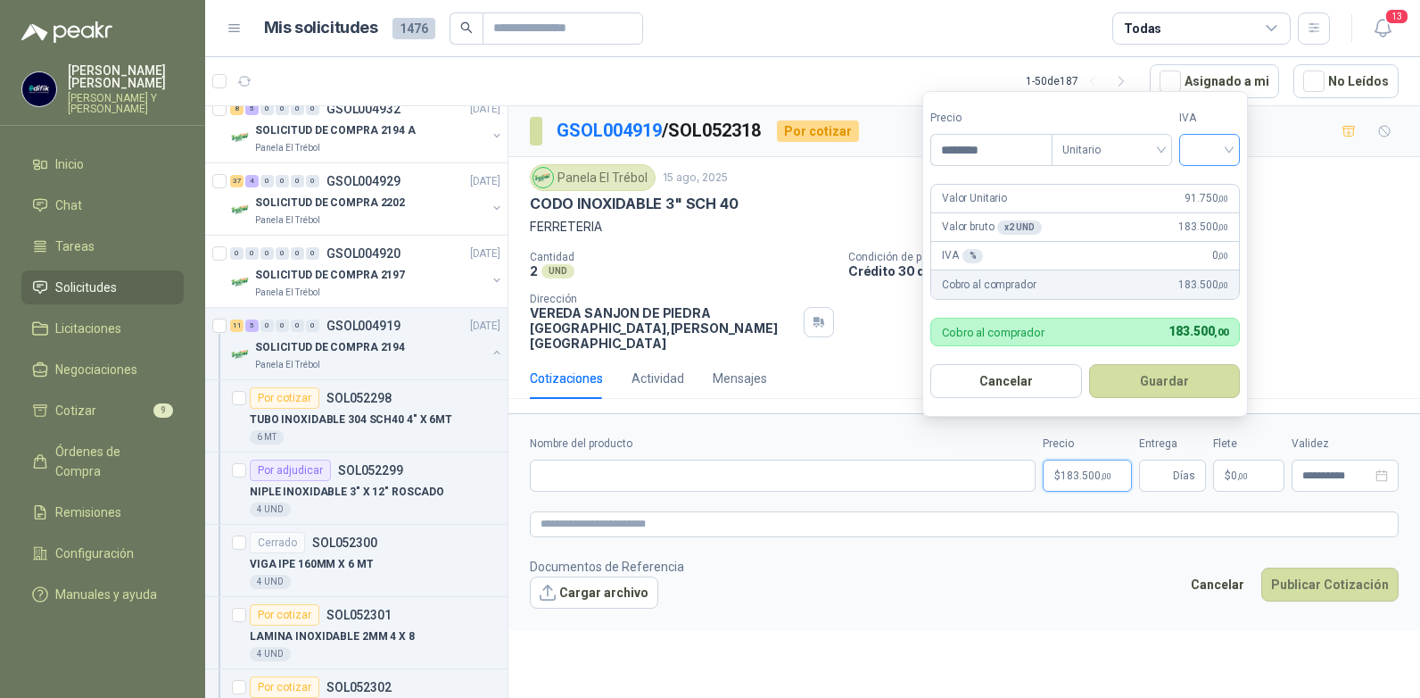
type input "********"
click at [1226, 150] on input "search" at bounding box center [1209, 148] width 39 height 27
click at [1210, 184] on div "19%" at bounding box center [1213, 187] width 33 height 20
click at [1159, 382] on button "Guardar" at bounding box center [1167, 381] width 153 height 34
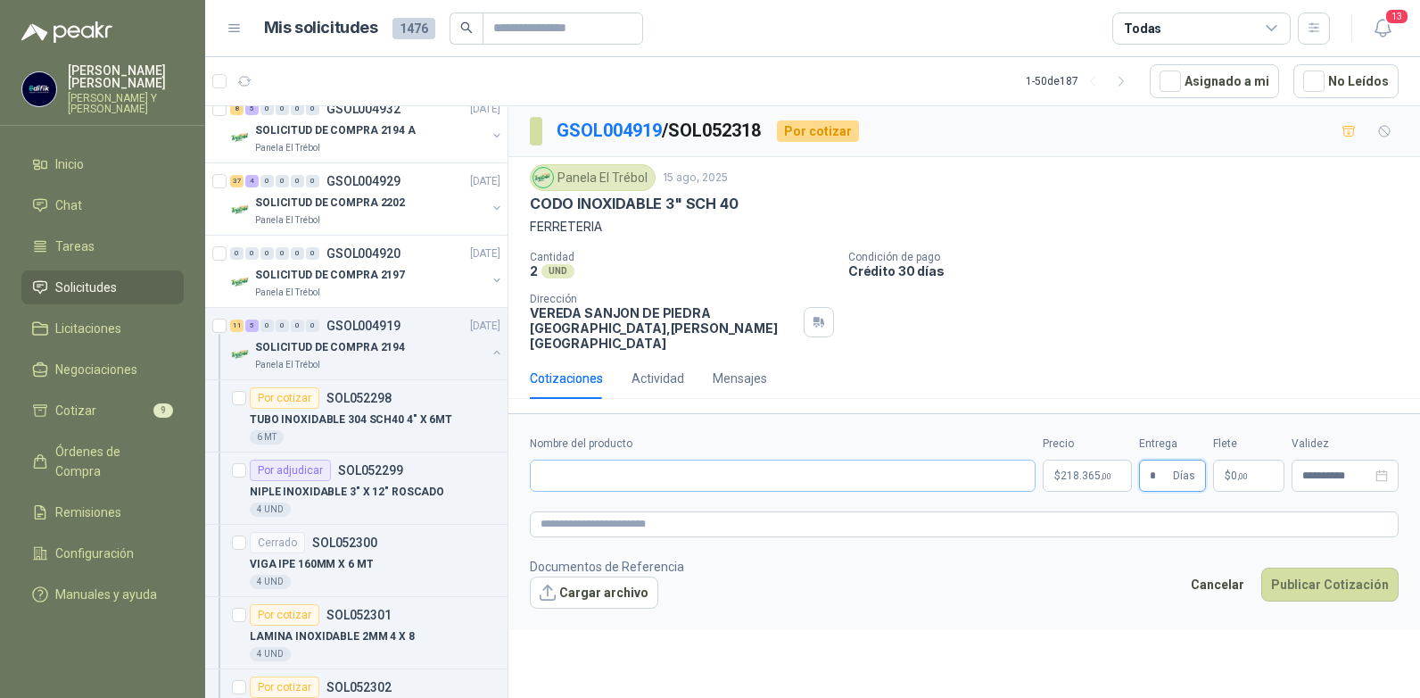
type input "*"
click at [809, 459] on input "Nombre del producto" at bounding box center [783, 475] width 506 height 32
type input "**********"
click at [1311, 571] on button "Publicar Cotización" at bounding box center [1329, 584] width 137 height 34
